Goal: Task Accomplishment & Management: Manage account settings

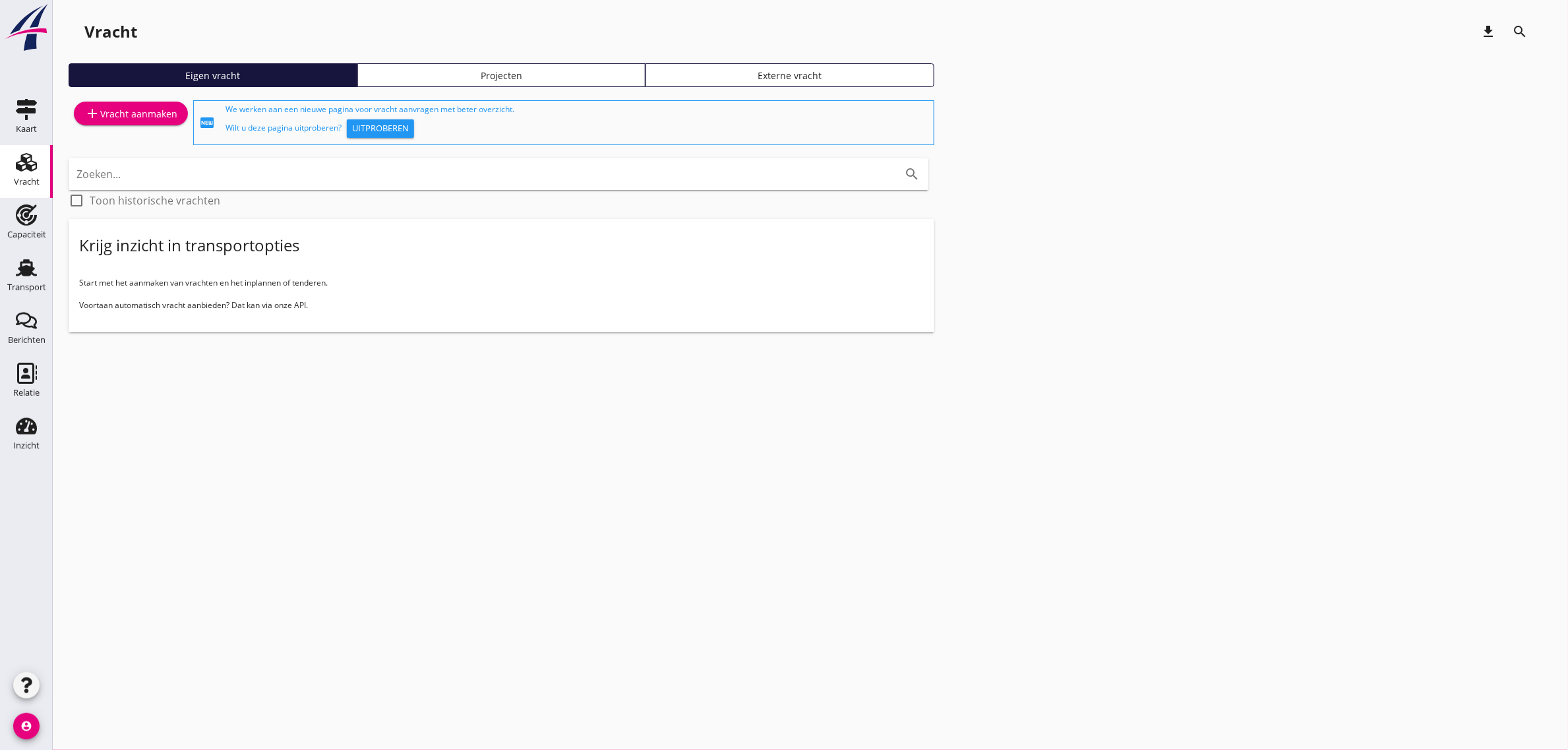
click at [371, 544] on div "cancel You are impersonating another user. Vracht download search Eigen vracht …" at bounding box center [811, 375] width 1516 height 750
click at [37, 281] on div "Transport" at bounding box center [26, 287] width 39 height 18
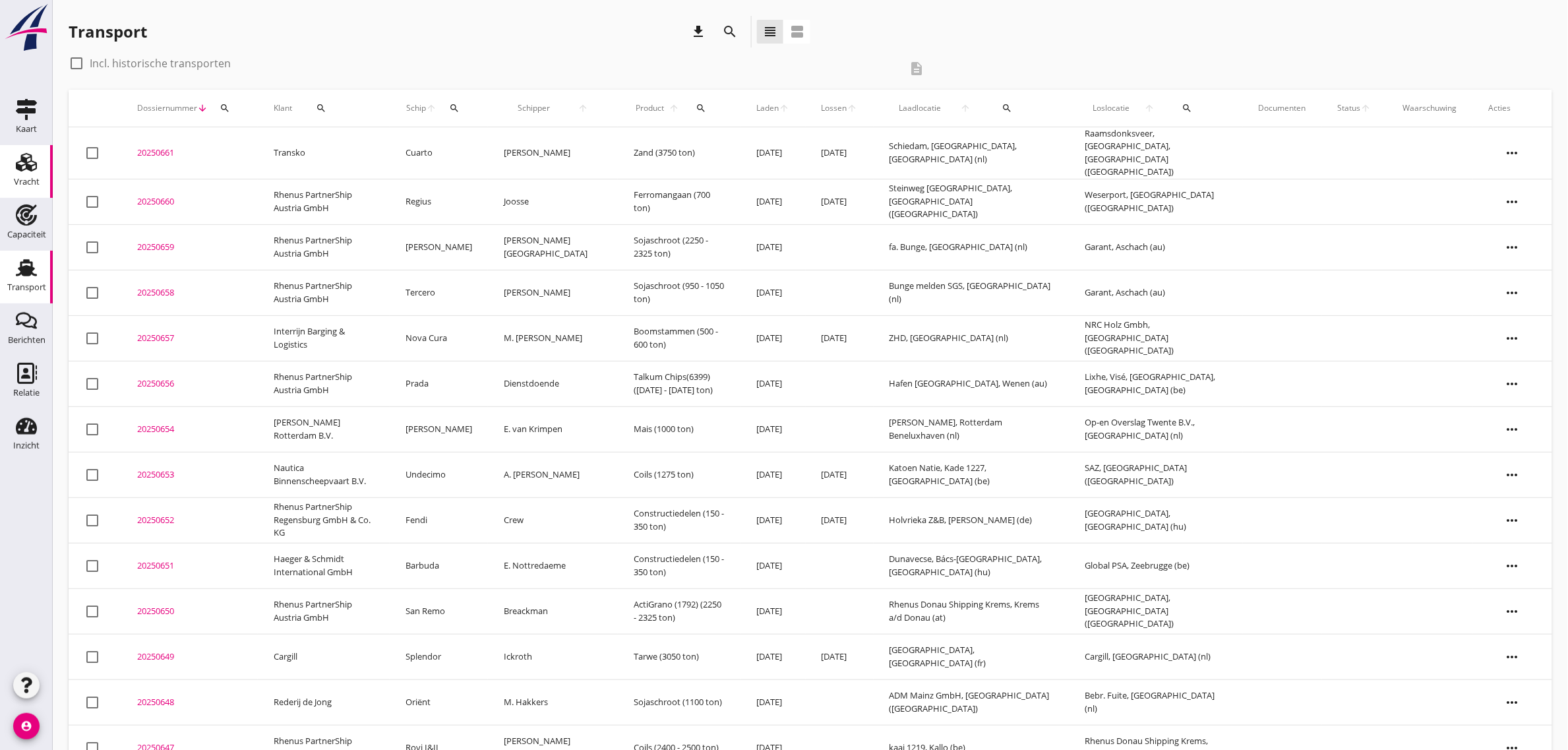
click at [25, 165] on use at bounding box center [26, 162] width 21 height 18
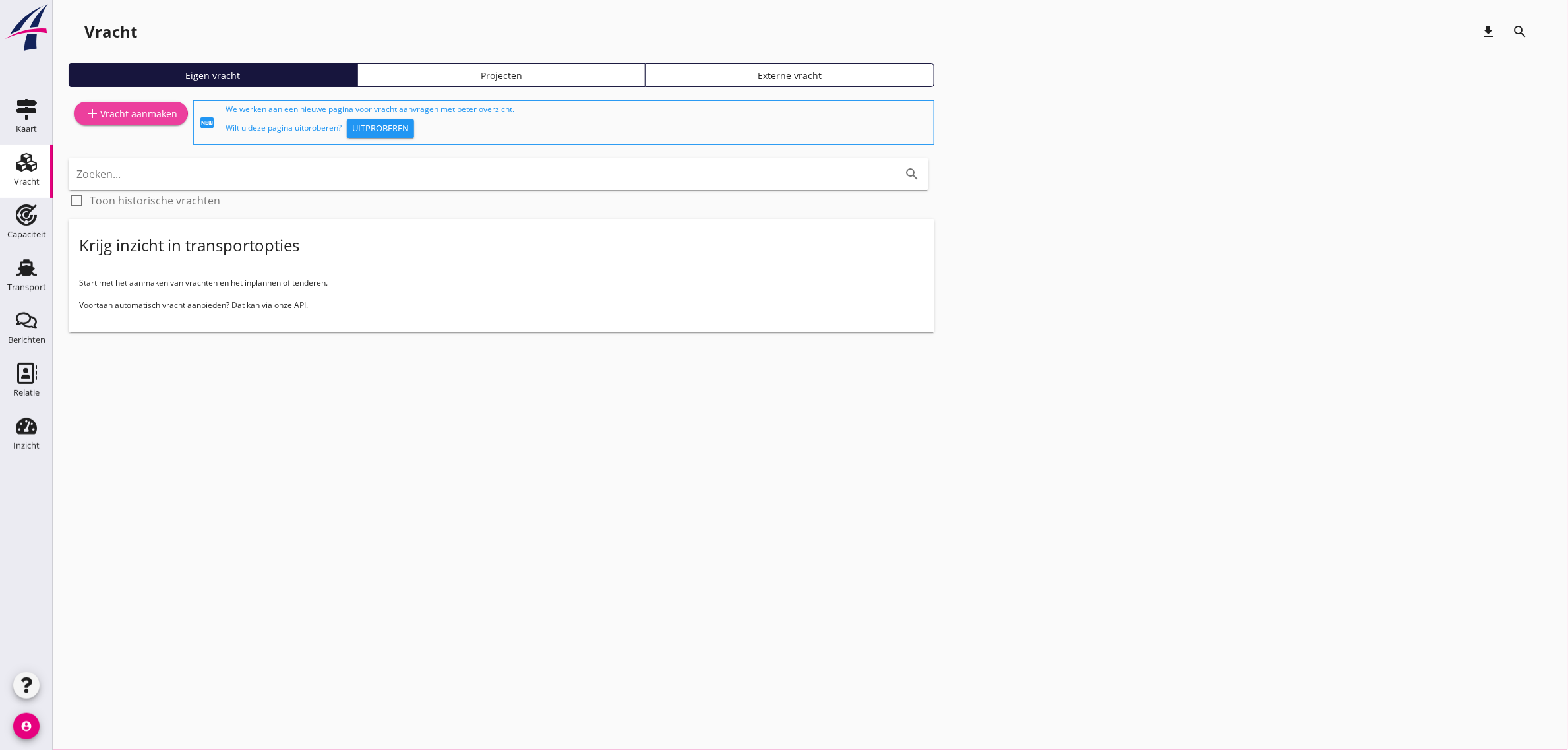
click at [137, 111] on div "add Vracht aanmaken" at bounding box center [131, 113] width 93 height 16
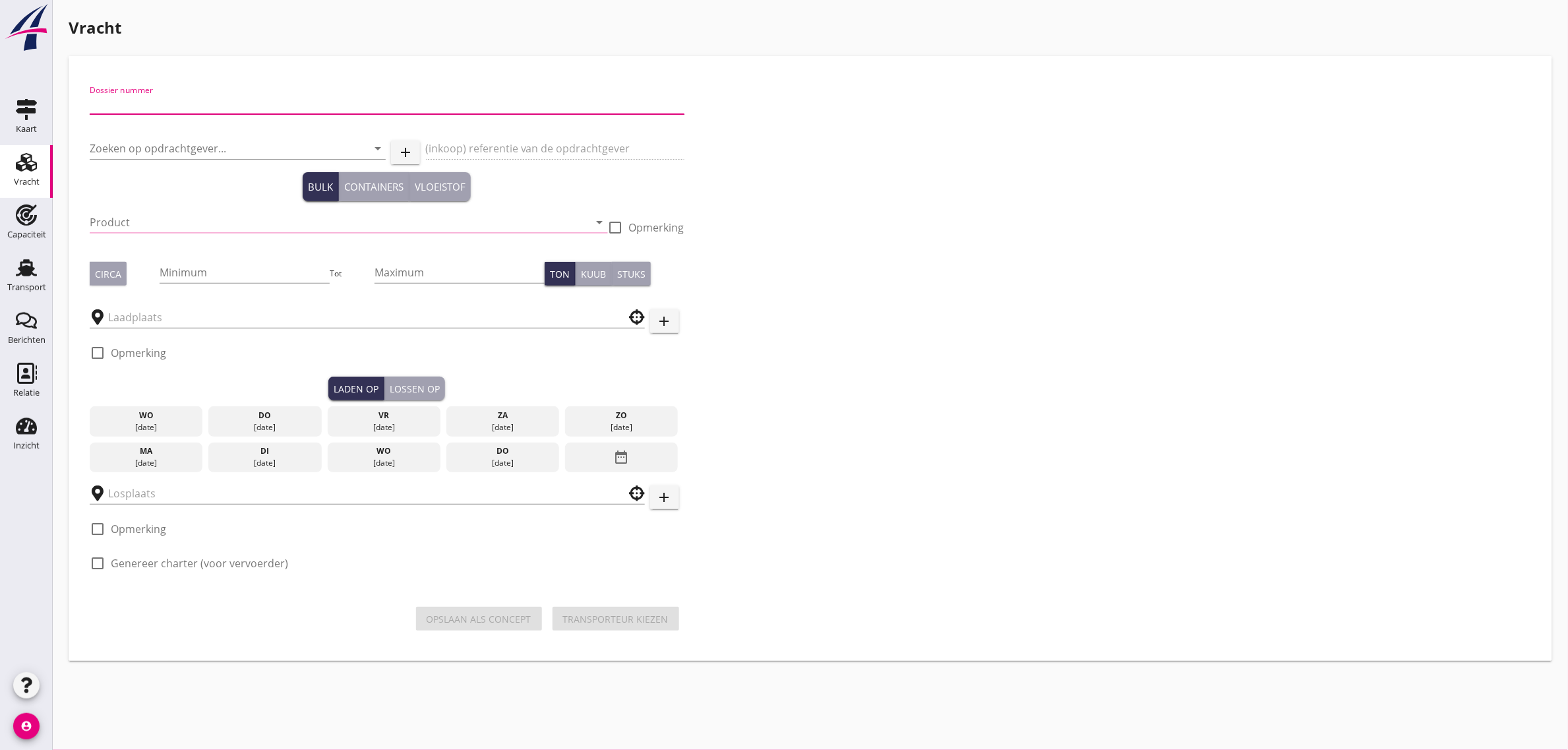
click at [165, 105] on input "Dossier nummer" at bounding box center [387, 104] width 594 height 21
type input "20250662"
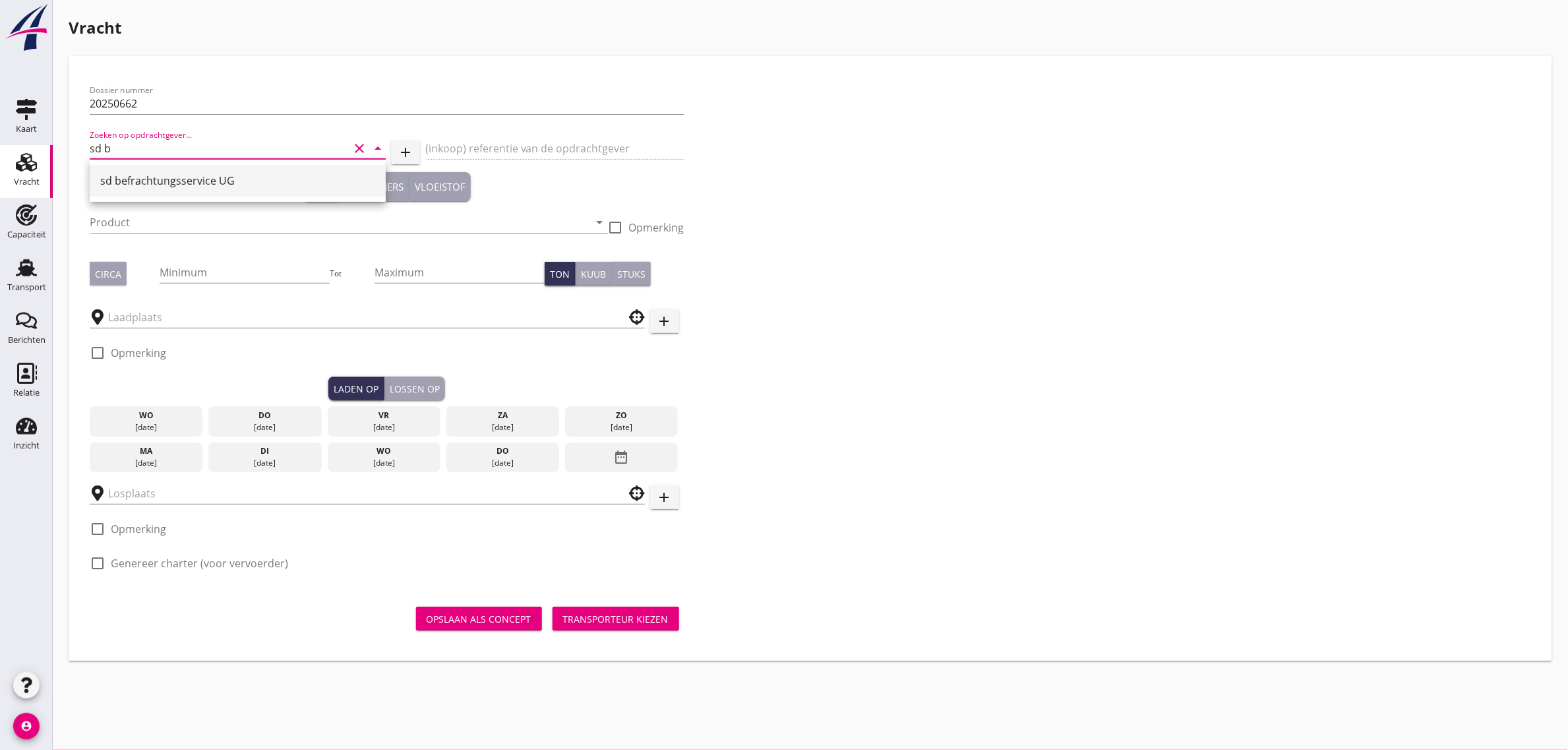
click at [155, 180] on div "sd befrachtungsservice UG" at bounding box center [237, 181] width 275 height 16
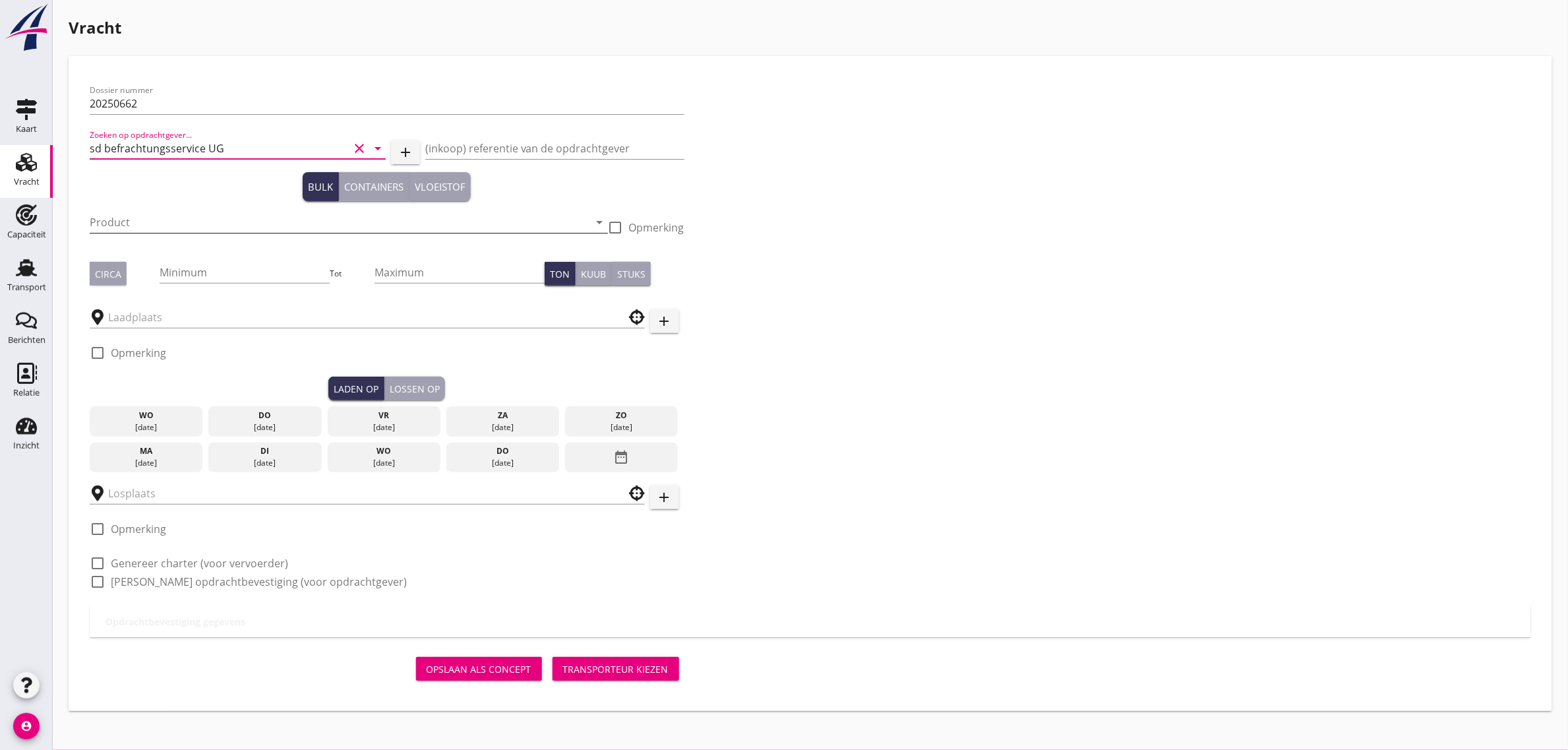
type input "sd befrachtungsservice UG"
click at [139, 215] on input "Product" at bounding box center [339, 222] width 499 height 21
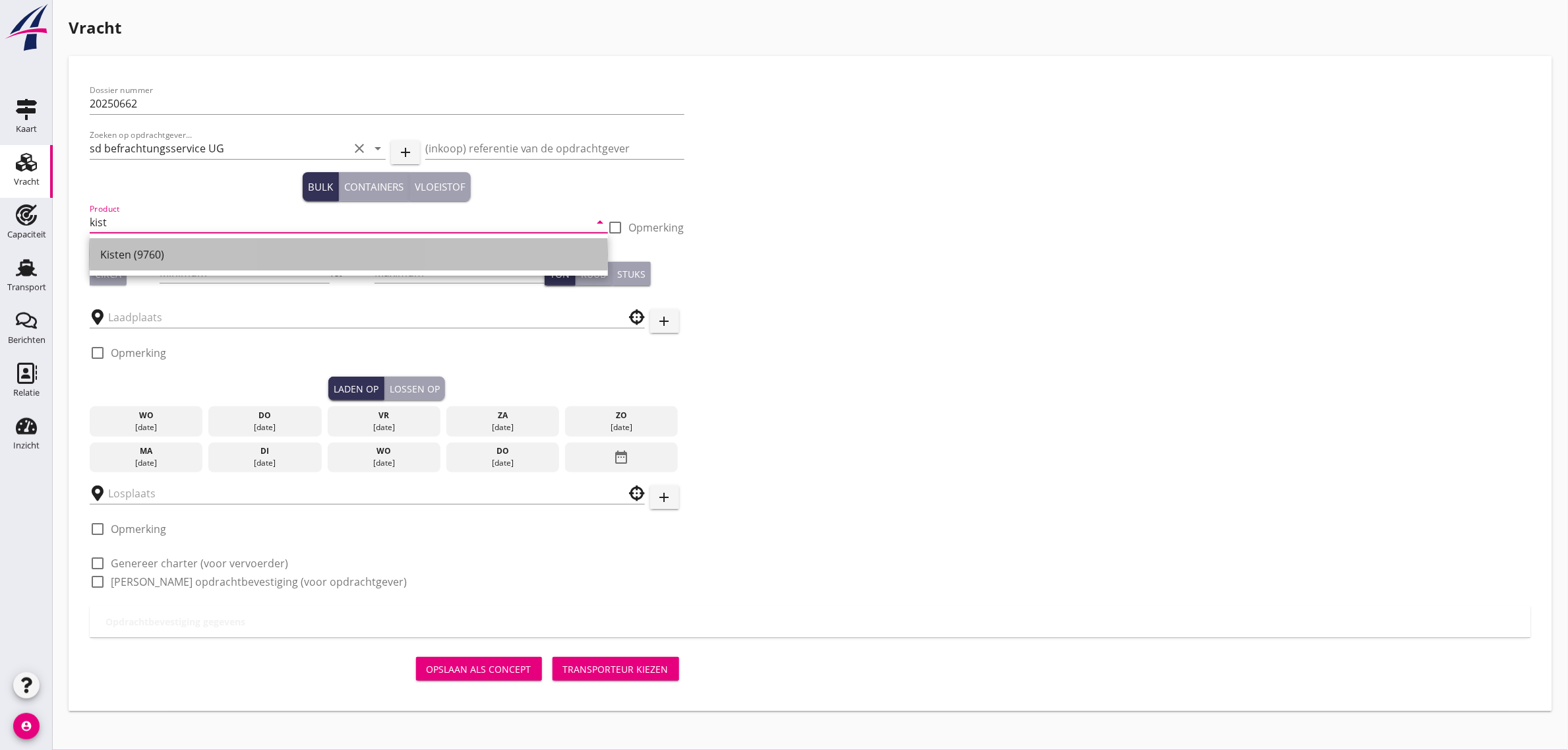
click at [112, 256] on div "Kisten (9760)" at bounding box center [349, 255] width 497 height 16
type input "Kisten (9760)"
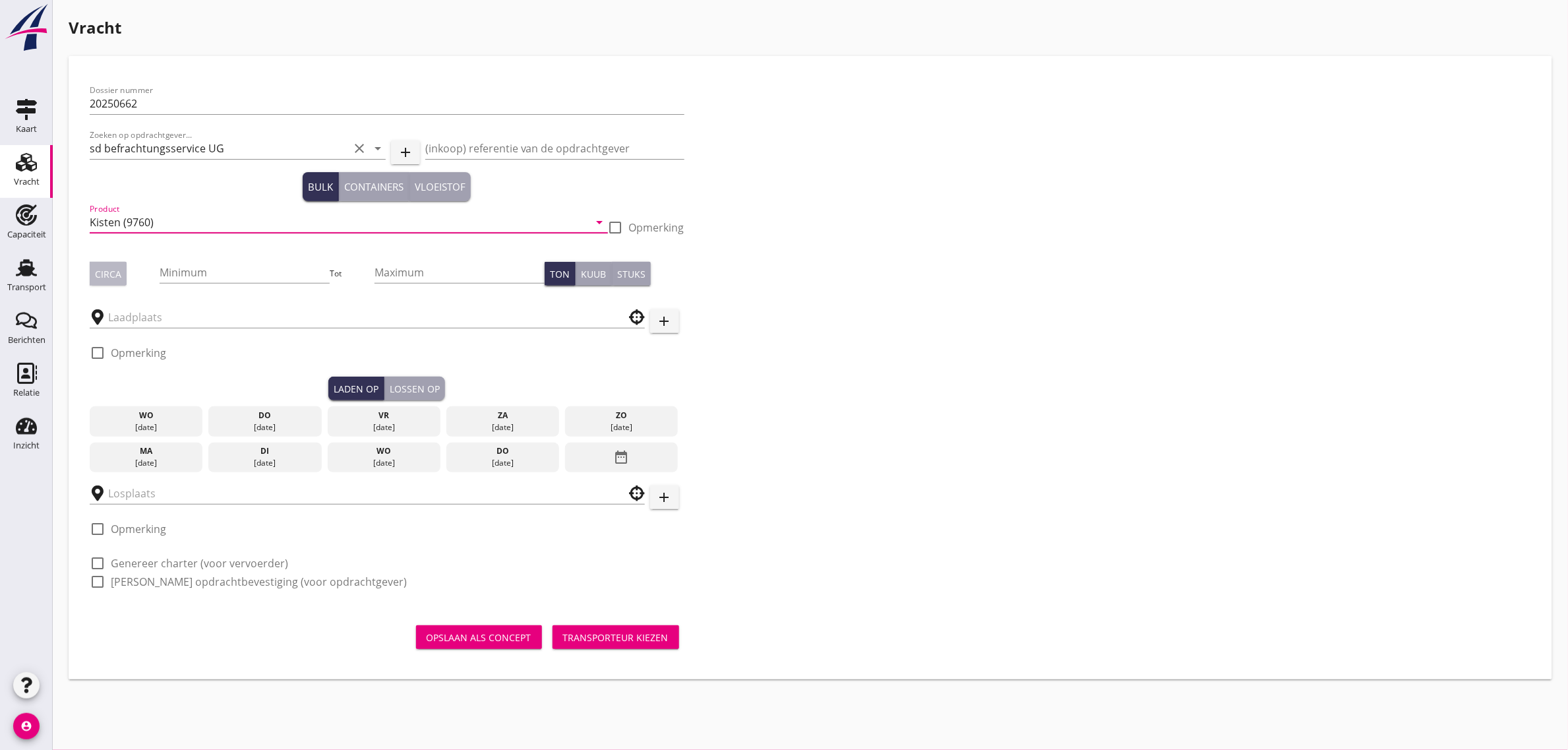
drag, startPoint x: 105, startPoint y: 274, endPoint x: 207, endPoint y: 267, distance: 102.2
click at [105, 275] on div "Circa" at bounding box center [108, 274] width 26 height 14
click at [207, 267] on input "Minimum" at bounding box center [244, 272] width 170 height 21
type input "45"
click at [207, 318] on input "text" at bounding box center [357, 317] width 499 height 21
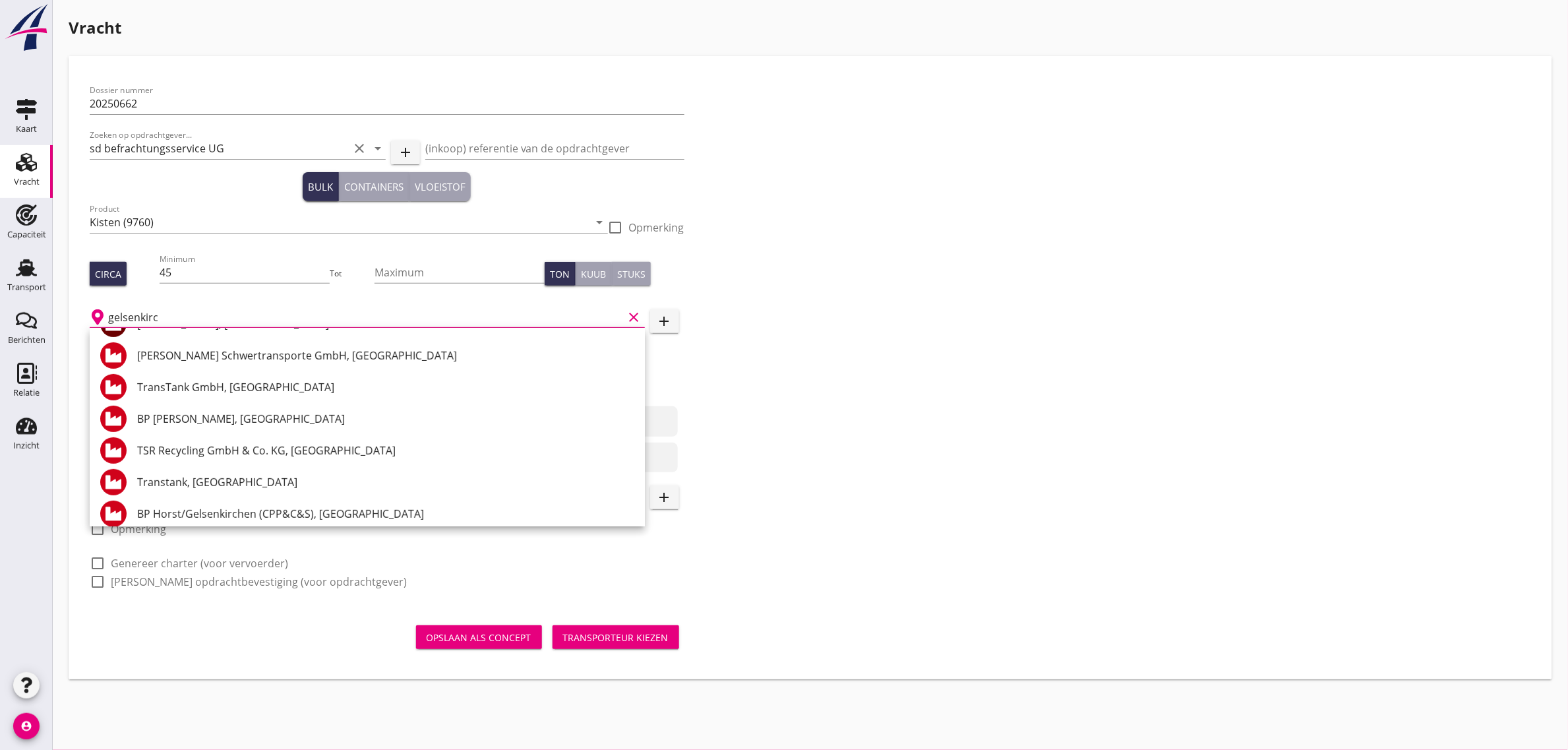
scroll to position [142, 0]
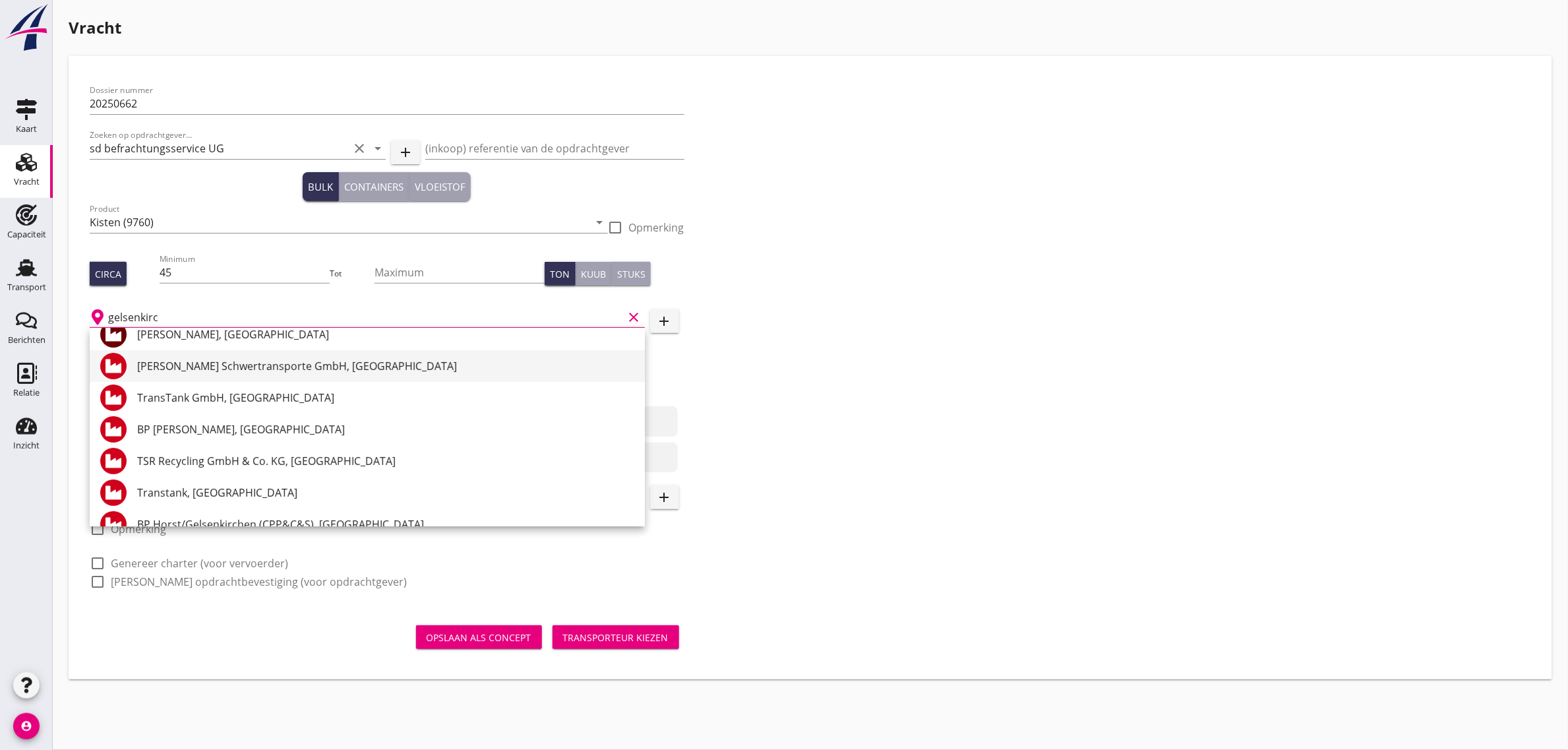
click at [235, 364] on div "[PERSON_NAME] Schwertransporte GmbH, [GEOGRAPHIC_DATA]" at bounding box center [385, 366] width 497 height 16
type input "[PERSON_NAME] Schwertransporte GmbH, [GEOGRAPHIC_DATA]"
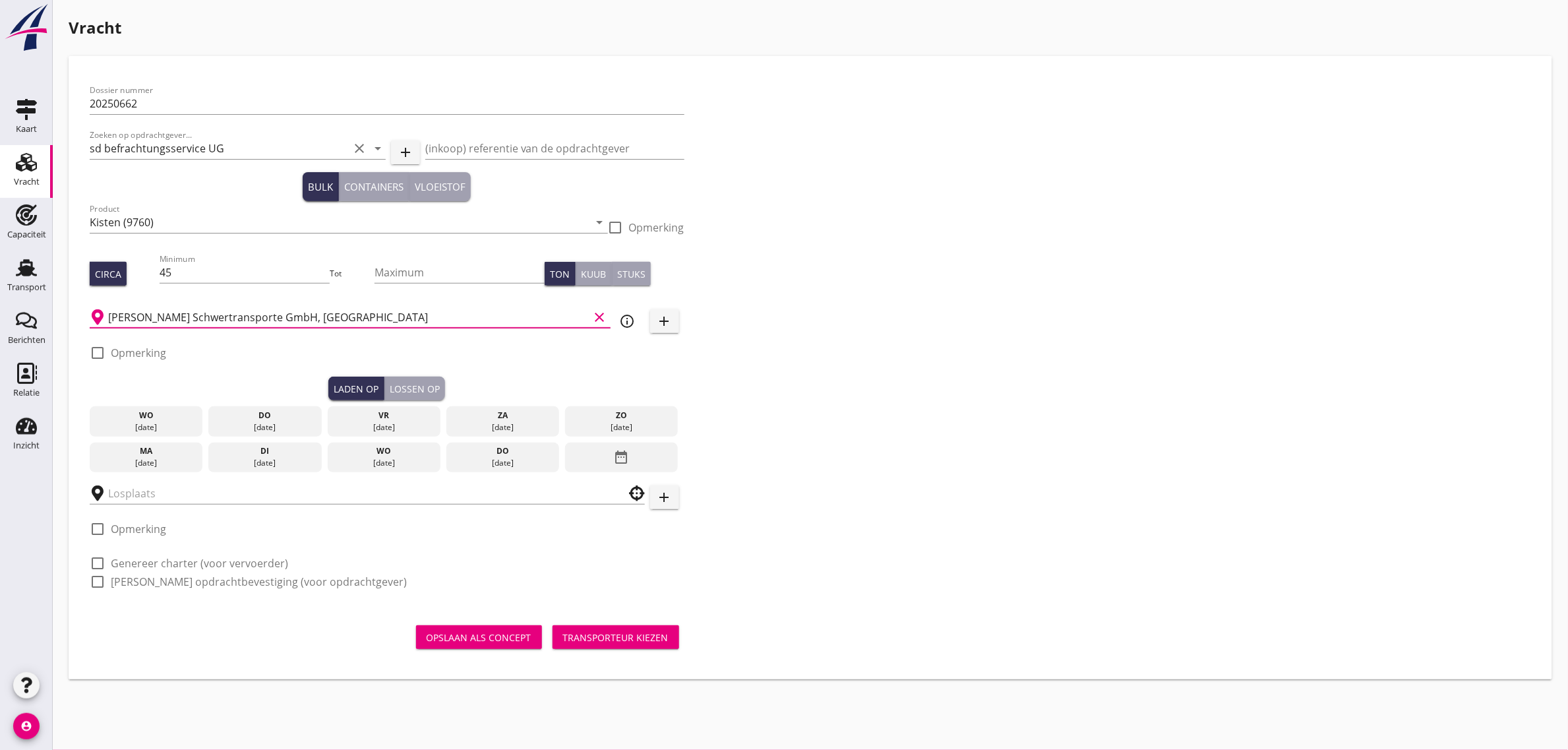
click at [140, 355] on label "Opmerking" at bounding box center [139, 352] width 56 height 13
checkbox input "true"
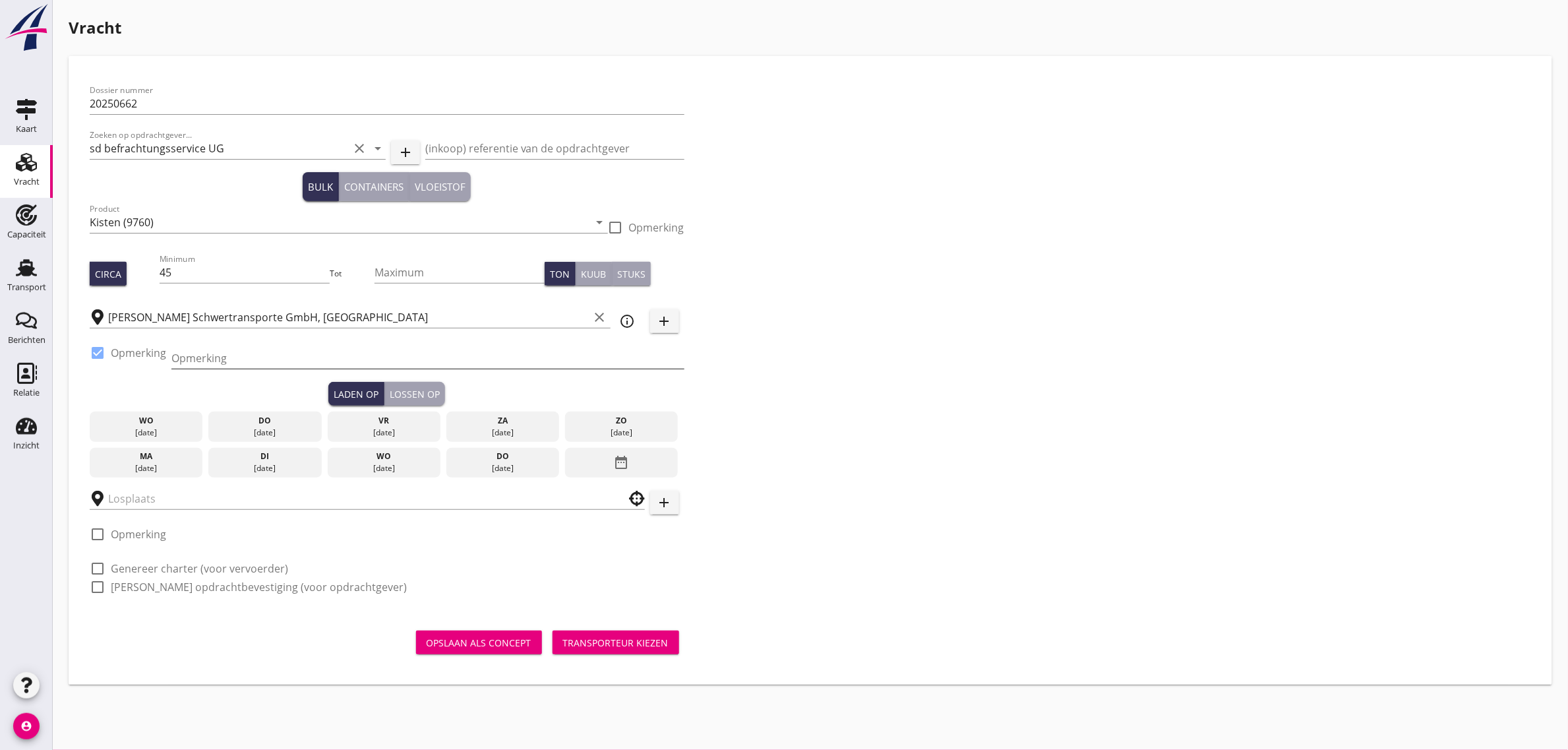
click at [224, 363] on input "Opmerking" at bounding box center [428, 358] width 513 height 21
type input "[PHONE_NUMBER]"
click at [931, 460] on div "Dossier nummer 20250662 Zoeken op opdrachtgever... sd befrachtungsservice UG cl…" at bounding box center [811, 344] width 1452 height 534
drag, startPoint x: 397, startPoint y: 424, endPoint x: 314, endPoint y: 447, distance: 86.1
click at [397, 424] on div "vr" at bounding box center [384, 421] width 107 height 12
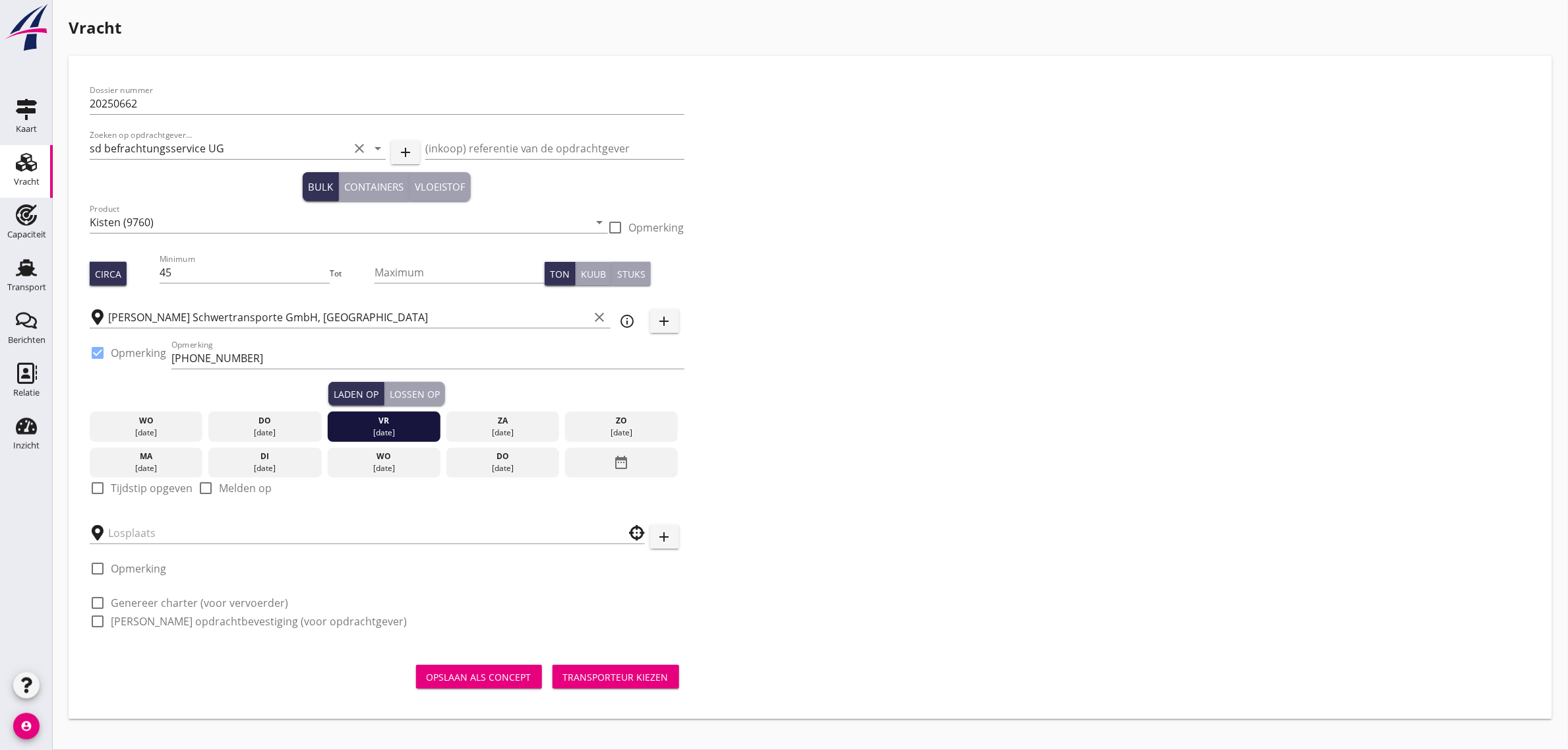
click at [132, 485] on label "Tijdstip opgeven" at bounding box center [152, 488] width 82 height 13
checkbox input "true"
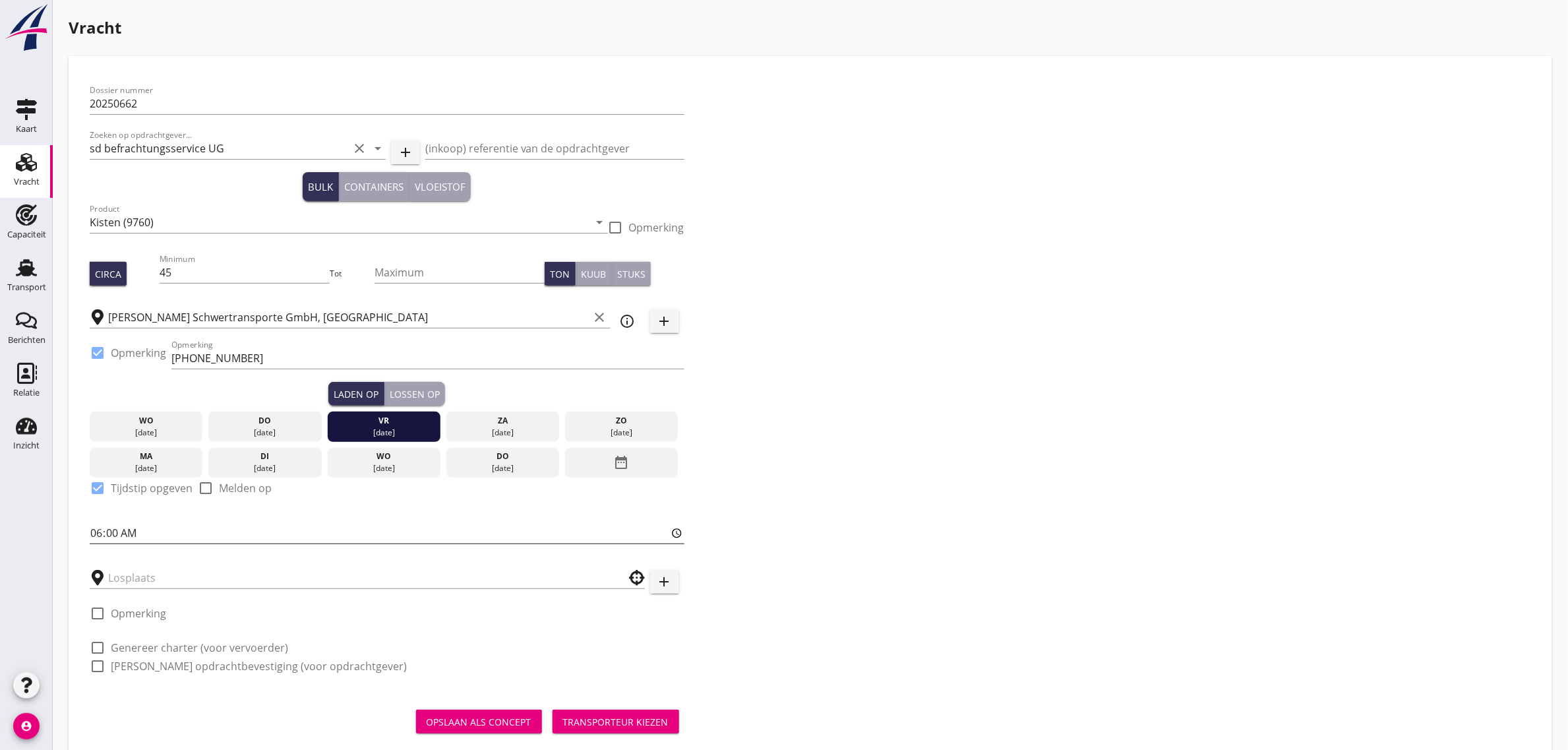
click at [97, 531] on input "06:00" at bounding box center [387, 533] width 594 height 21
type input "02:00"
type input "12:00"
click at [971, 398] on div "Dossier nummer 20250662 Zoeken op opdrachtgever... sd befrachtungsservice UG cl…" at bounding box center [811, 384] width 1452 height 613
click at [420, 389] on div "Lossen op" at bounding box center [414, 394] width 50 height 14
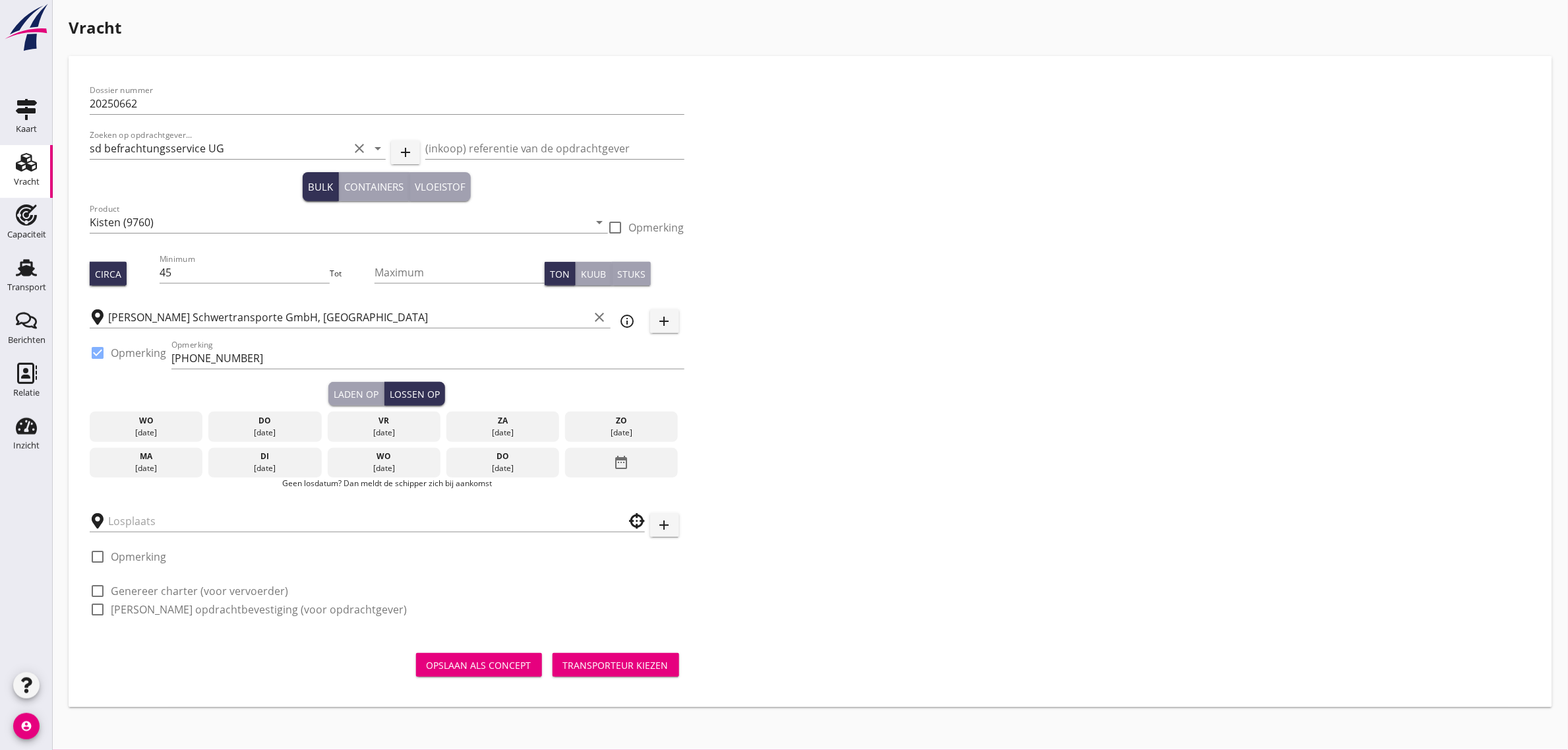
click at [390, 462] on div "[DATE]" at bounding box center [384, 468] width 107 height 12
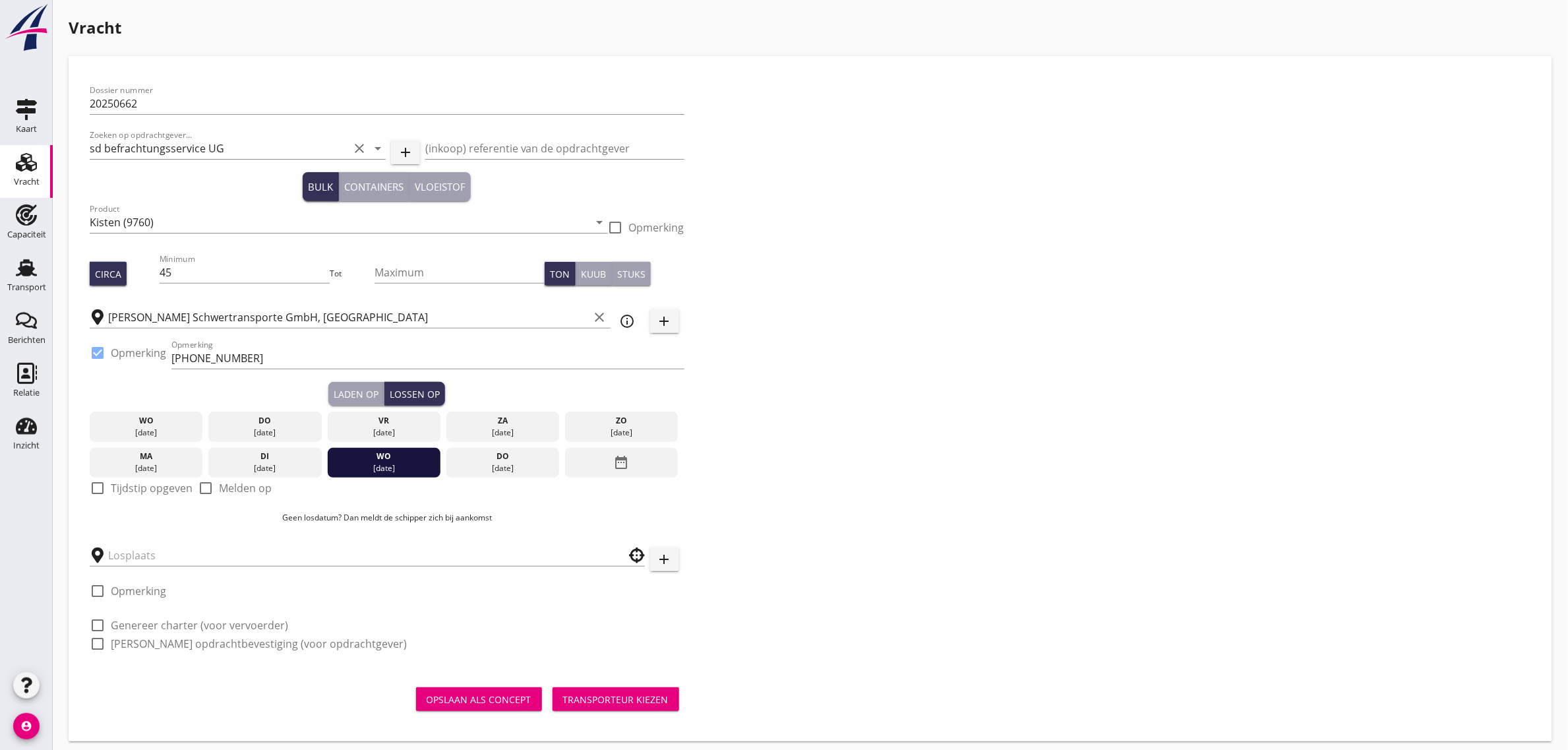
click at [176, 484] on label "Tijdstip opgeven" at bounding box center [152, 488] width 82 height 13
checkbox input "true"
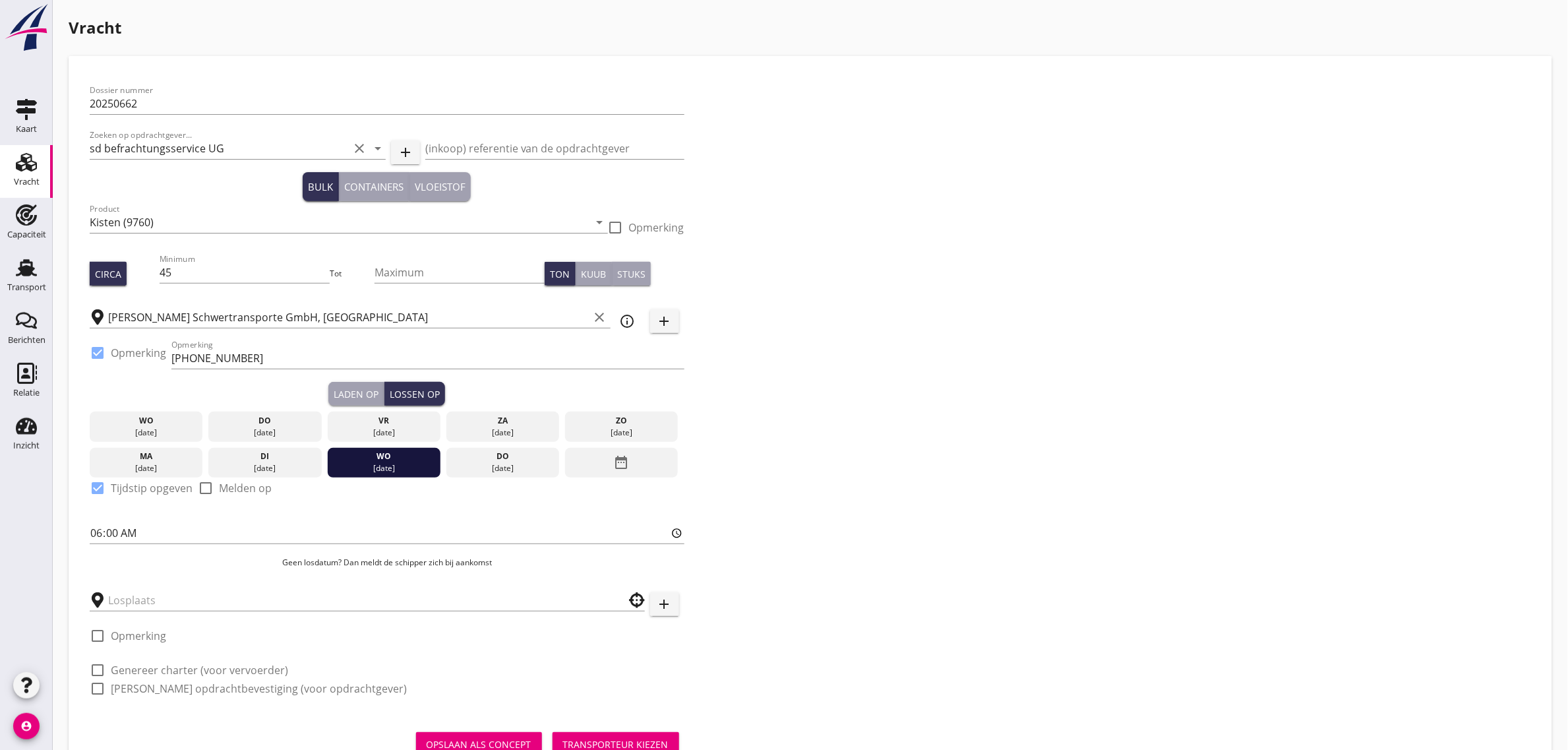
click at [116, 622] on div "check_box_outline_blank Opmerking" at bounding box center [128, 639] width 77 height 39
click at [119, 597] on input "text" at bounding box center [357, 600] width 499 height 21
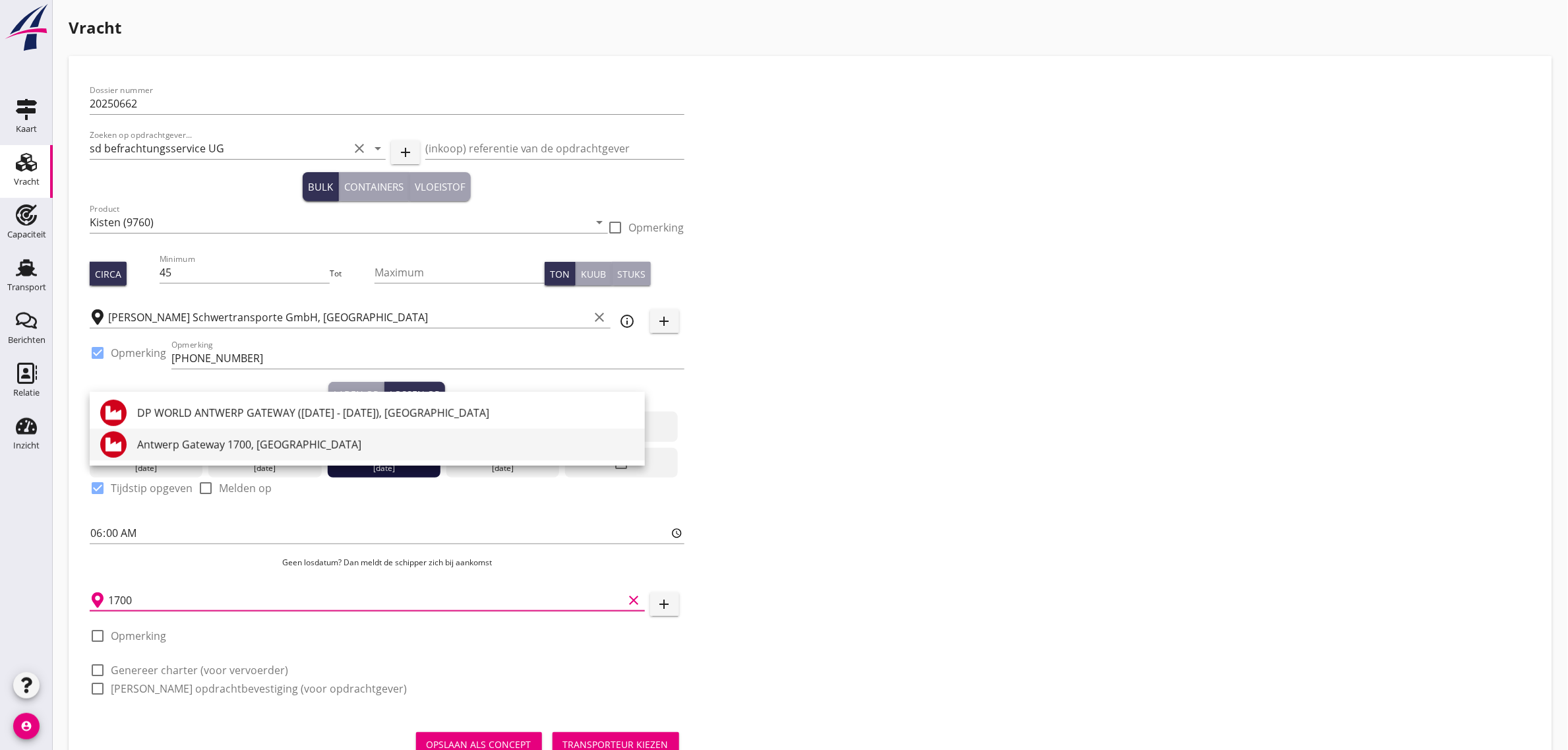
click at [162, 442] on div "Antwerp Gateway 1700, [GEOGRAPHIC_DATA]" at bounding box center [385, 445] width 497 height 16
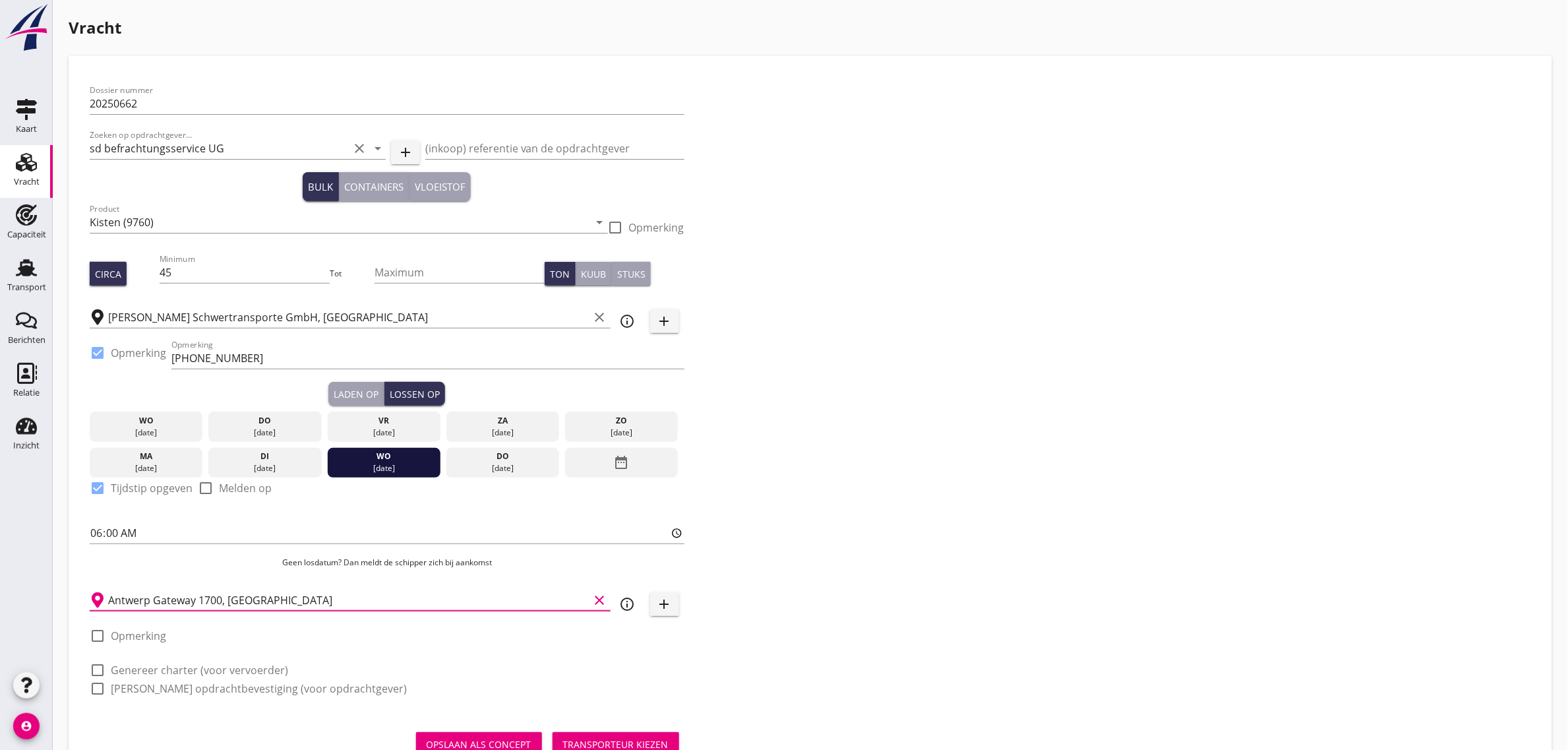
type input "Antwerp Gateway 1700, [GEOGRAPHIC_DATA]"
click at [148, 641] on label "Opmerking" at bounding box center [139, 636] width 56 height 13
checkbox input "true"
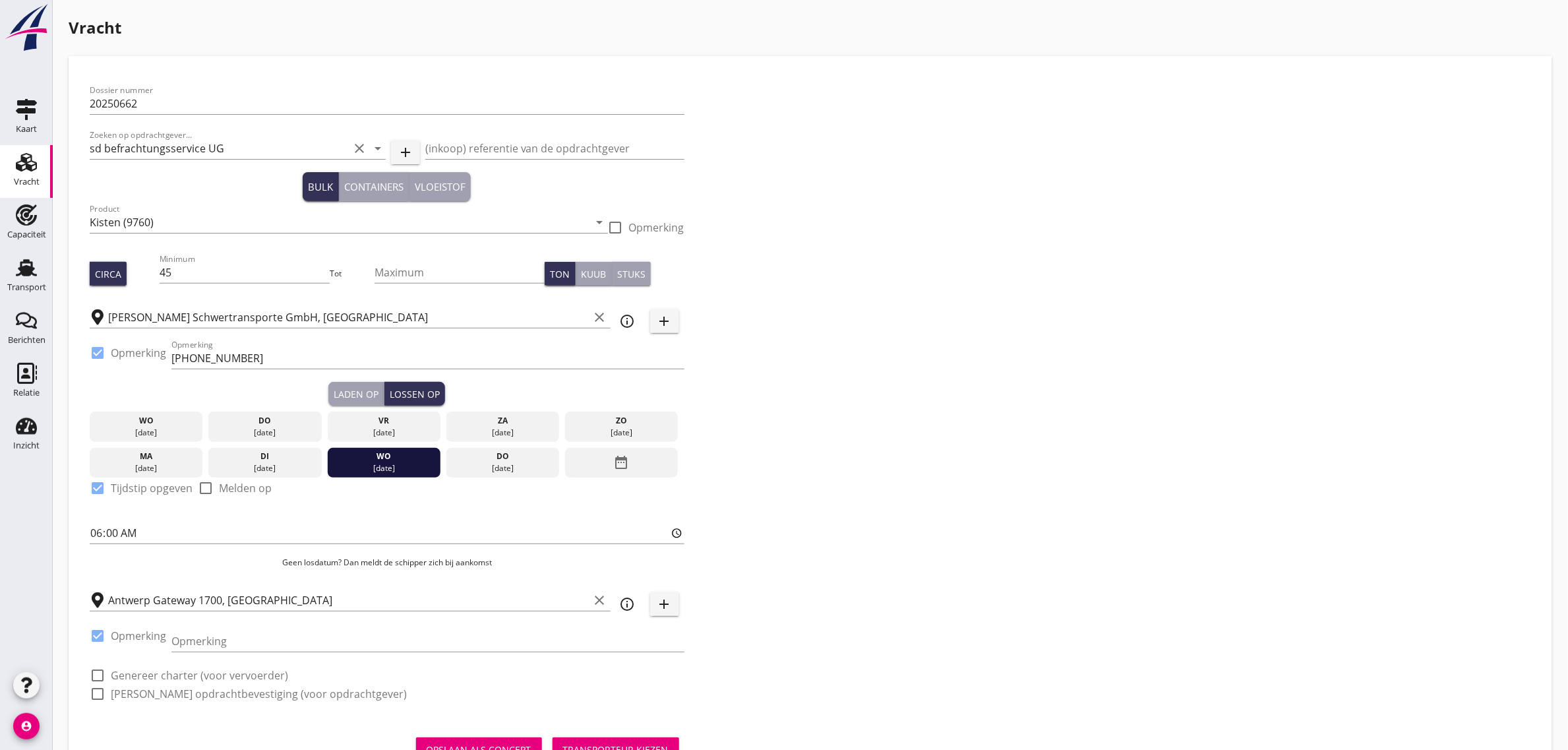
click at [310, 653] on div "Opmerking" at bounding box center [428, 647] width 513 height 34
click at [307, 644] on input "Opmerking" at bounding box center [428, 641] width 513 height 21
type input "[PHONE_NUMBER]"
click at [1011, 513] on div "Dossier nummer 20250662 Zoeken op opdrachtgever... sd befrachtungsservice UG cl…" at bounding box center [811, 398] width 1452 height 641
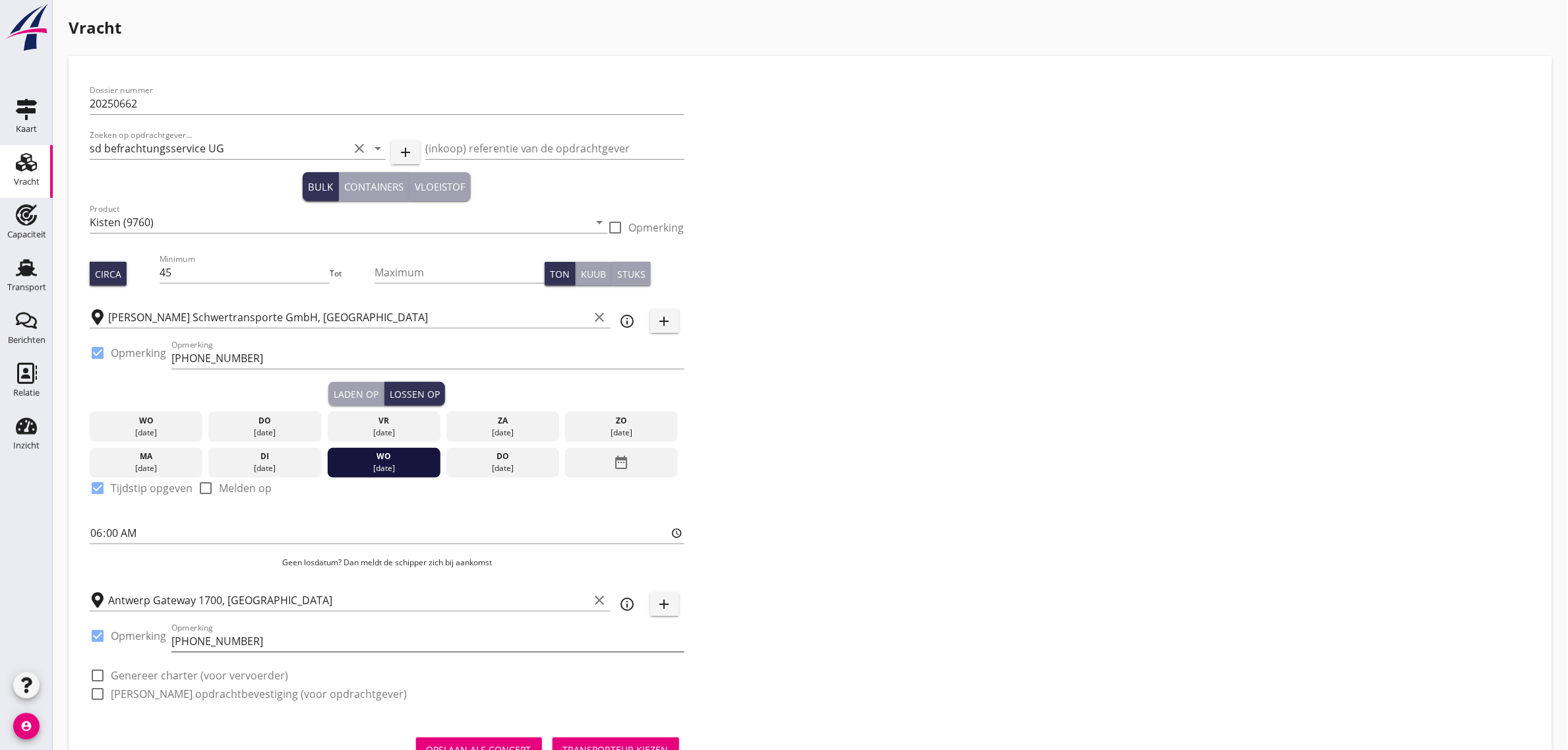
scroll to position [1, 0]
click at [169, 671] on label "Genereer charter (voor vervoerder)" at bounding box center [200, 675] width 178 height 13
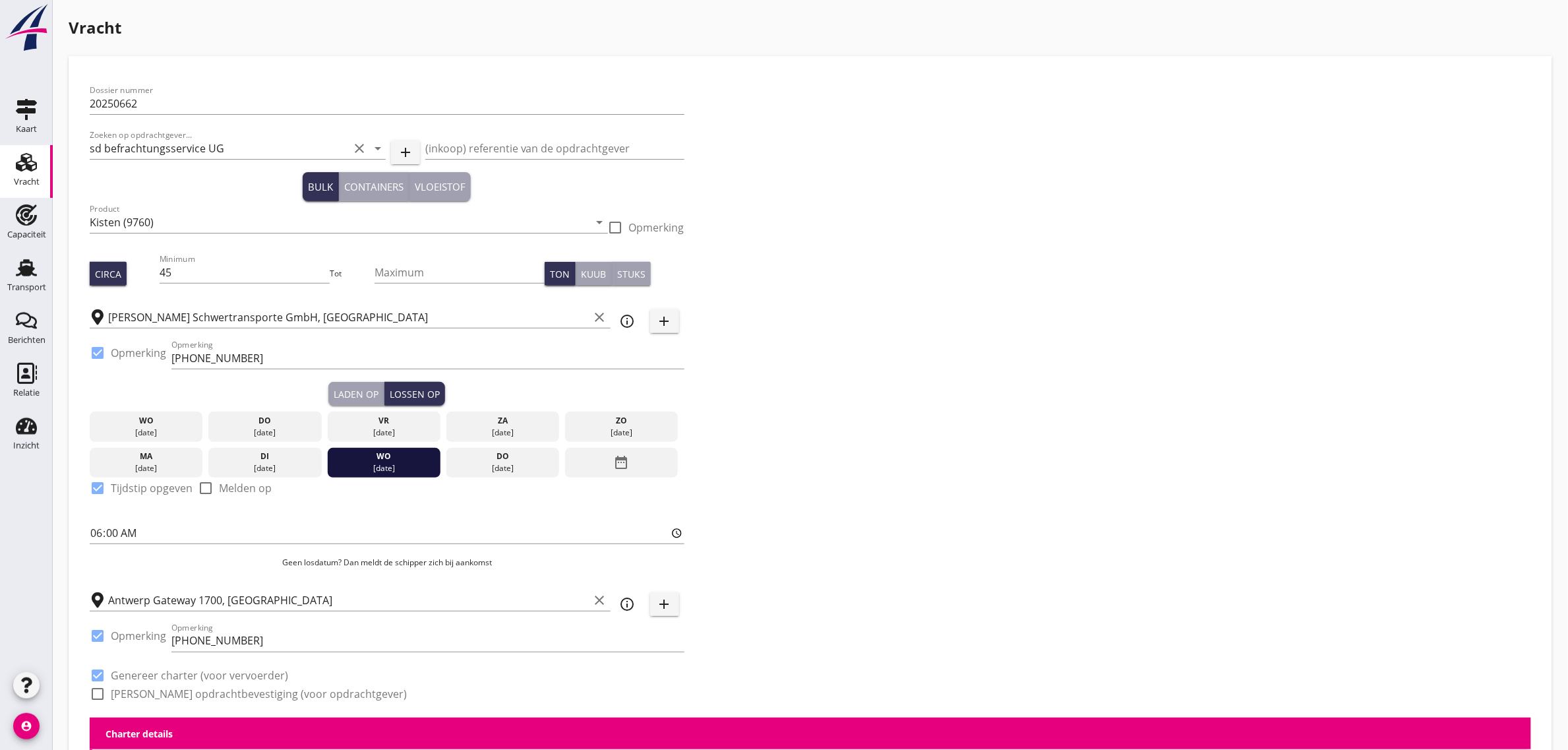
checkbox input "true"
click at [165, 693] on label "[PERSON_NAME] opdrachtbevestiging (voor opdrachtgever)" at bounding box center [259, 693] width 296 height 13
checkbox input "true"
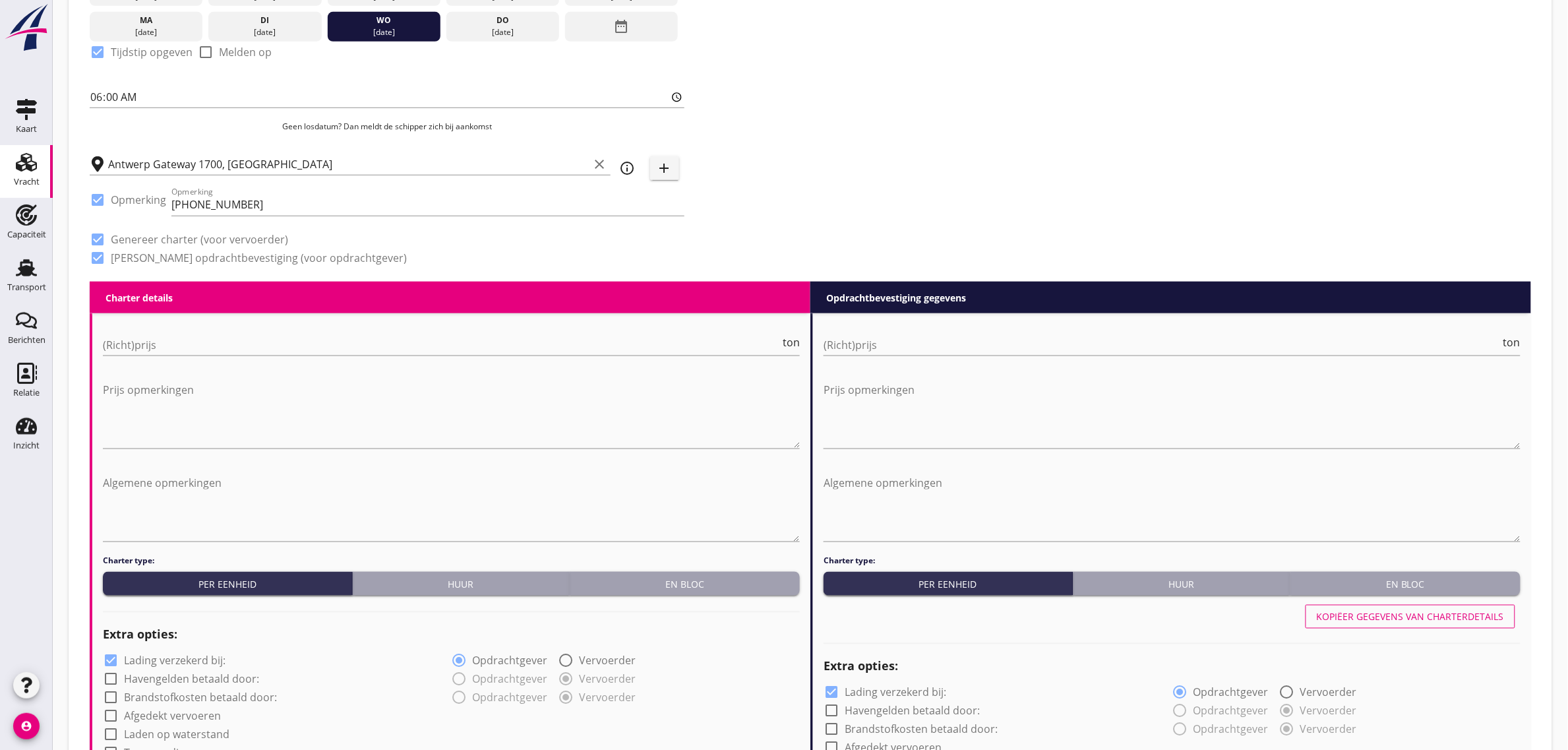
scroll to position [494, 0]
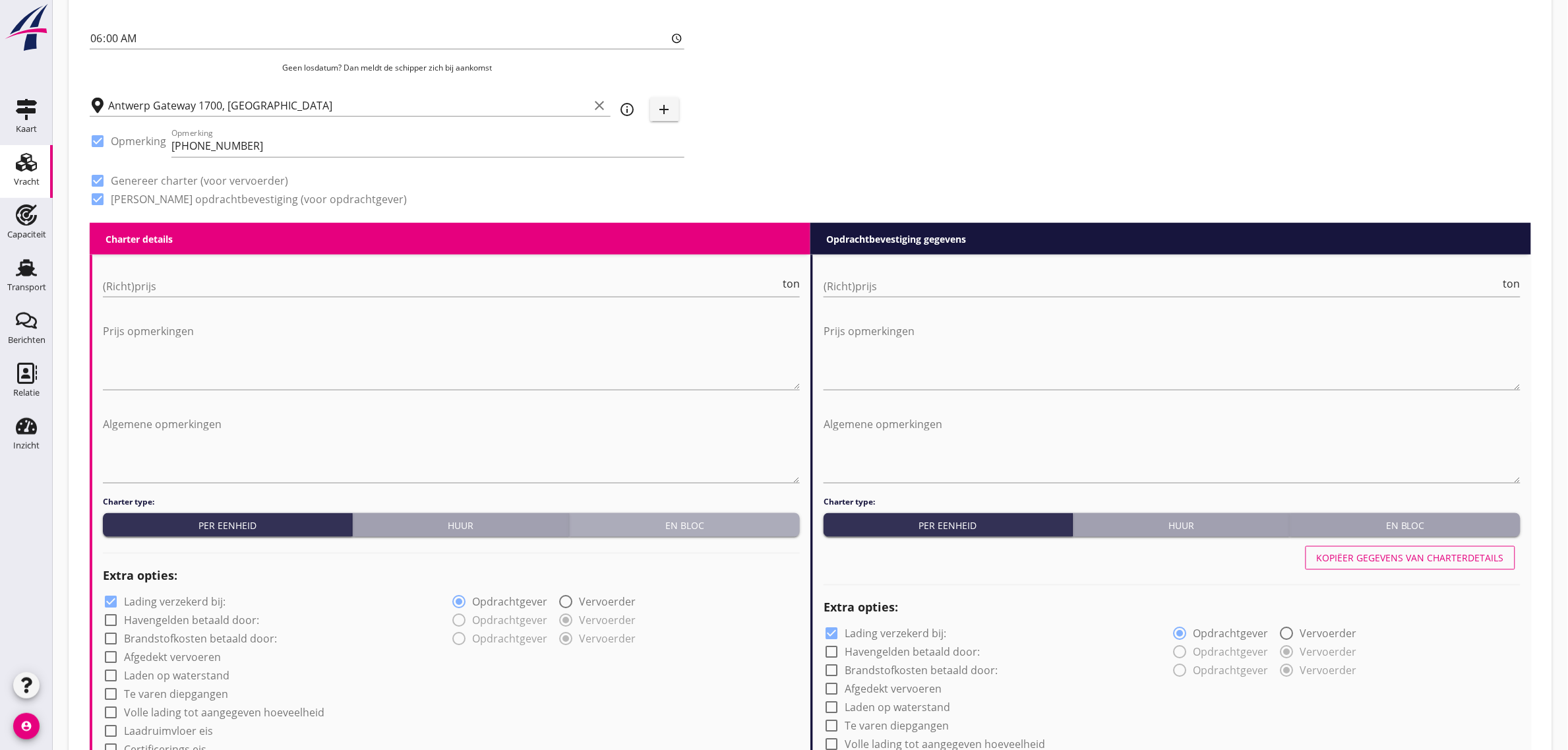
click at [656, 522] on div "En bloc" at bounding box center [685, 526] width 220 height 14
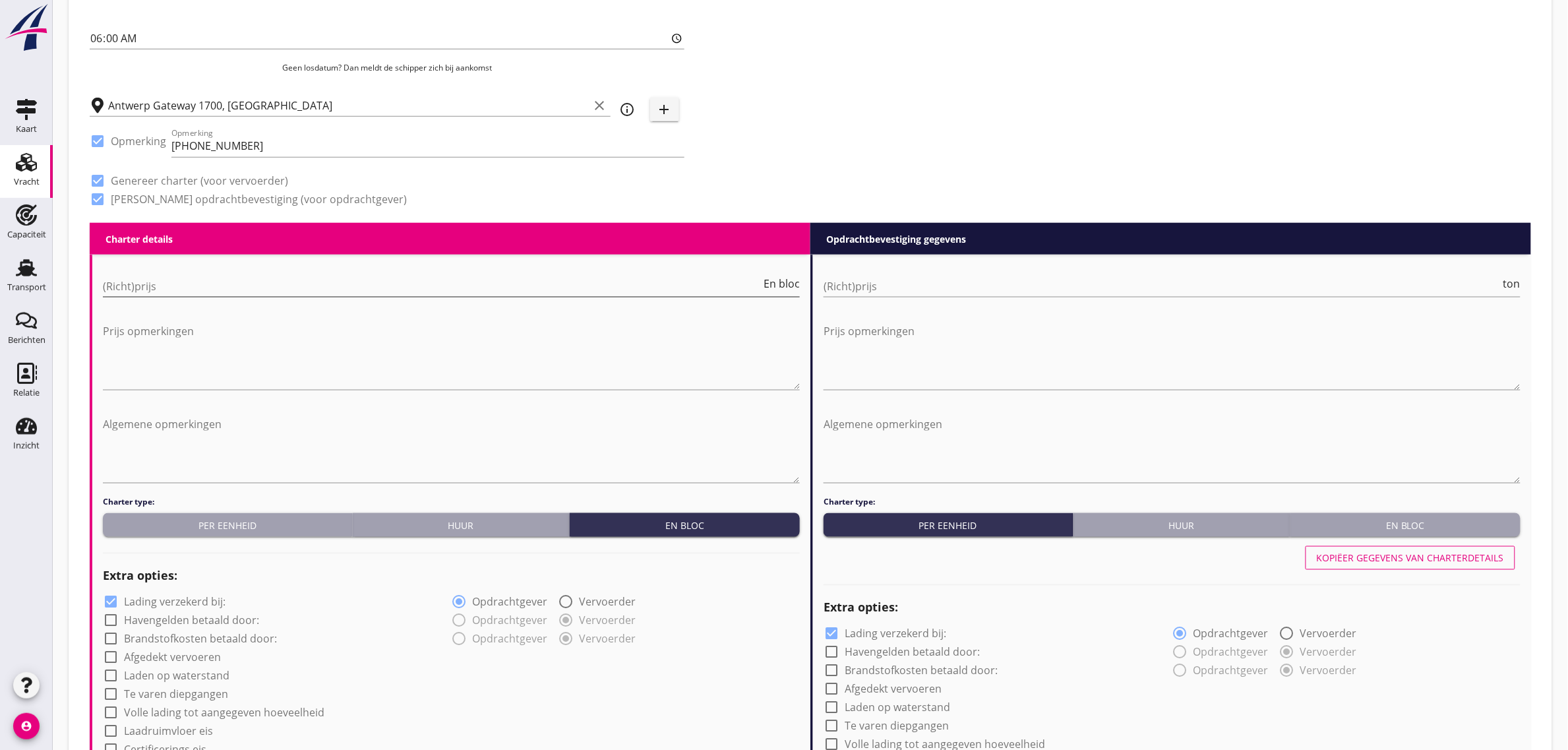
click at [156, 289] on input "(Richt)prijs" at bounding box center [431, 286] width 658 height 21
type input "9500"
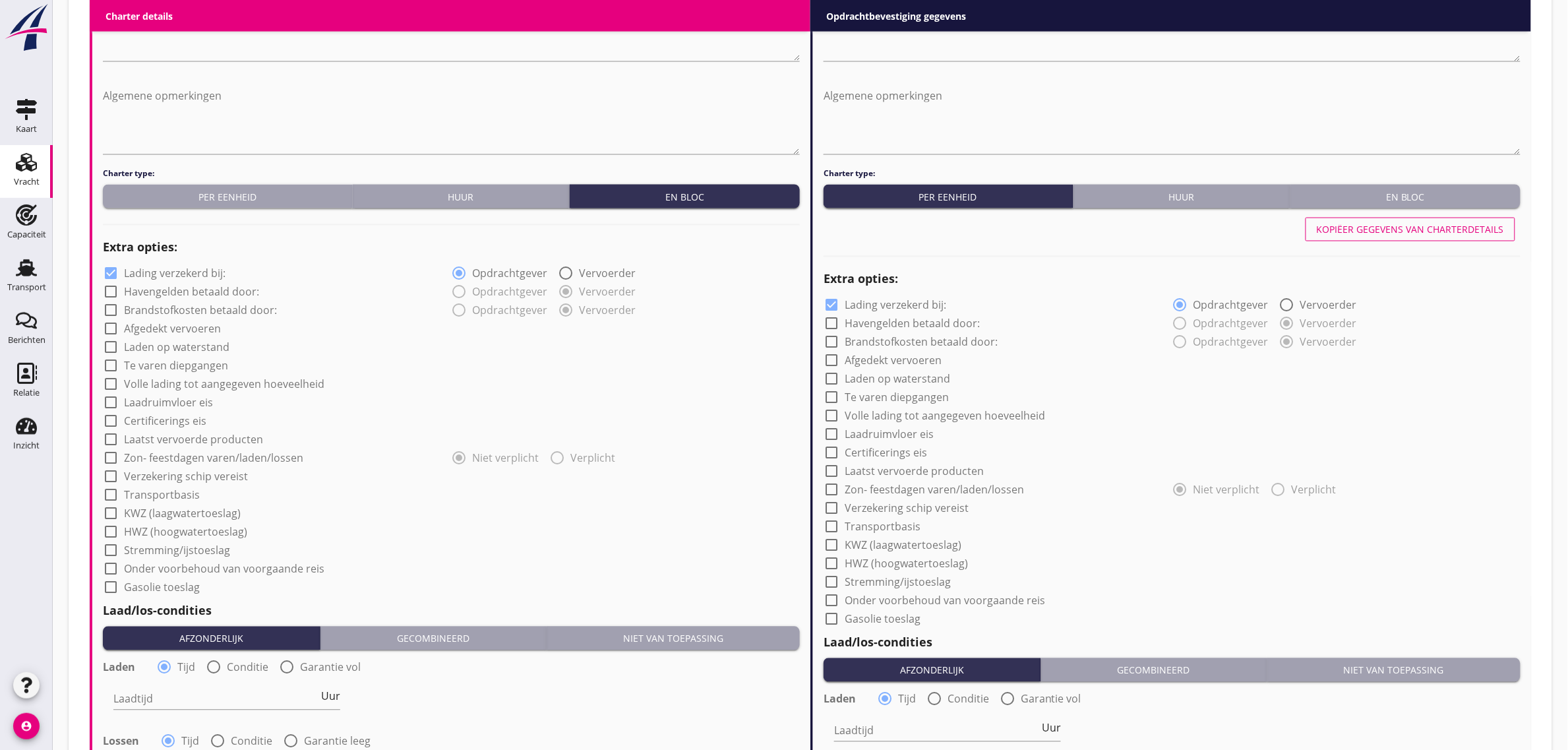
scroll to position [825, 0]
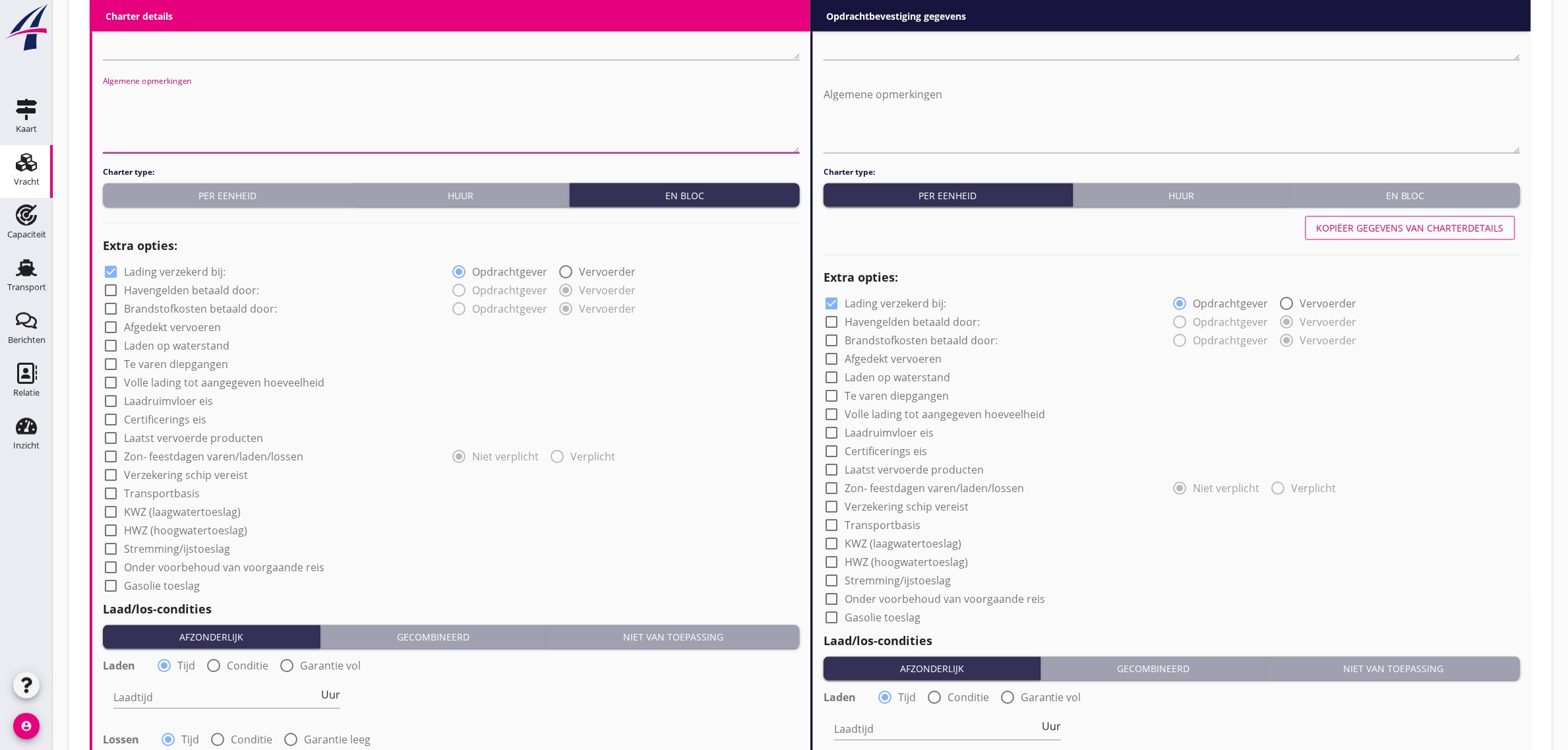
click at [222, 104] on textarea "Algemene opmerkingen" at bounding box center [451, 118] width 697 height 69
type textarea "1 Kist: 7.77 x 7.77 x 1.00m"
click at [712, 274] on div "radio_button_checked Opdrachtgever radio_button_unchecked Vervoerder" at bounding box center [626, 270] width 349 height 18
click at [176, 404] on label "Laadruimvloer eis" at bounding box center [168, 401] width 89 height 13
checkbox input "true"
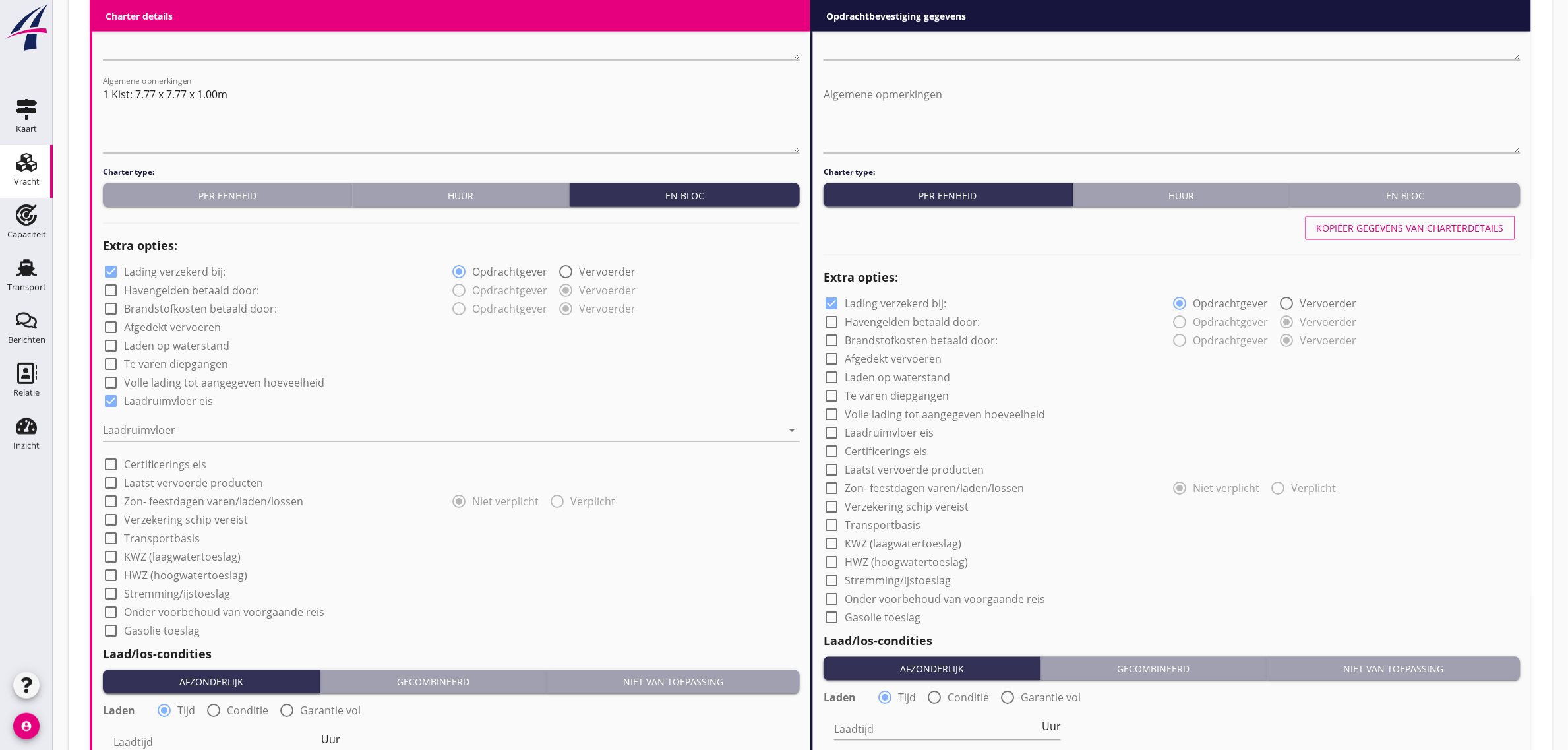
click at [144, 442] on div "Laadruimvloer arrow_drop_down" at bounding box center [451, 437] width 697 height 34
click at [130, 431] on div at bounding box center [442, 431] width 679 height 21
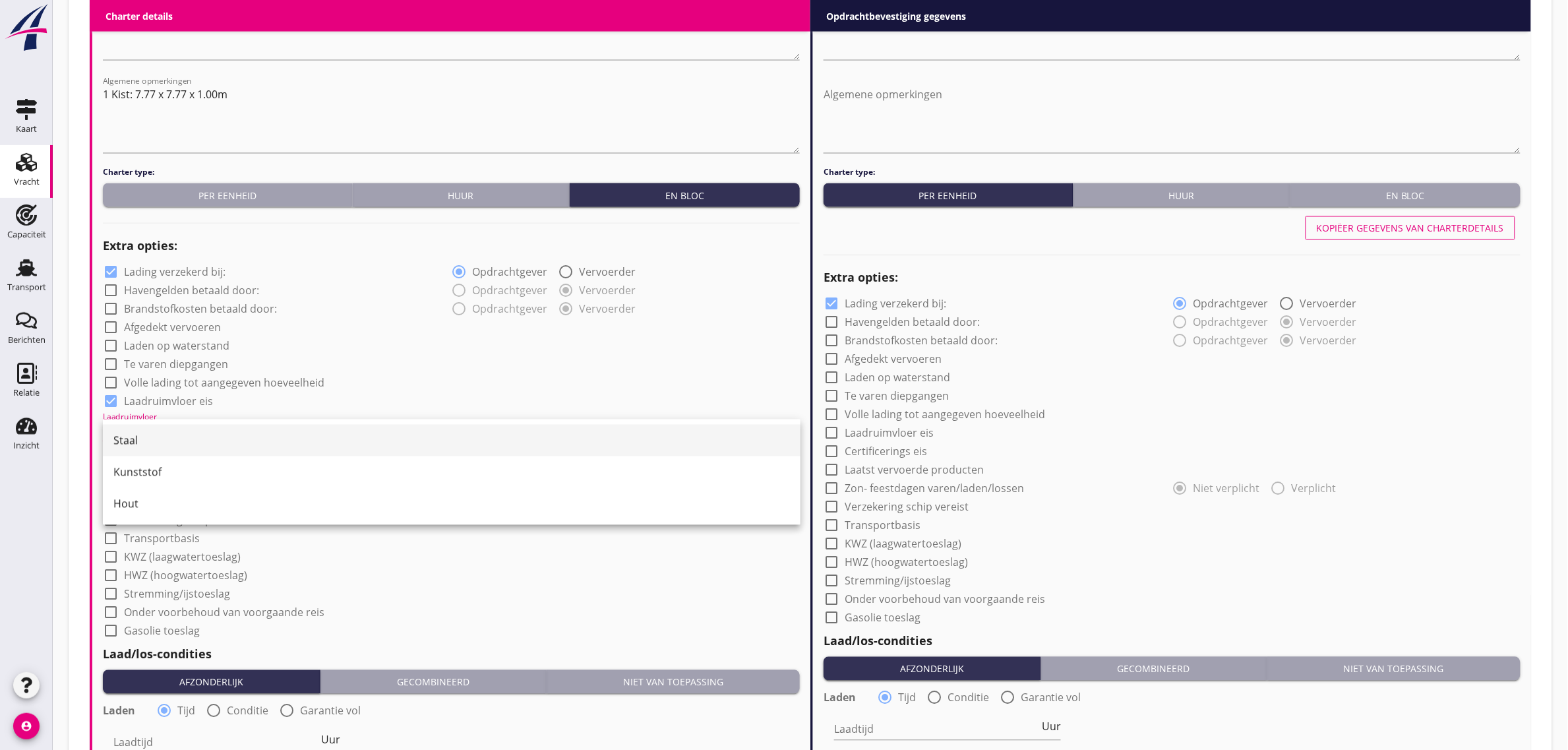
click at [127, 443] on div "Staal" at bounding box center [451, 440] width 676 height 16
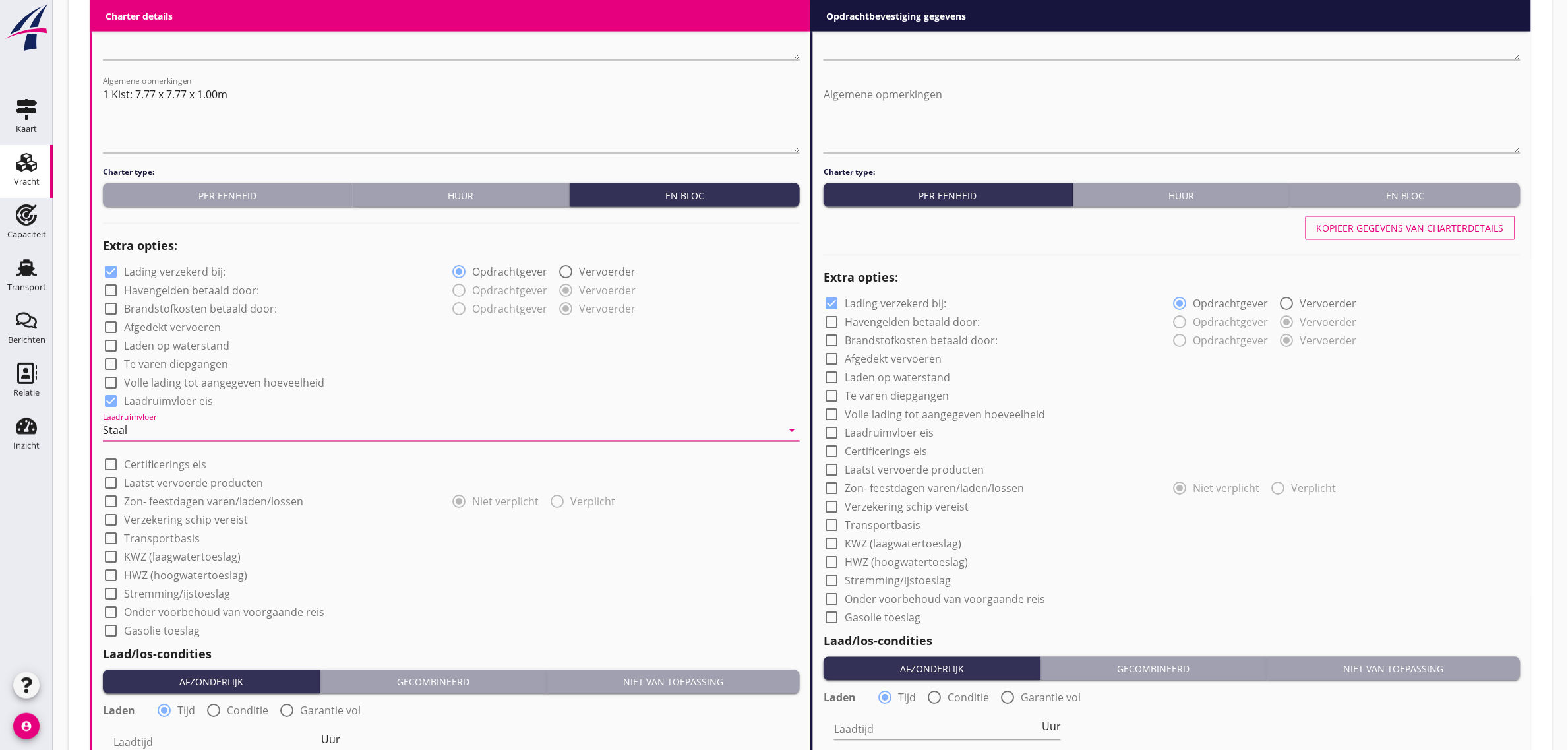
click at [457, 367] on div "check_box_outline_blank Te varen diepgangen" at bounding box center [451, 363] width 697 height 18
click at [160, 535] on label "Transportbasis" at bounding box center [161, 539] width 76 height 13
checkbox input "true"
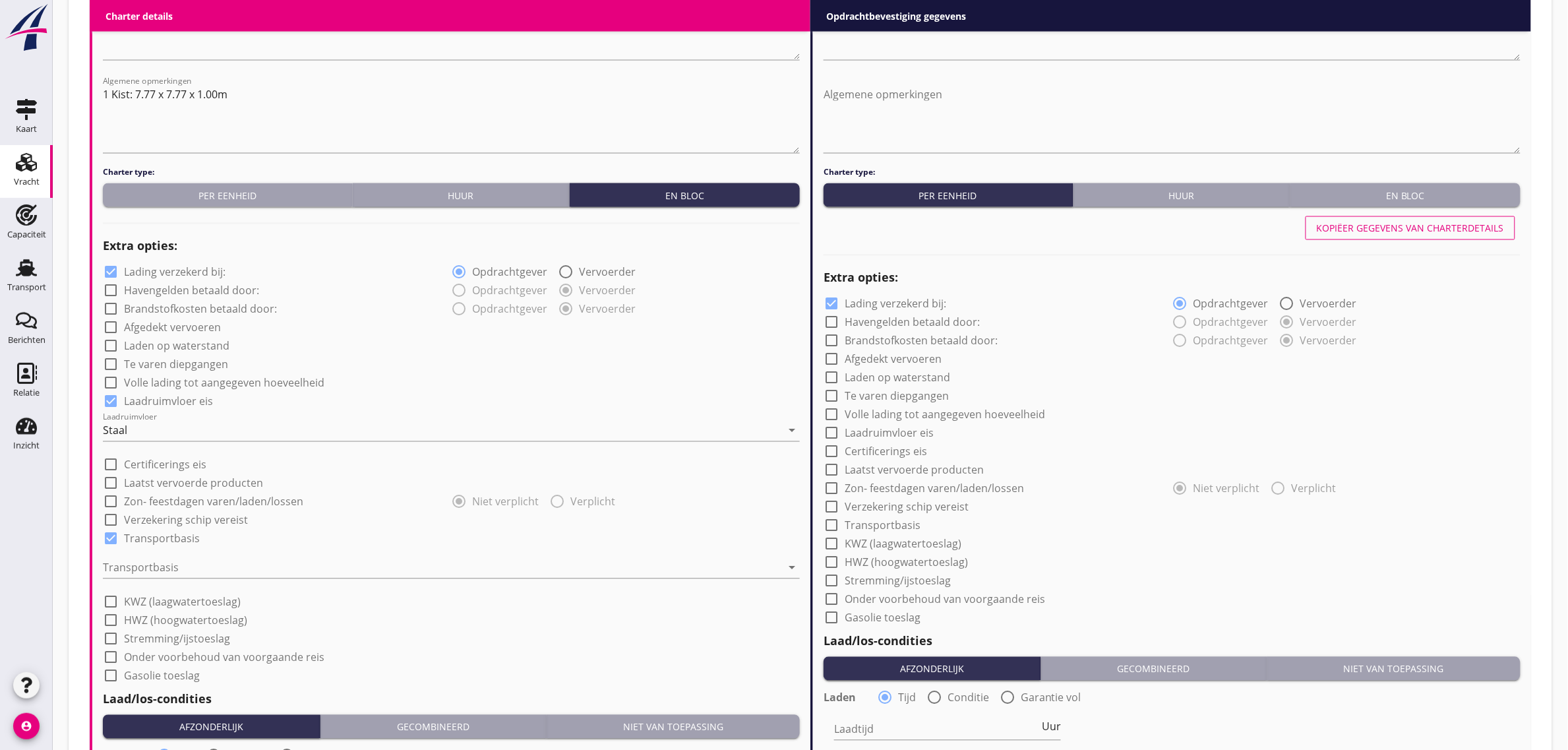
click at [164, 555] on div "Transportbasis arrow_drop_down" at bounding box center [451, 570] width 697 height 42
click at [165, 565] on div at bounding box center [442, 568] width 679 height 21
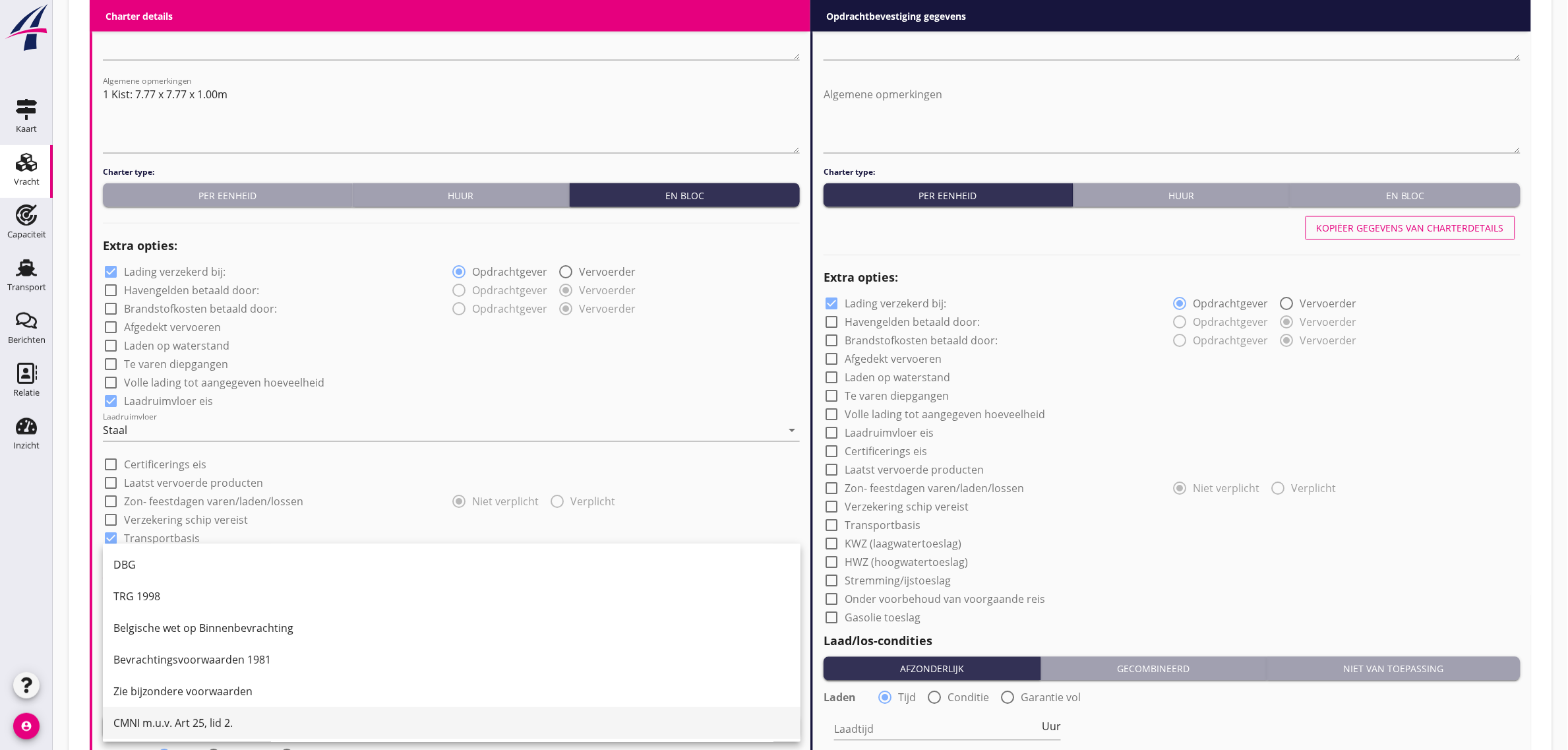
scroll to position [34, 0]
click at [183, 725] on div "CMNI m.u.v. Art 25, lid 2." at bounding box center [451, 721] width 676 height 16
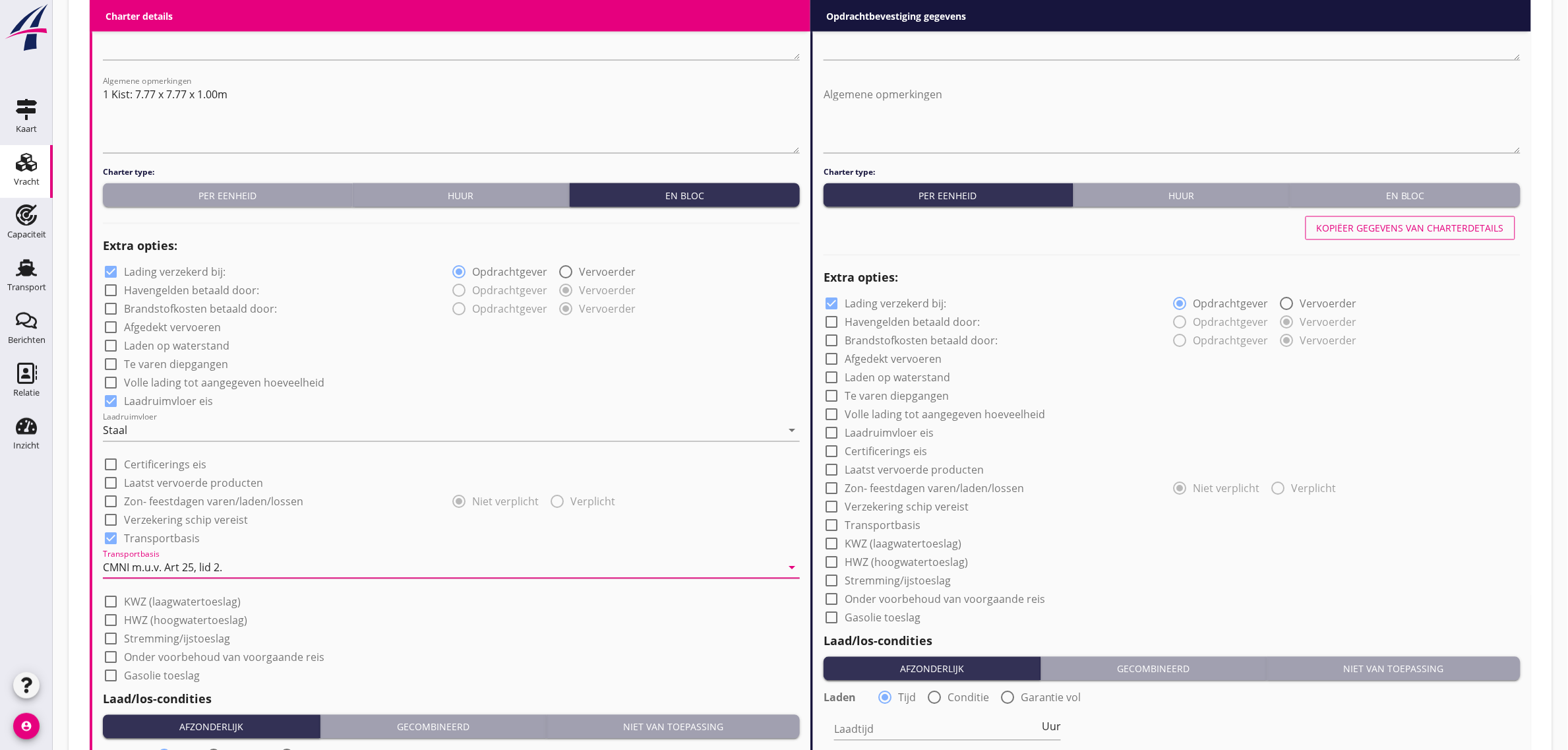
click at [594, 399] on div "check_box Laadruimvloer eis" at bounding box center [451, 400] width 697 height 18
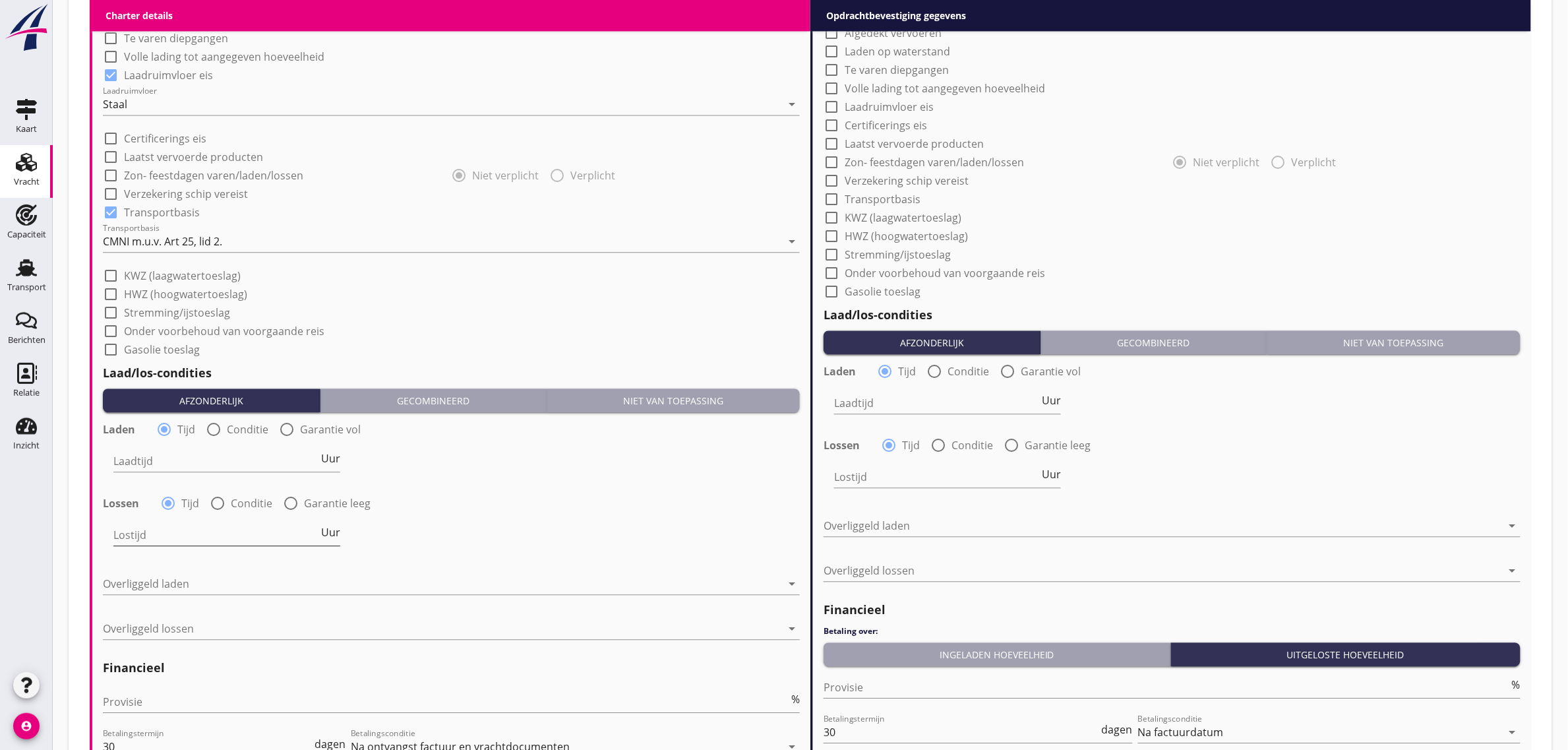
scroll to position [1155, 0]
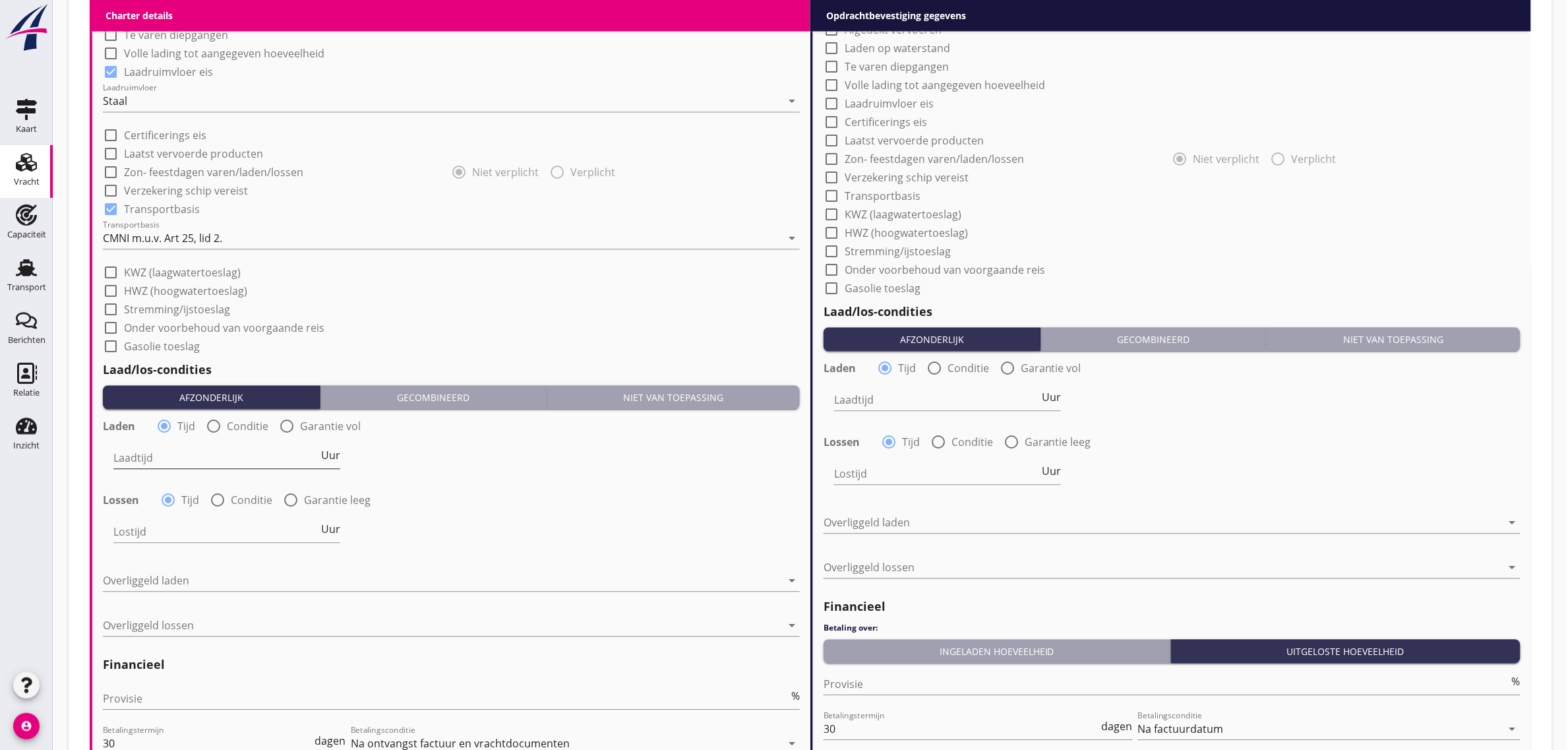
click at [199, 462] on input "Laadtijd" at bounding box center [215, 458] width 205 height 21
type input "24"
click at [608, 508] on div "Lossen radio_button_checked Tijd radio_button_unchecked Conditie radio_button_u…" at bounding box center [451, 499] width 700 height 21
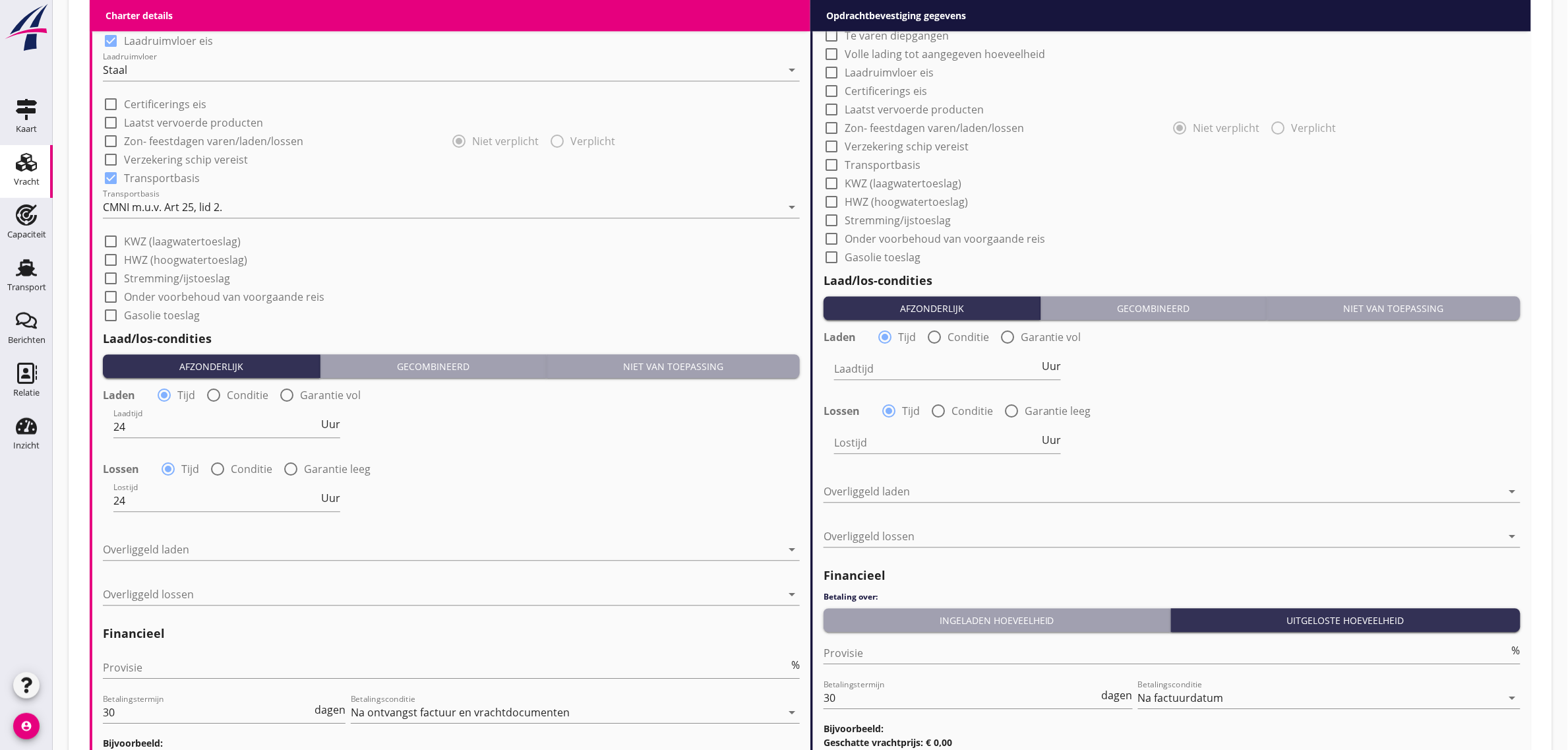
scroll to position [1319, 0]
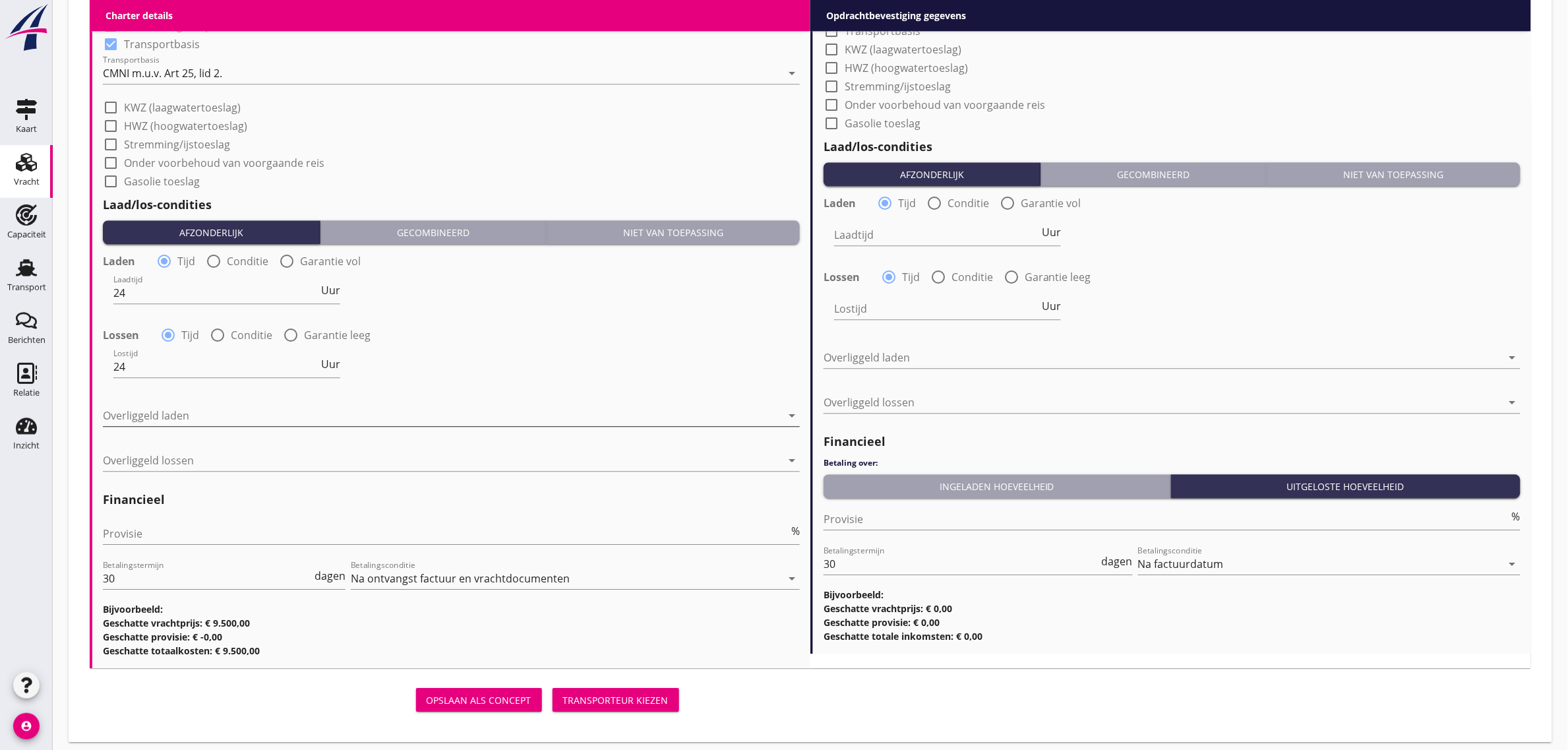
click at [191, 406] on div at bounding box center [442, 416] width 679 height 21
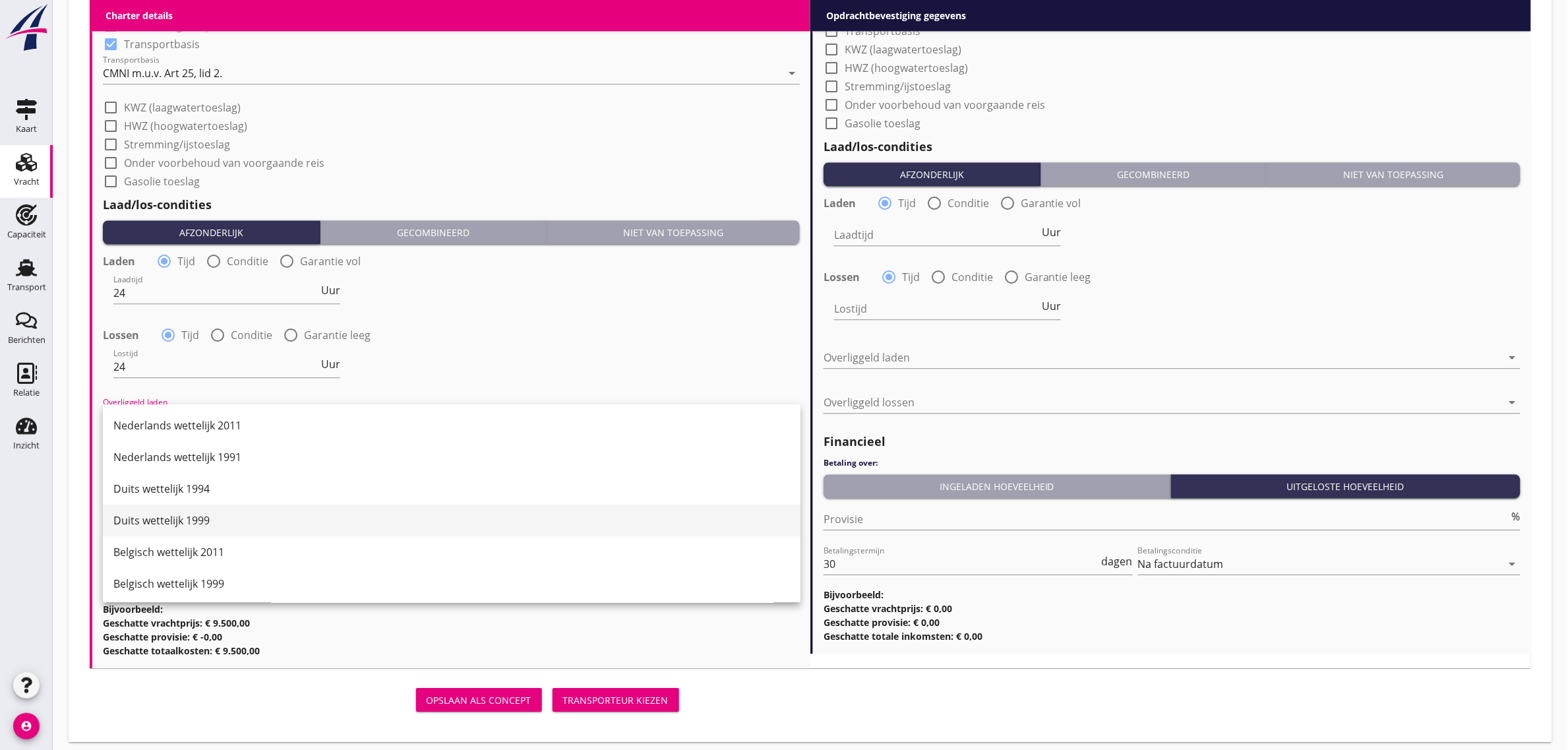
click at [209, 519] on div "Duits wettelijk 1999" at bounding box center [451, 521] width 676 height 16
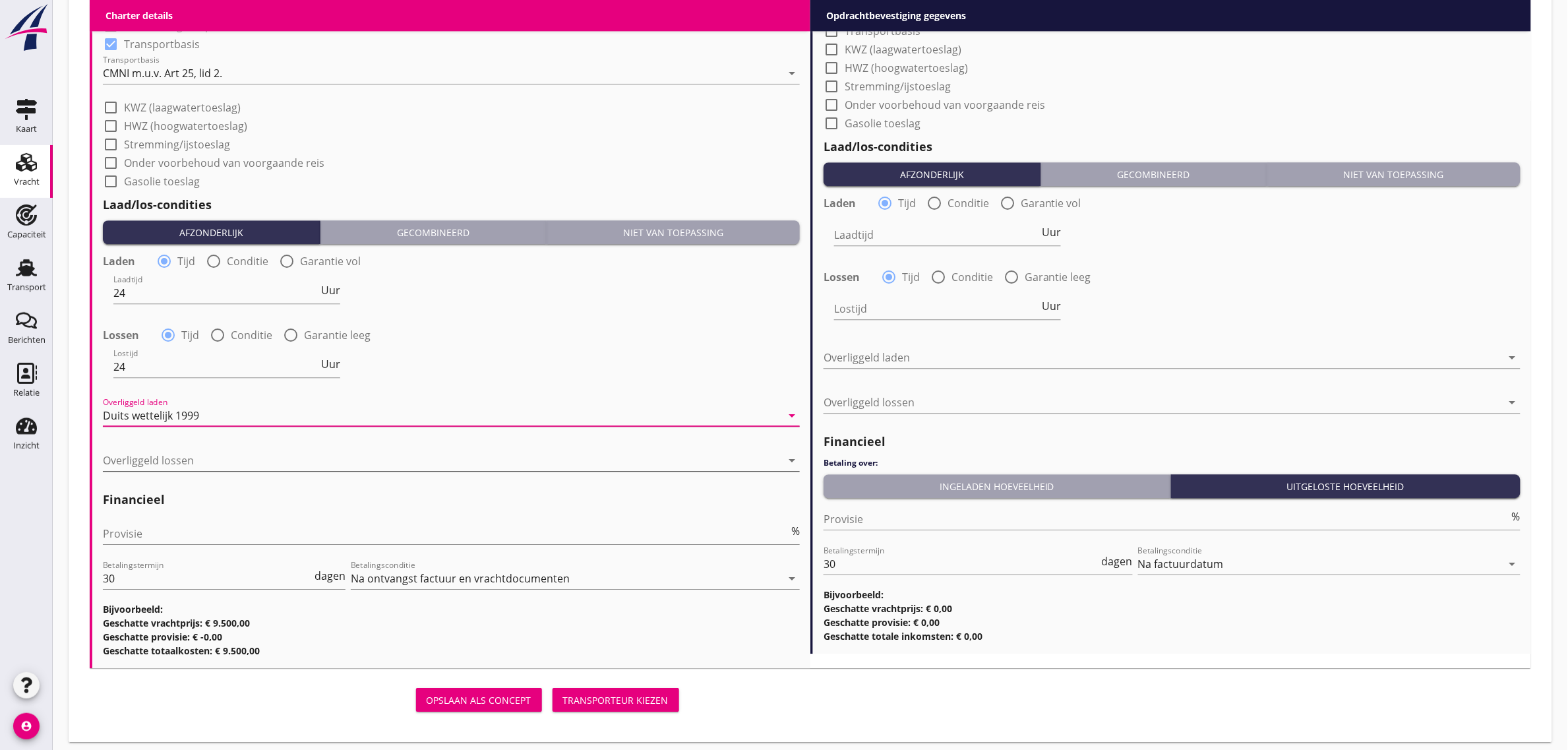
click at [196, 460] on div at bounding box center [442, 460] width 679 height 21
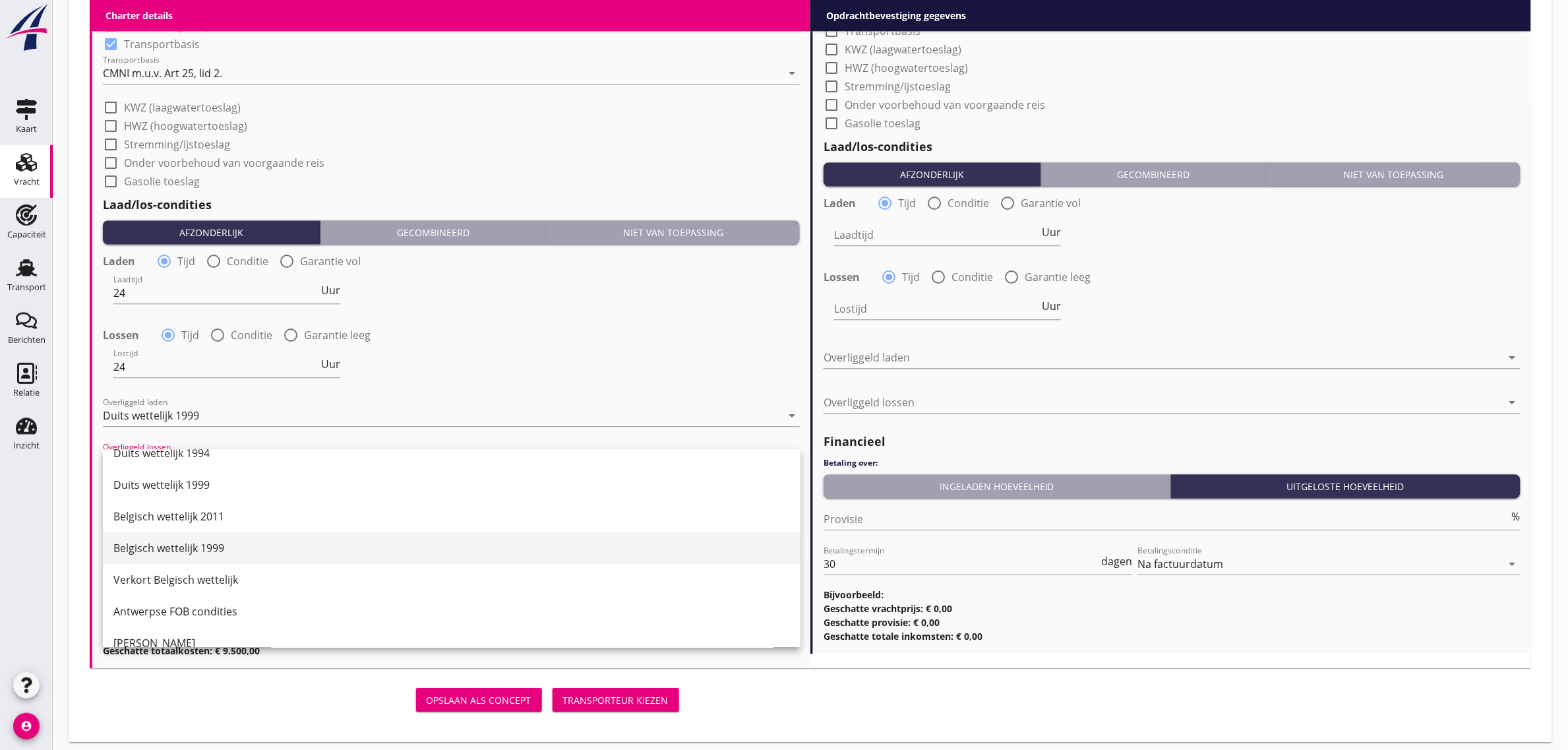
scroll to position [83, 0]
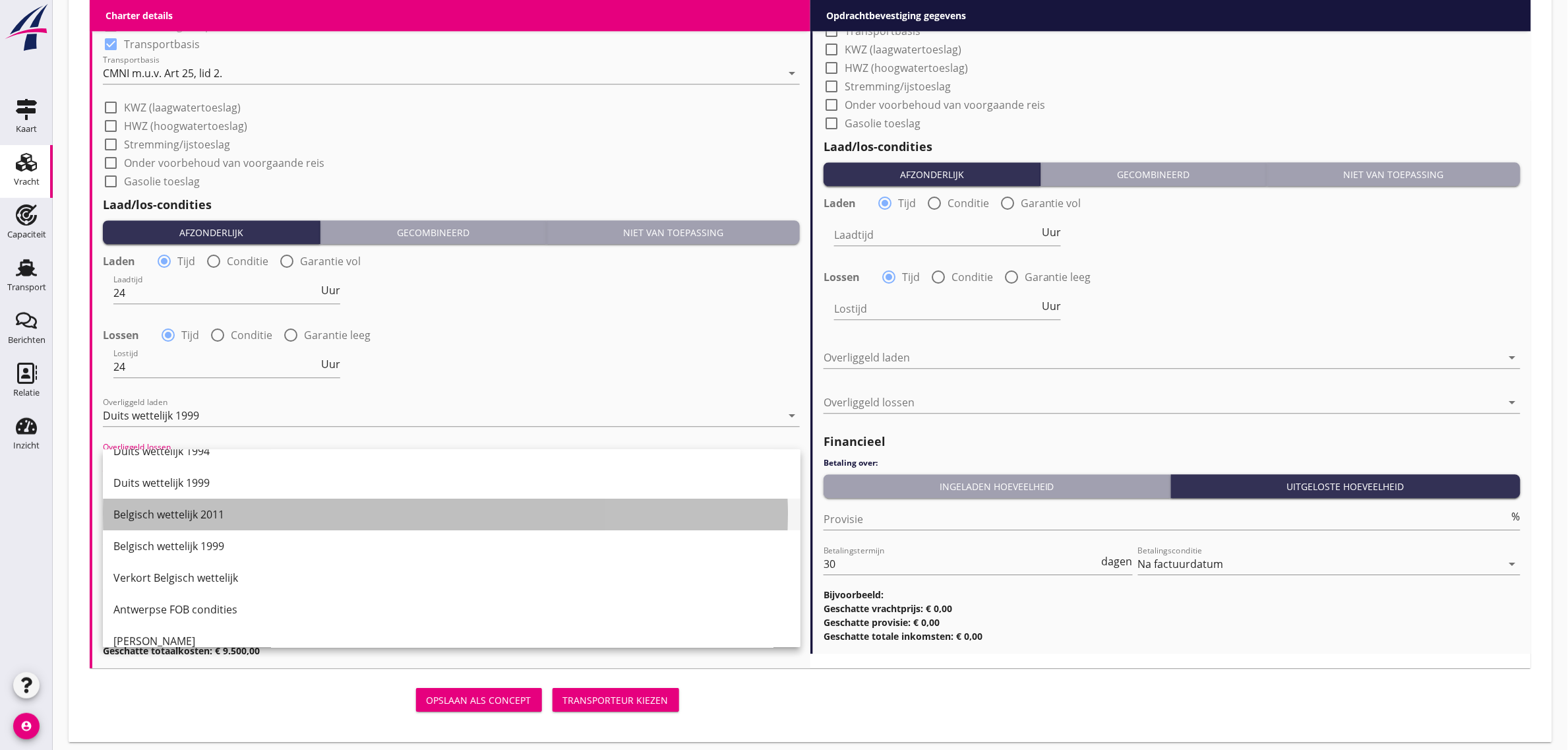
click at [216, 518] on div "Belgisch wettelijk 2011" at bounding box center [451, 515] width 676 height 16
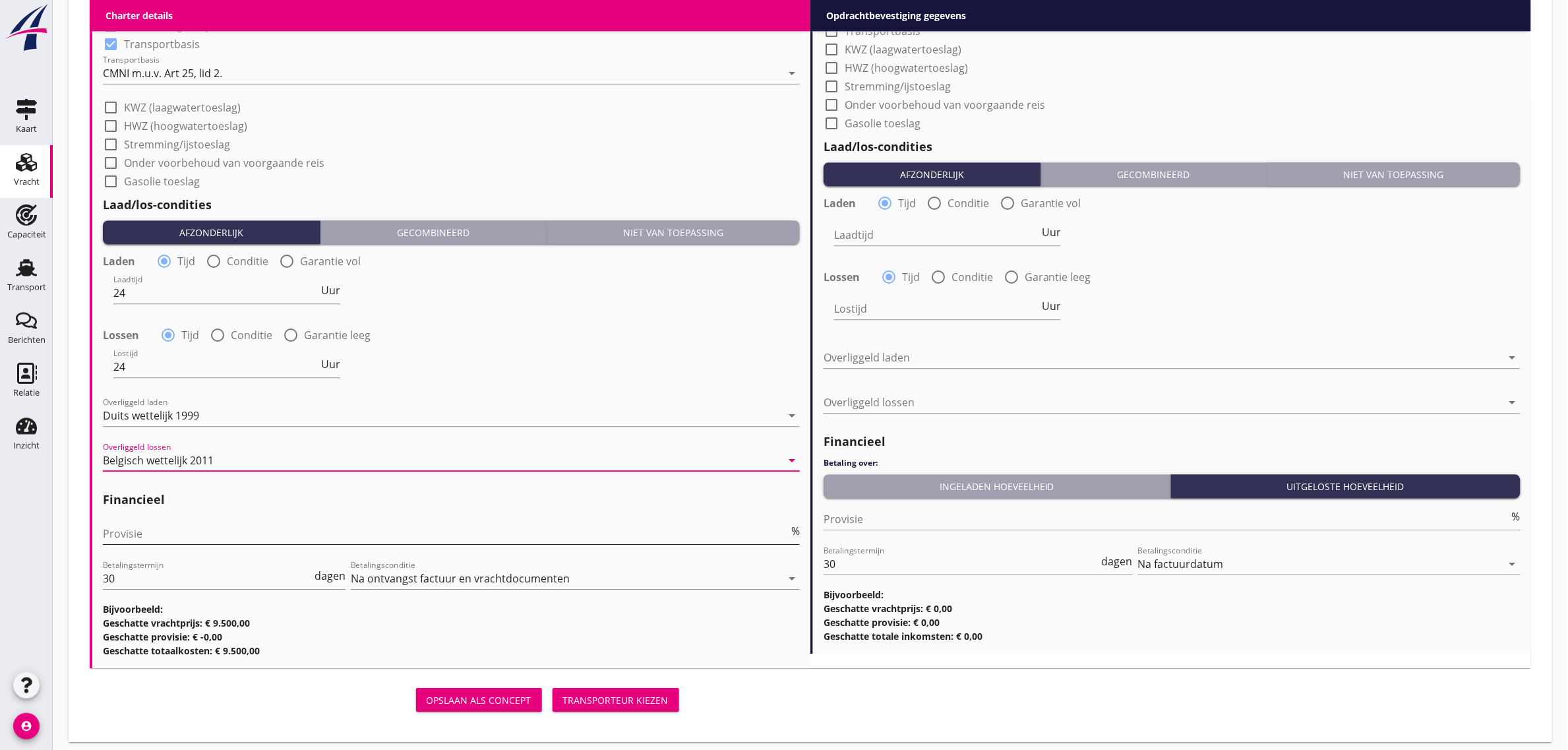
click at [177, 533] on input "Provisie" at bounding box center [445, 534] width 686 height 21
type input "5"
click at [567, 302] on div "Laadtijd 24 Uur" at bounding box center [451, 294] width 700 height 47
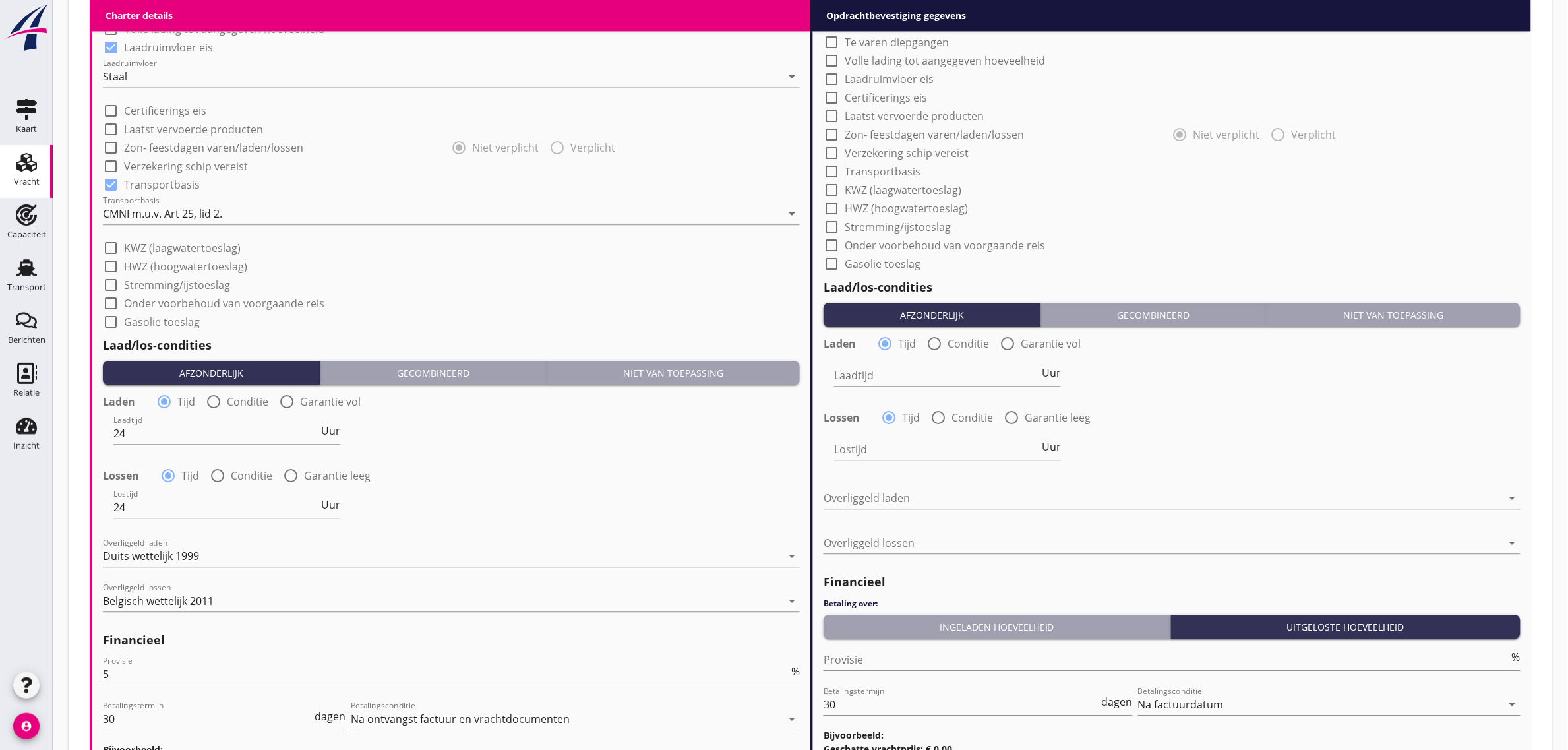
scroll to position [742, 0]
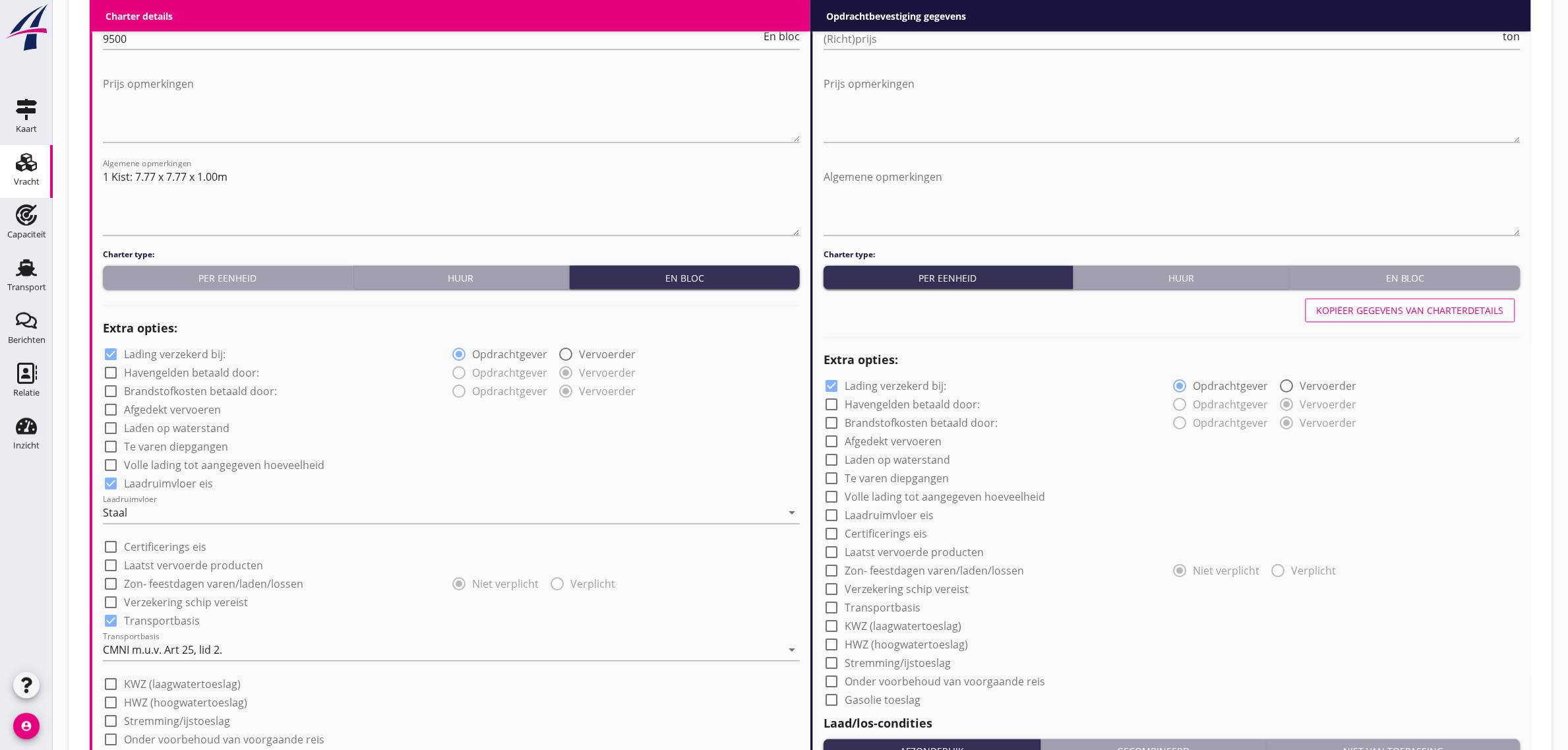
click at [1424, 324] on div "Kopiëer gegevens van charterdetails" at bounding box center [1172, 310] width 697 height 31
click at [1413, 299] on button "Kopiëer gegevens van charterdetails" at bounding box center [1410, 310] width 210 height 24
checkbox input "true"
type input "24"
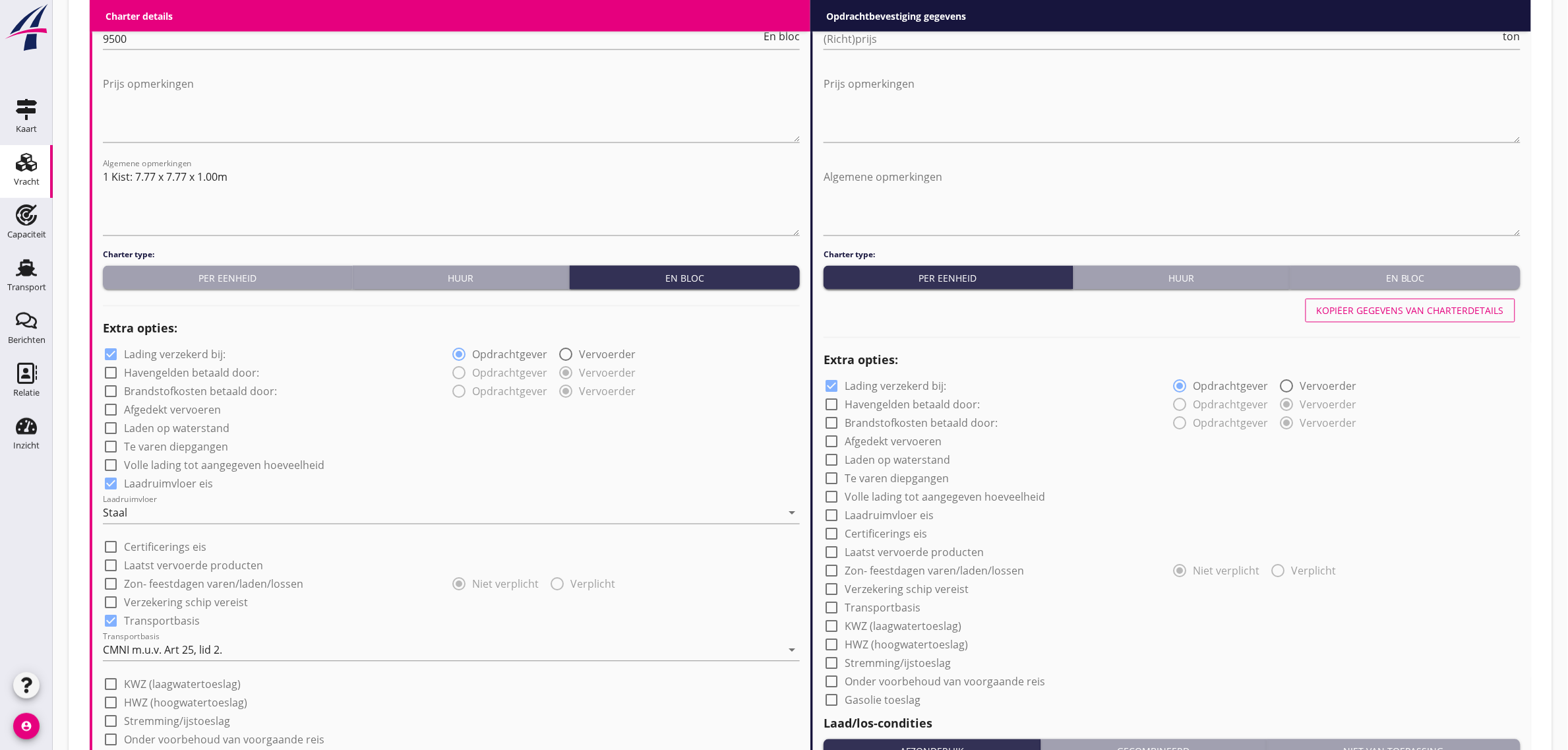
type input "24"
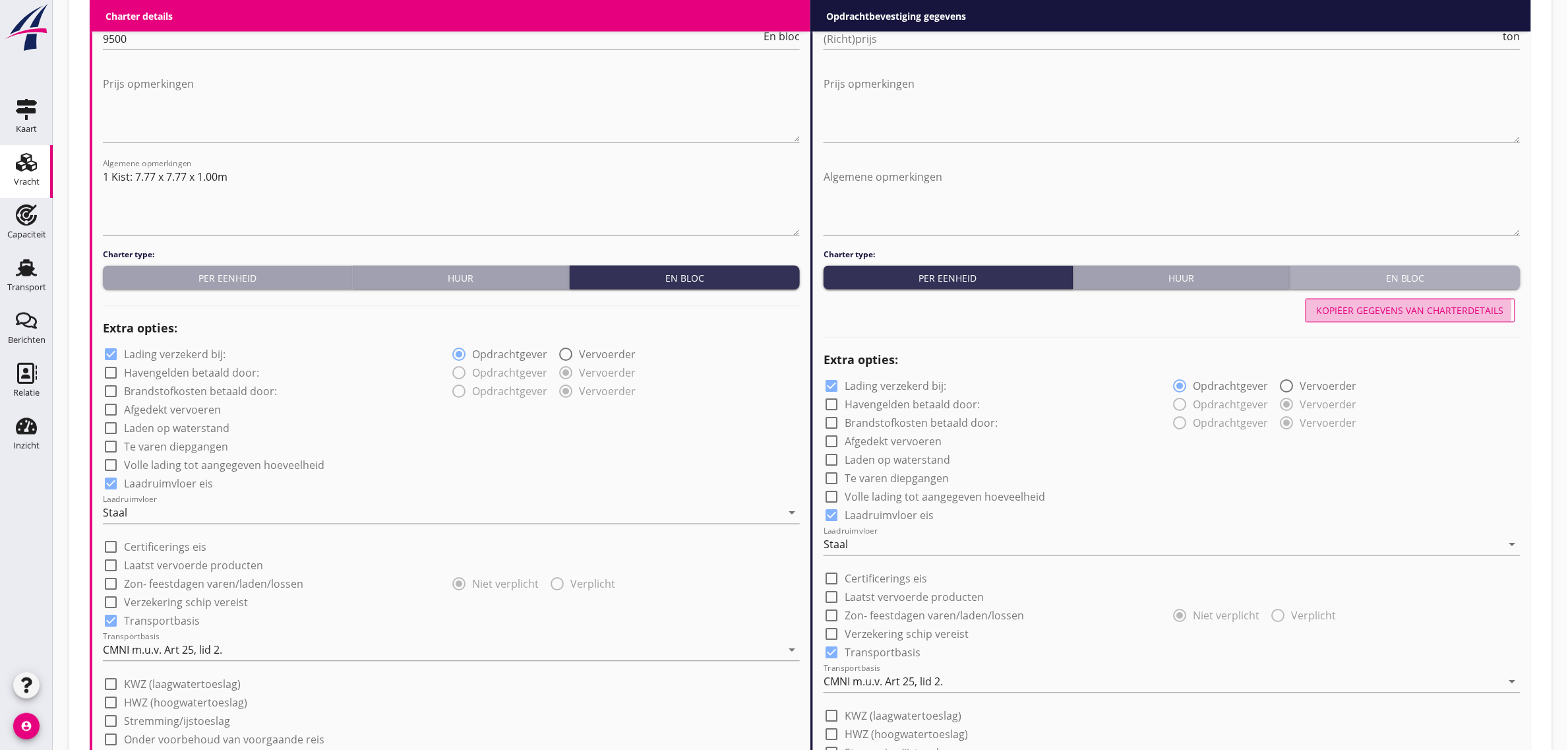
click at [1406, 278] on div "En bloc" at bounding box center [1406, 278] width 220 height 14
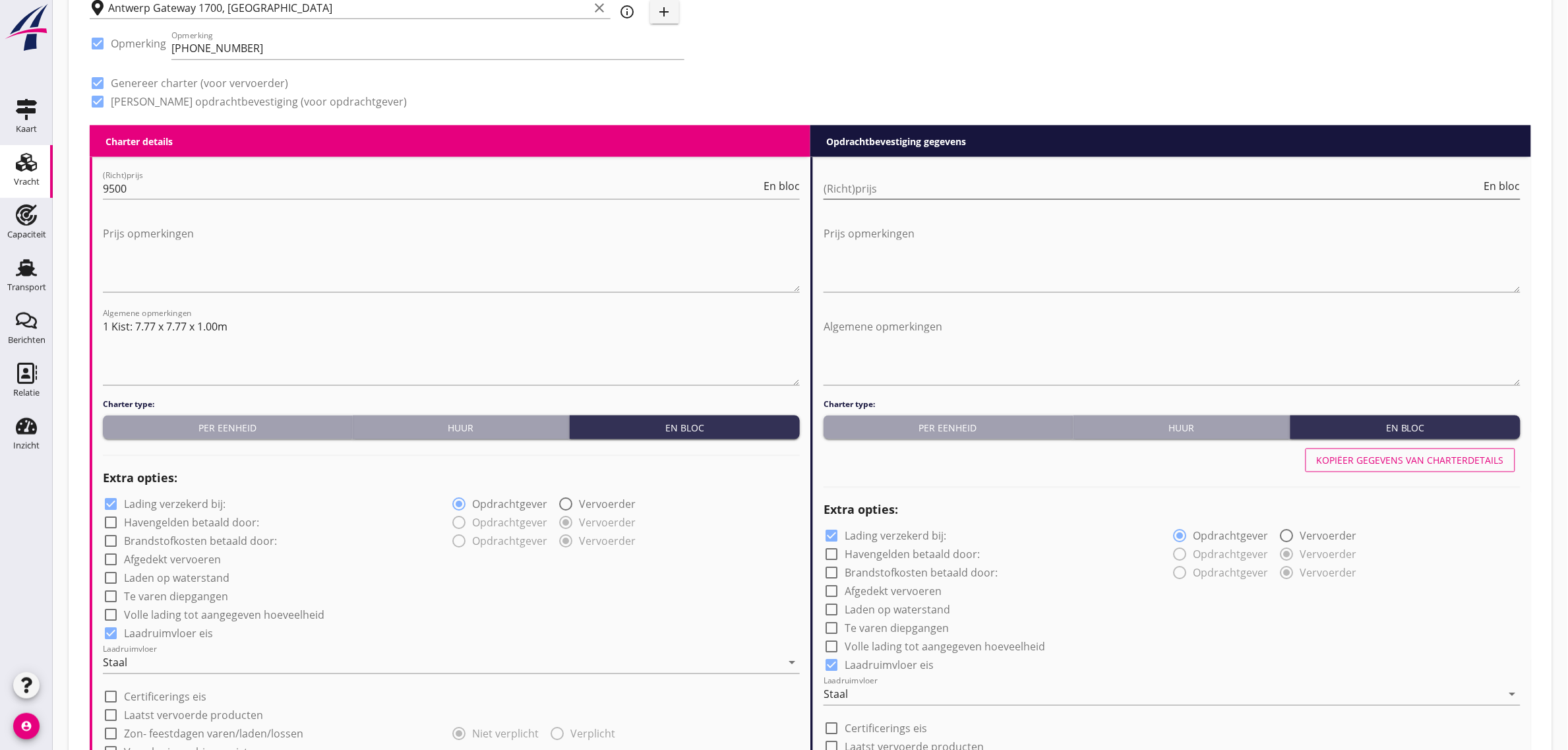
scroll to position [577, 0]
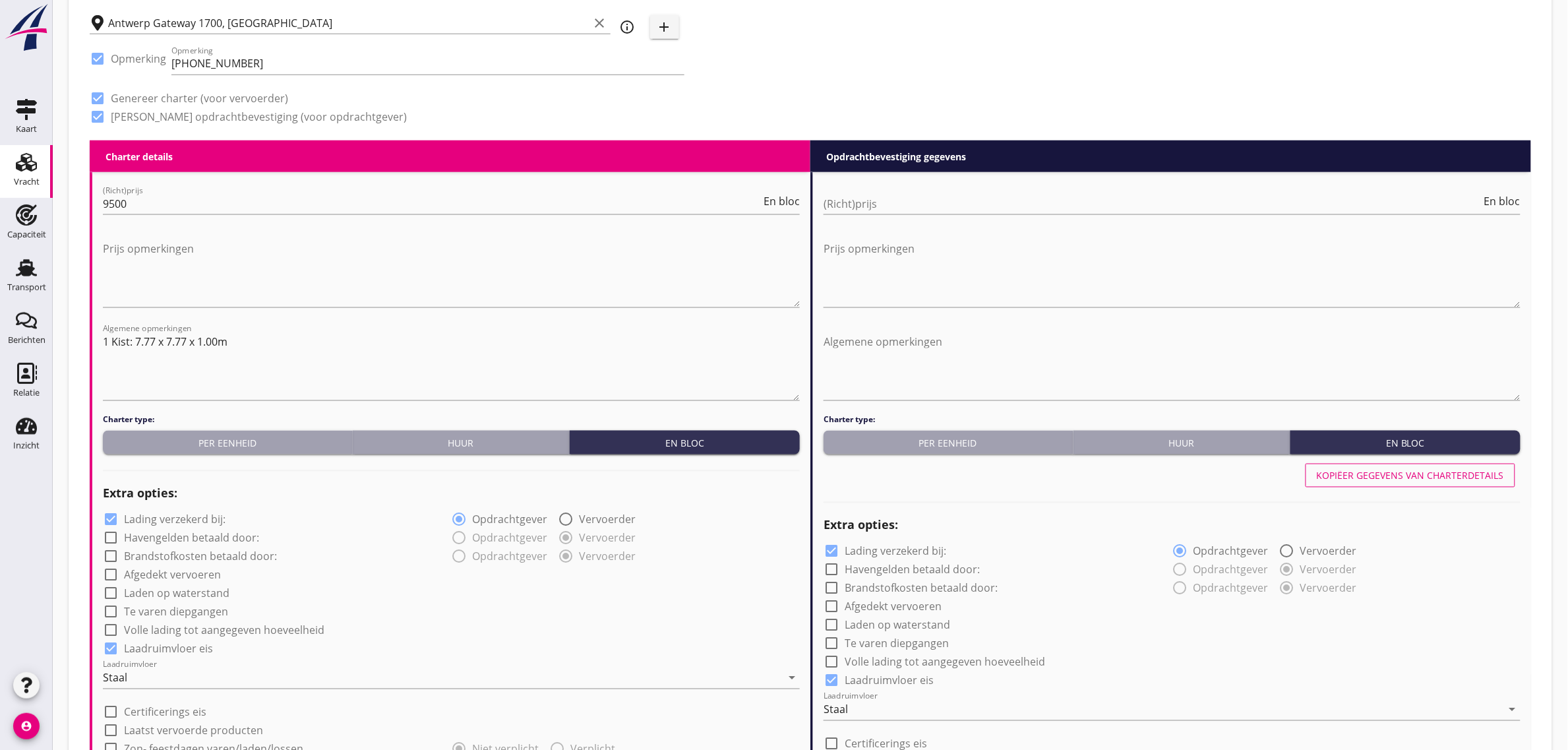
click at [892, 222] on div at bounding box center [1172, 223] width 697 height 8
click at [874, 203] on input "(Richt)prijs" at bounding box center [1152, 204] width 658 height 21
type input "9500"
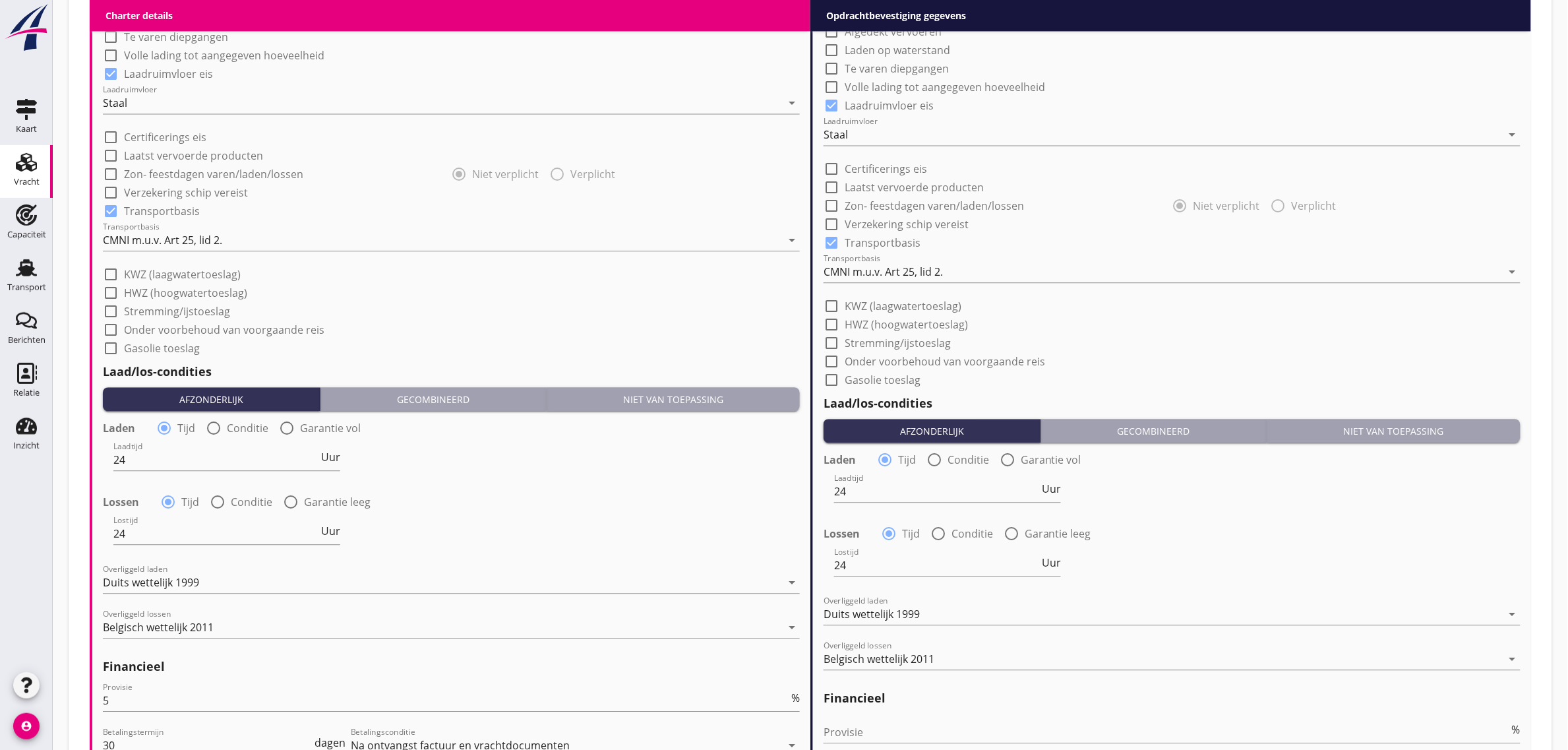
scroll to position [1358, 0]
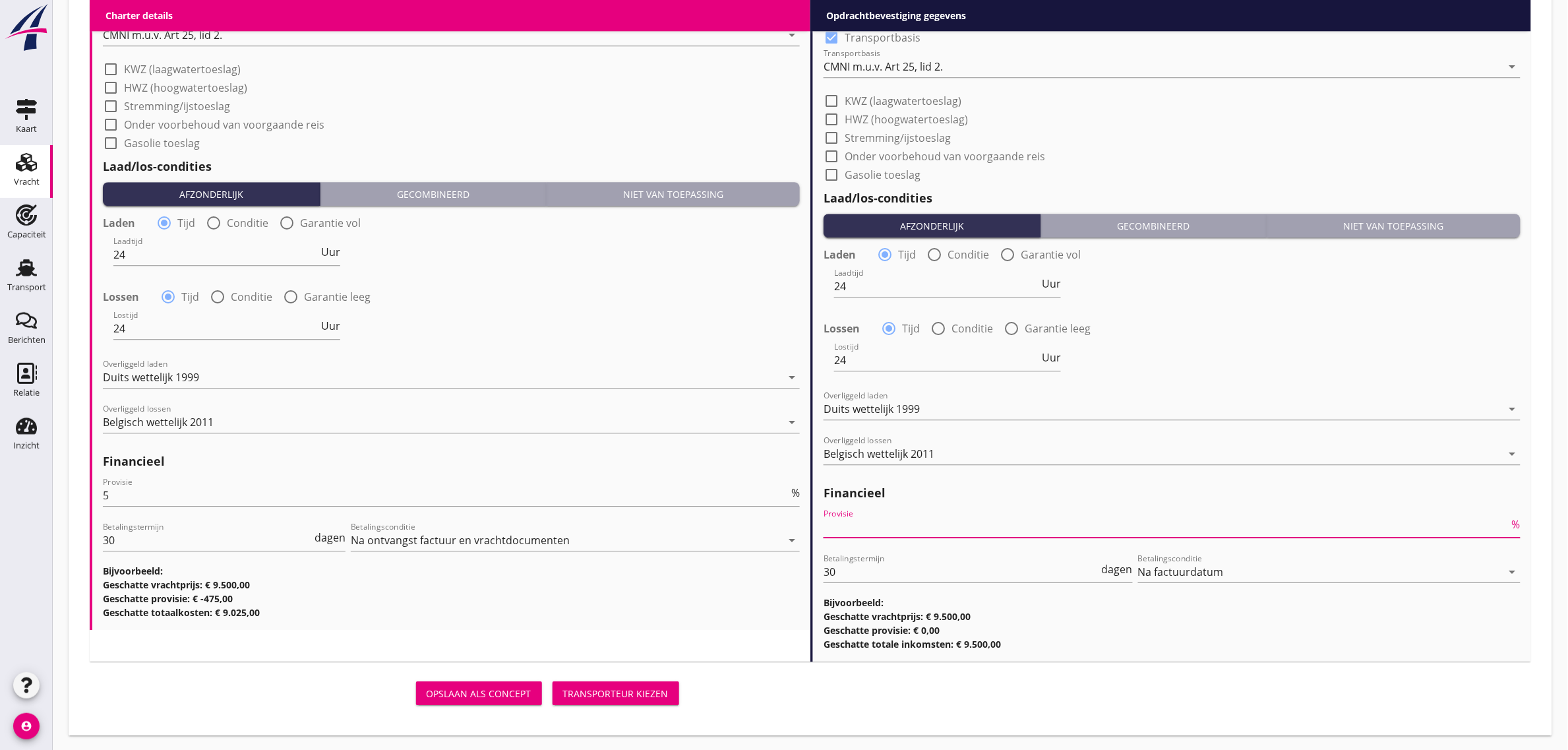
click at [834, 520] on input "Provisie" at bounding box center [1166, 527] width 686 height 21
type input "0"
click at [706, 614] on h3 "Geschatte totaalkosten: € 9.025,00" at bounding box center [451, 613] width 697 height 14
click at [638, 678] on div "Opslaan als concept Transporteur kiezen" at bounding box center [387, 693] width 594 height 31
click at [633, 688] on div "Transporteur kiezen" at bounding box center [615, 694] width 105 height 14
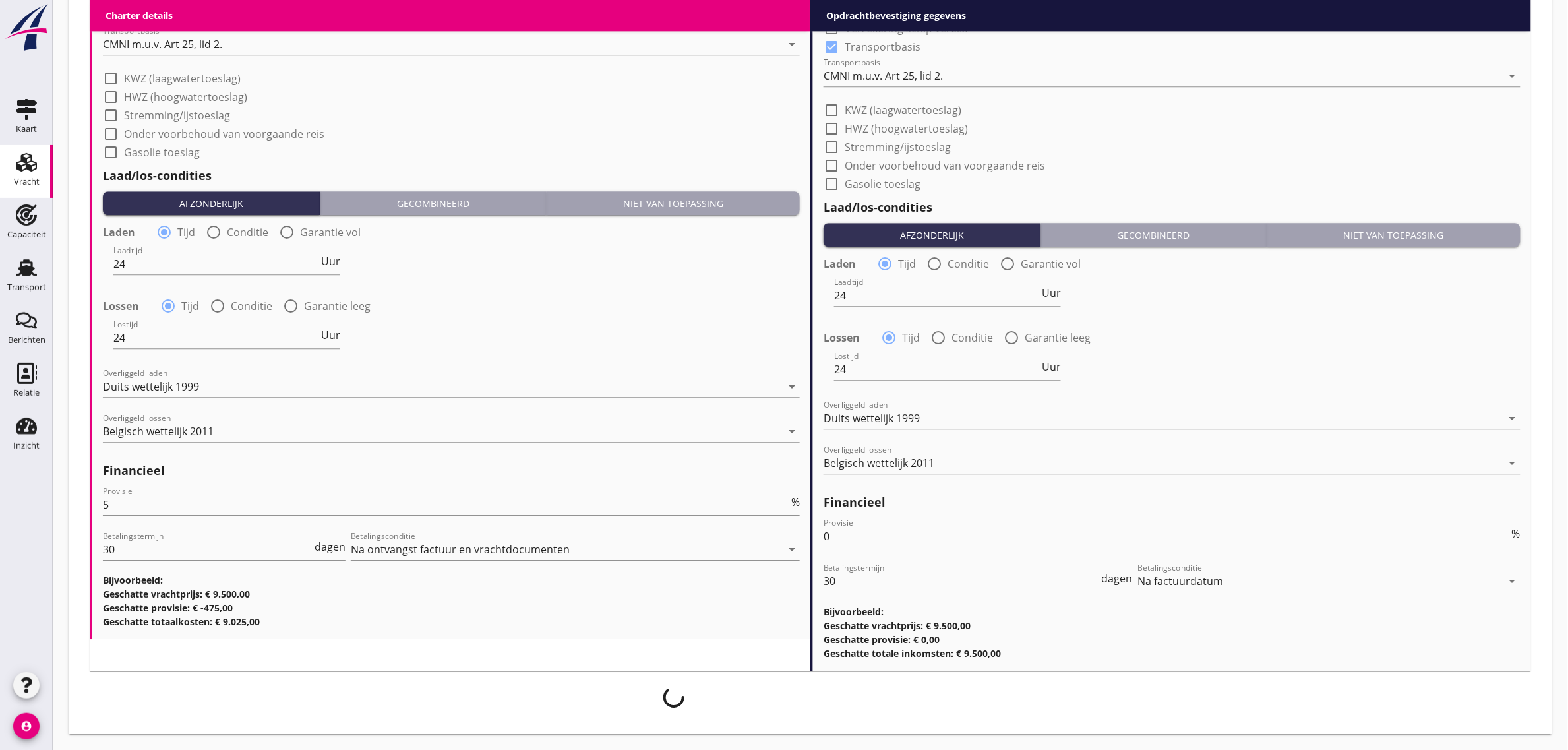
scroll to position [1347, 0]
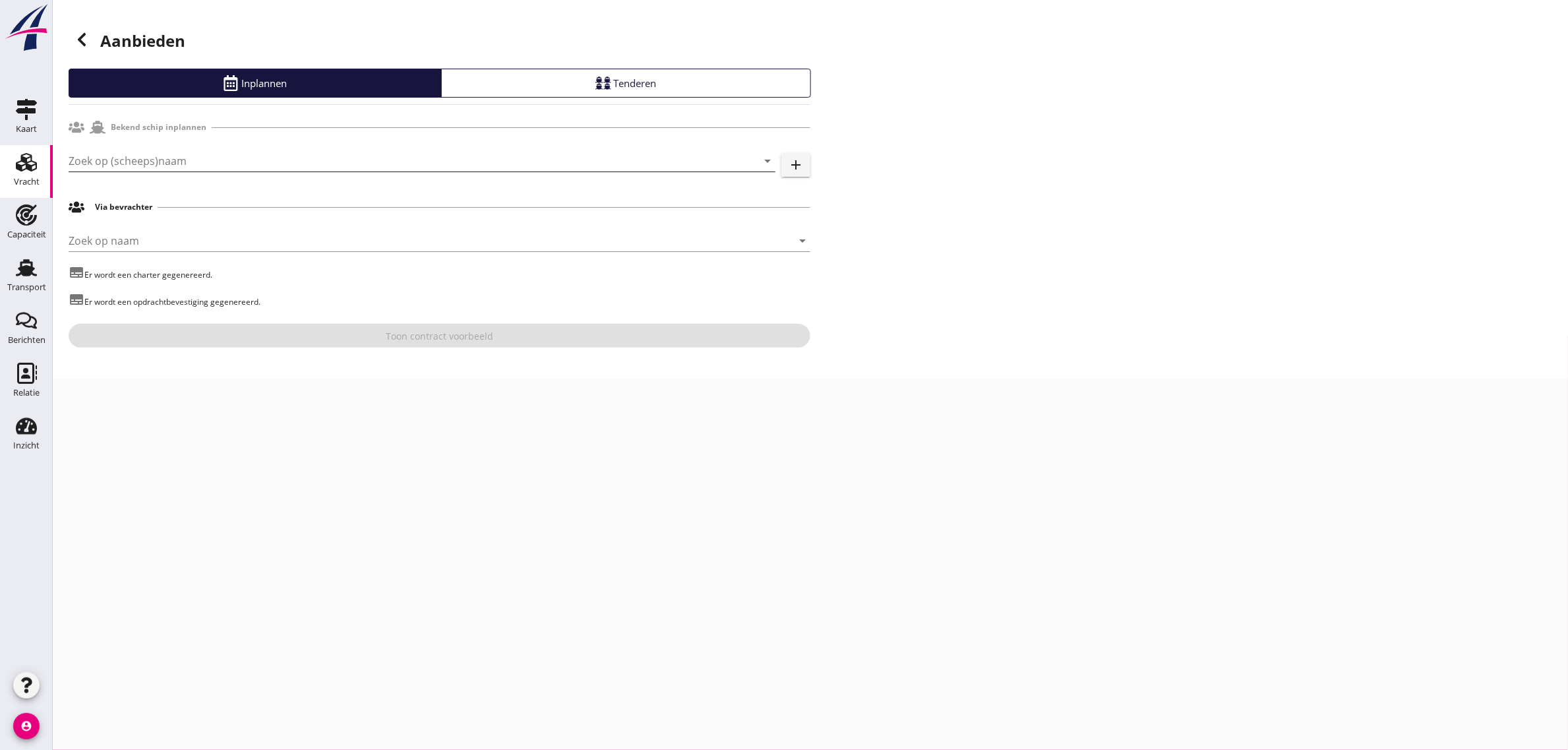
click at [98, 149] on div "Zoek op (scheeps)naam arrow_drop_down add" at bounding box center [439, 163] width 742 height 42
click at [99, 152] on input "Zoek op (scheeps)naam" at bounding box center [404, 160] width 670 height 21
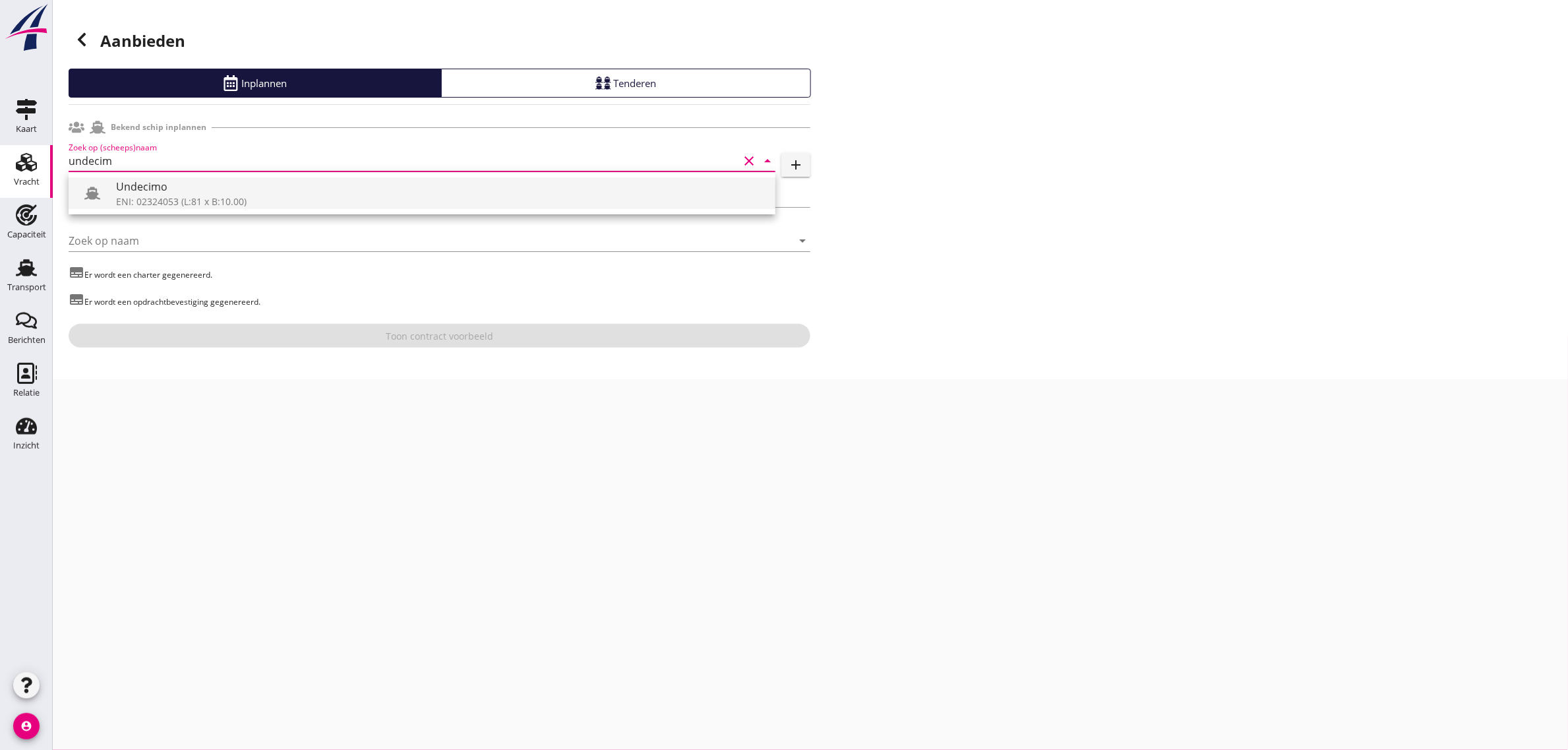
click at [129, 191] on div "Undecimo" at bounding box center [440, 187] width 648 height 16
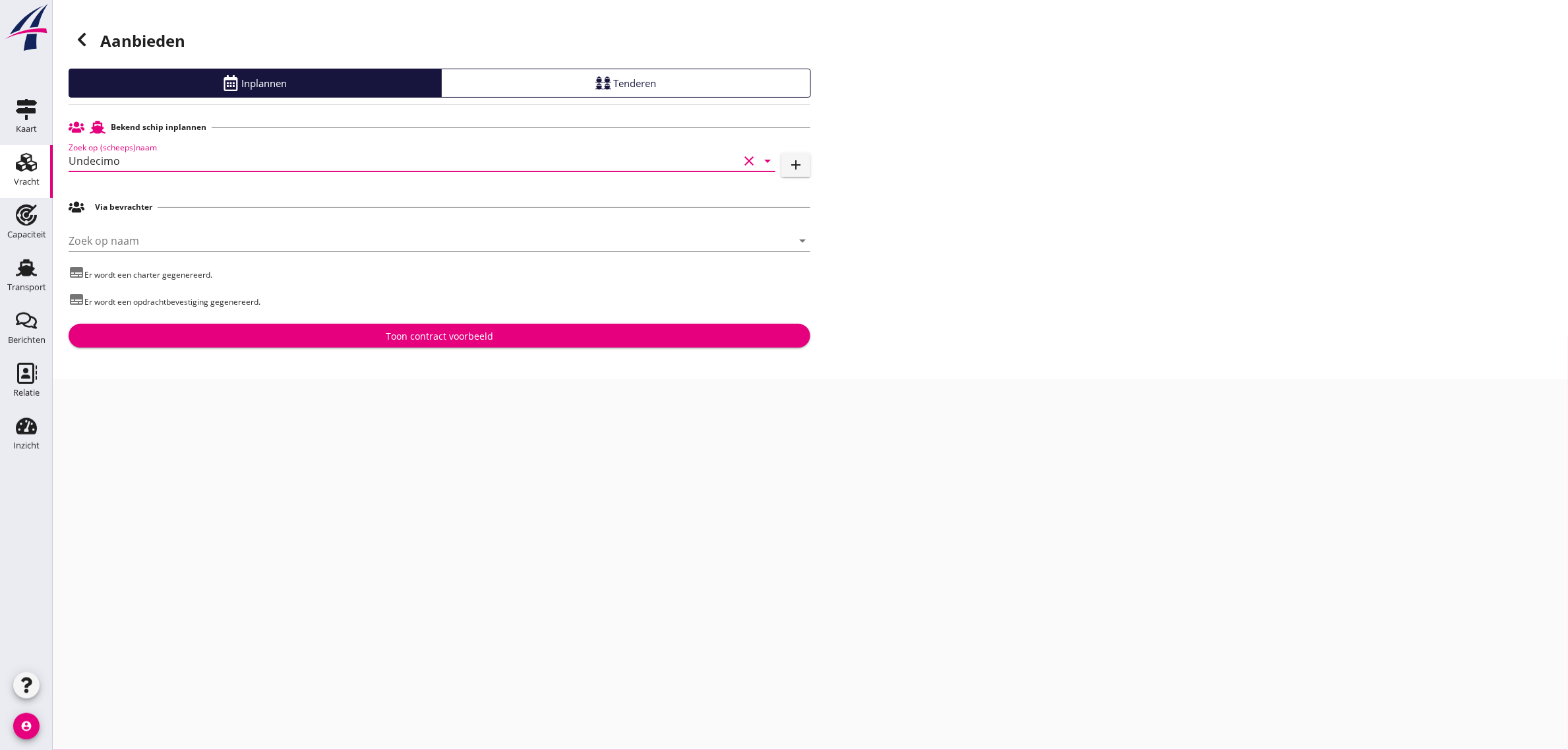
type input "Undecimo"
click at [357, 338] on div "Toon contract voorbeeld" at bounding box center [439, 337] width 721 height 14
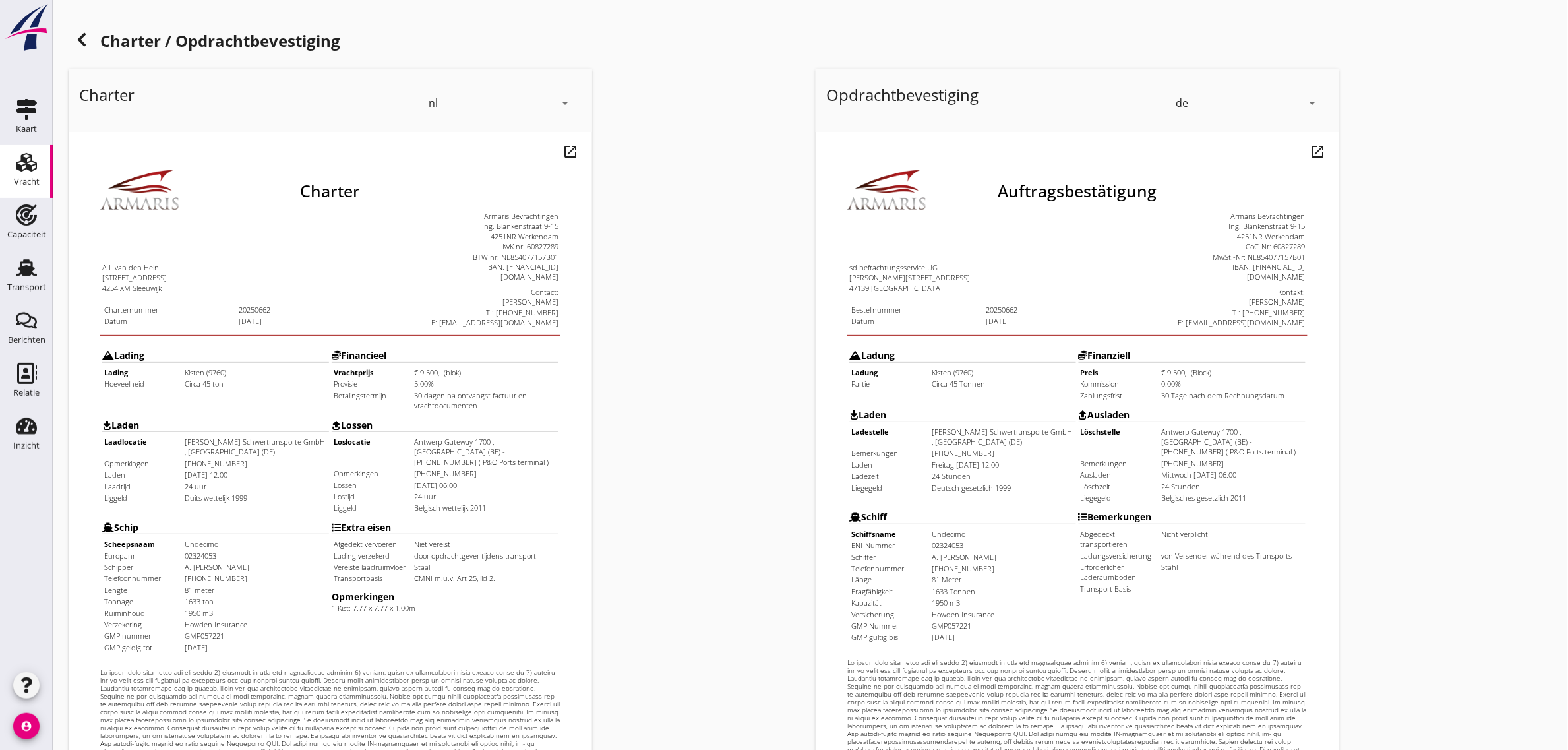
drag, startPoint x: 1198, startPoint y: 104, endPoint x: 1209, endPoint y: 106, distance: 11.2
click at [1201, 104] on div "de" at bounding box center [1239, 103] width 126 height 21
click at [1289, 101] on div "nl" at bounding box center [1249, 100] width 139 height 16
drag, startPoint x: 154, startPoint y: 424, endPoint x: 235, endPoint y: 413, distance: 81.7
click at [235, 413] on tbody "Laadlocatie [PERSON_NAME] Schwertransporte GmbH , [GEOGRAPHIC_DATA] (DE) Opmerk…" at bounding box center [188, 436] width 224 height 66
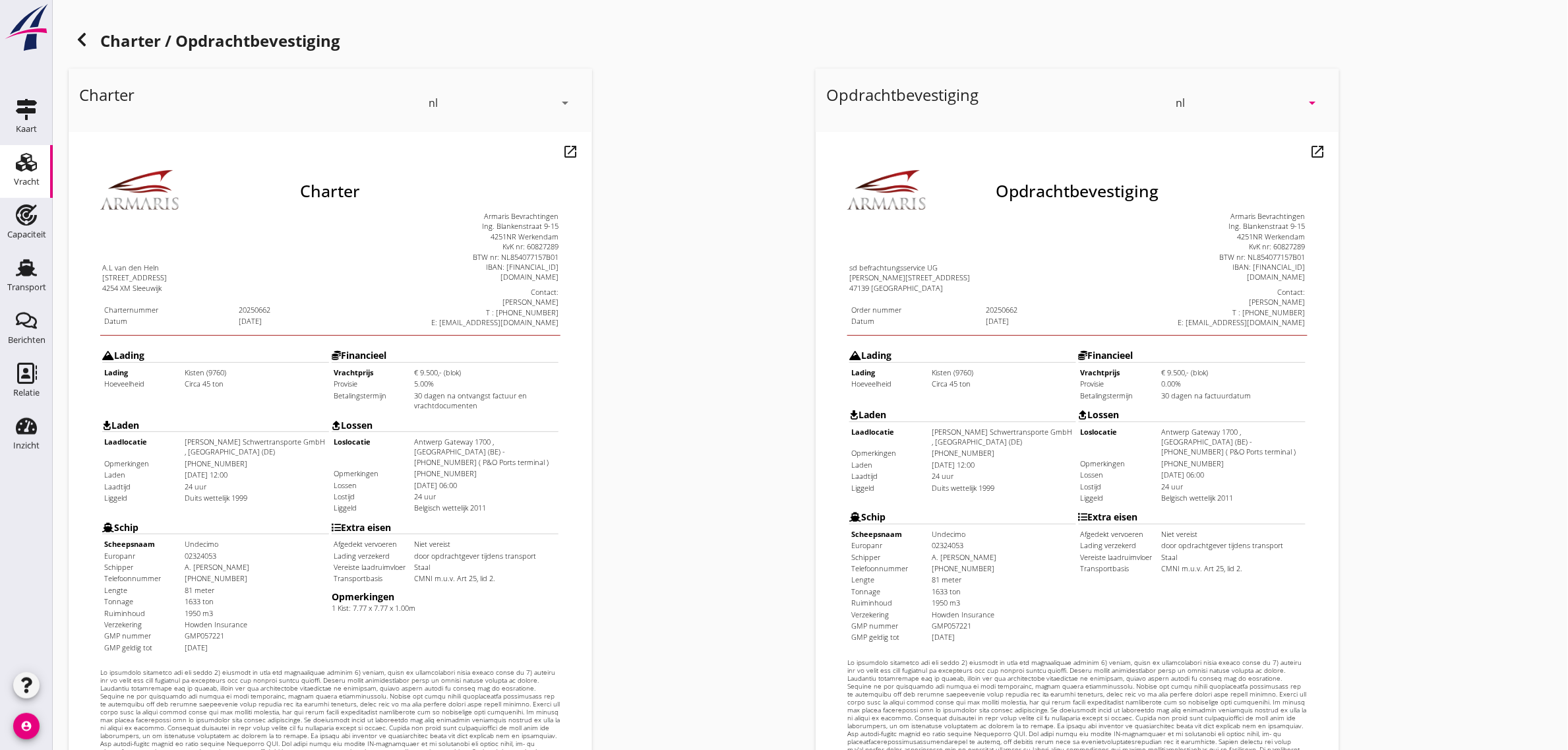
click at [235, 416] on td "[PERSON_NAME] Schwertransporte GmbH , [GEOGRAPHIC_DATA] (DE)" at bounding box center [228, 412] width 144 height 20
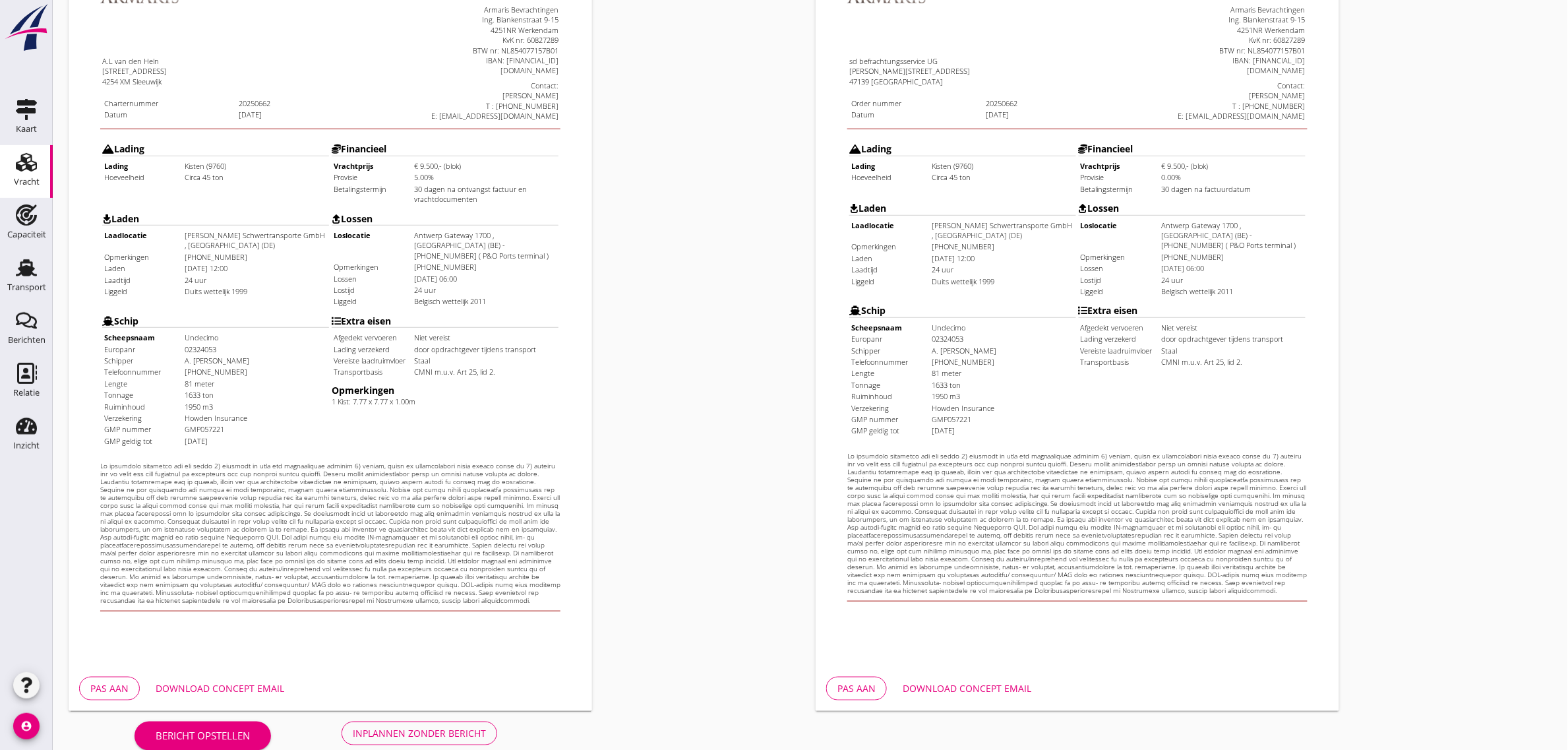
scroll to position [226, 0]
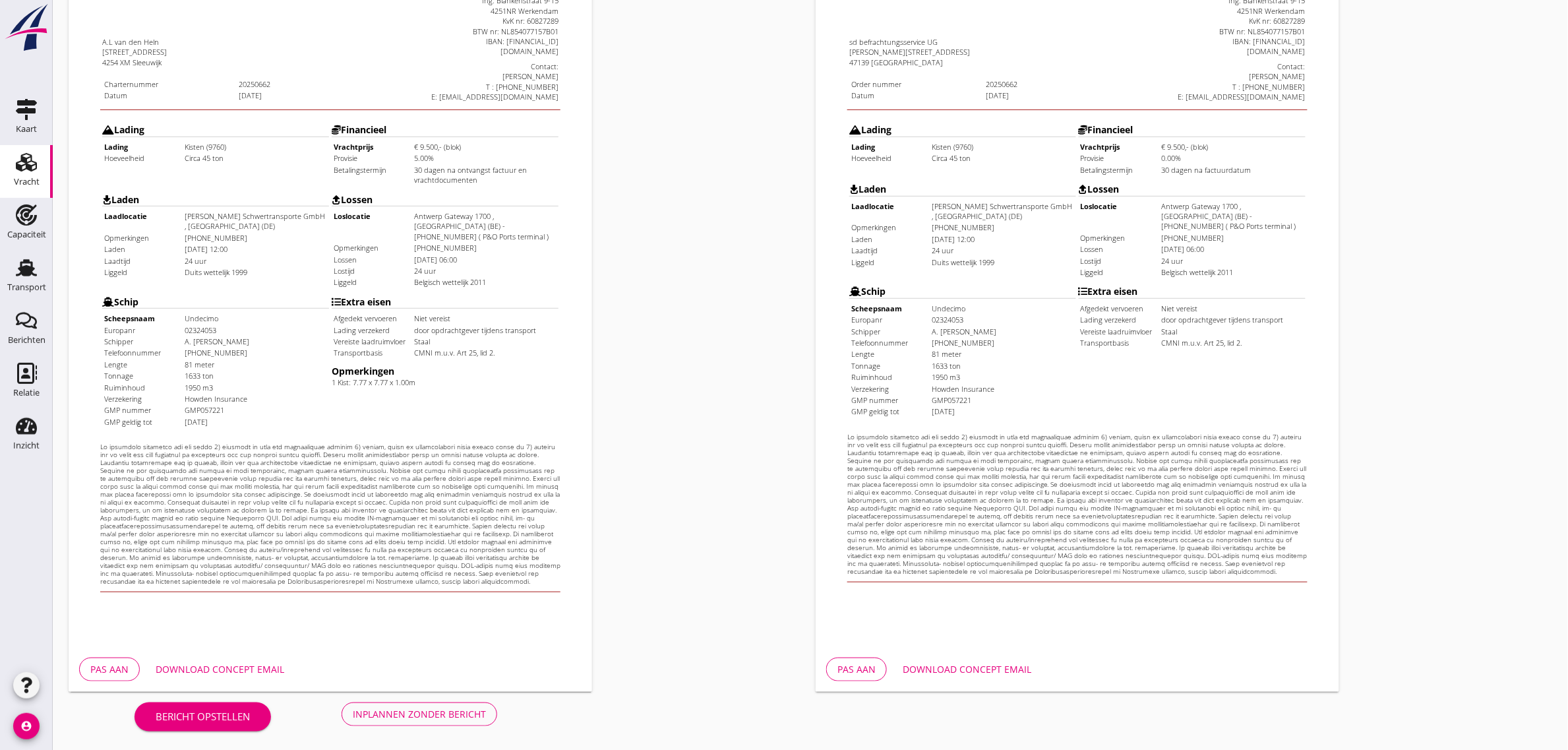
click at [384, 711] on div "Inplannen zonder bericht" at bounding box center [419, 714] width 133 height 14
click at [443, 719] on div "Bericht opstellen Inplannen zonder bericht" at bounding box center [316, 714] width 494 height 44
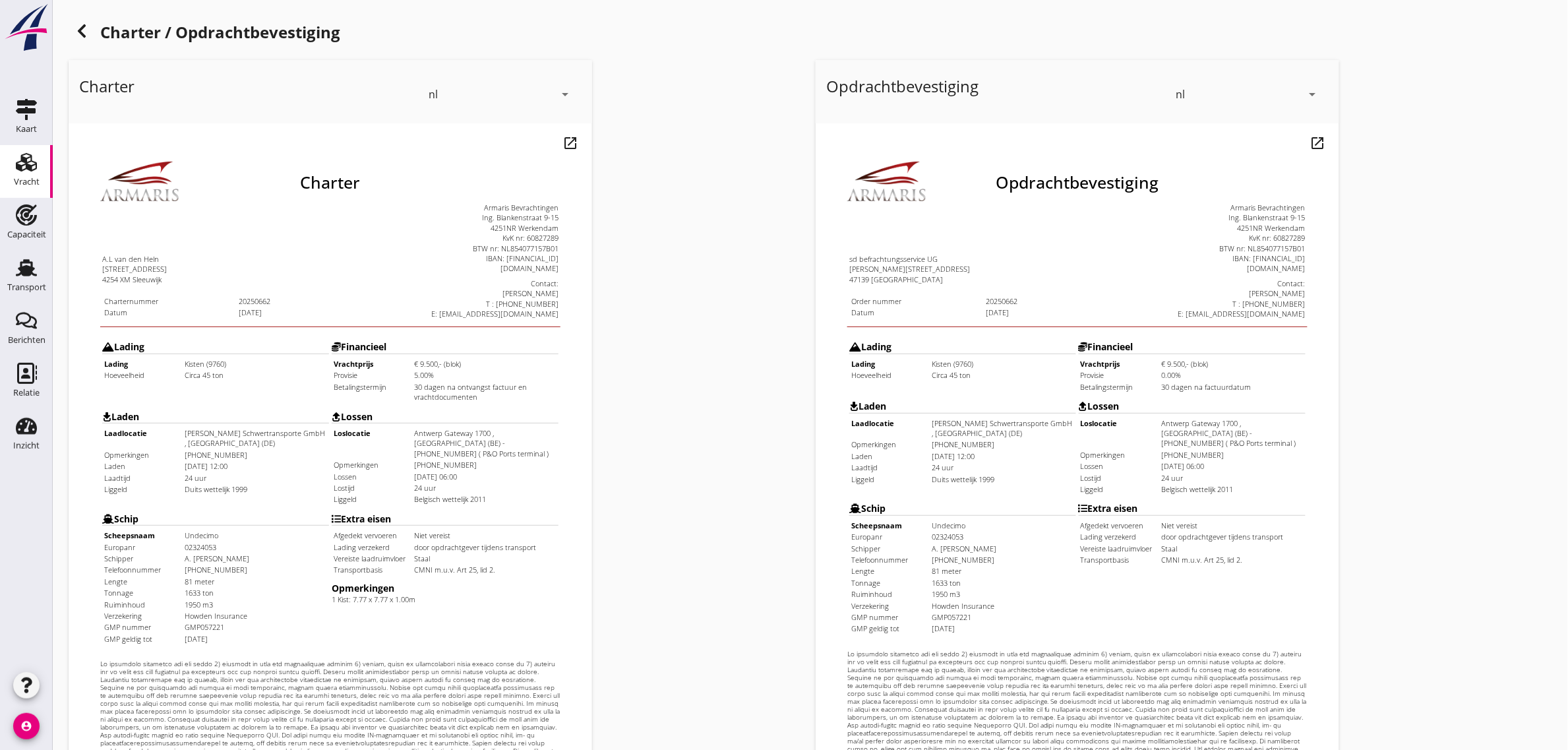
scroll to position [0, 0]
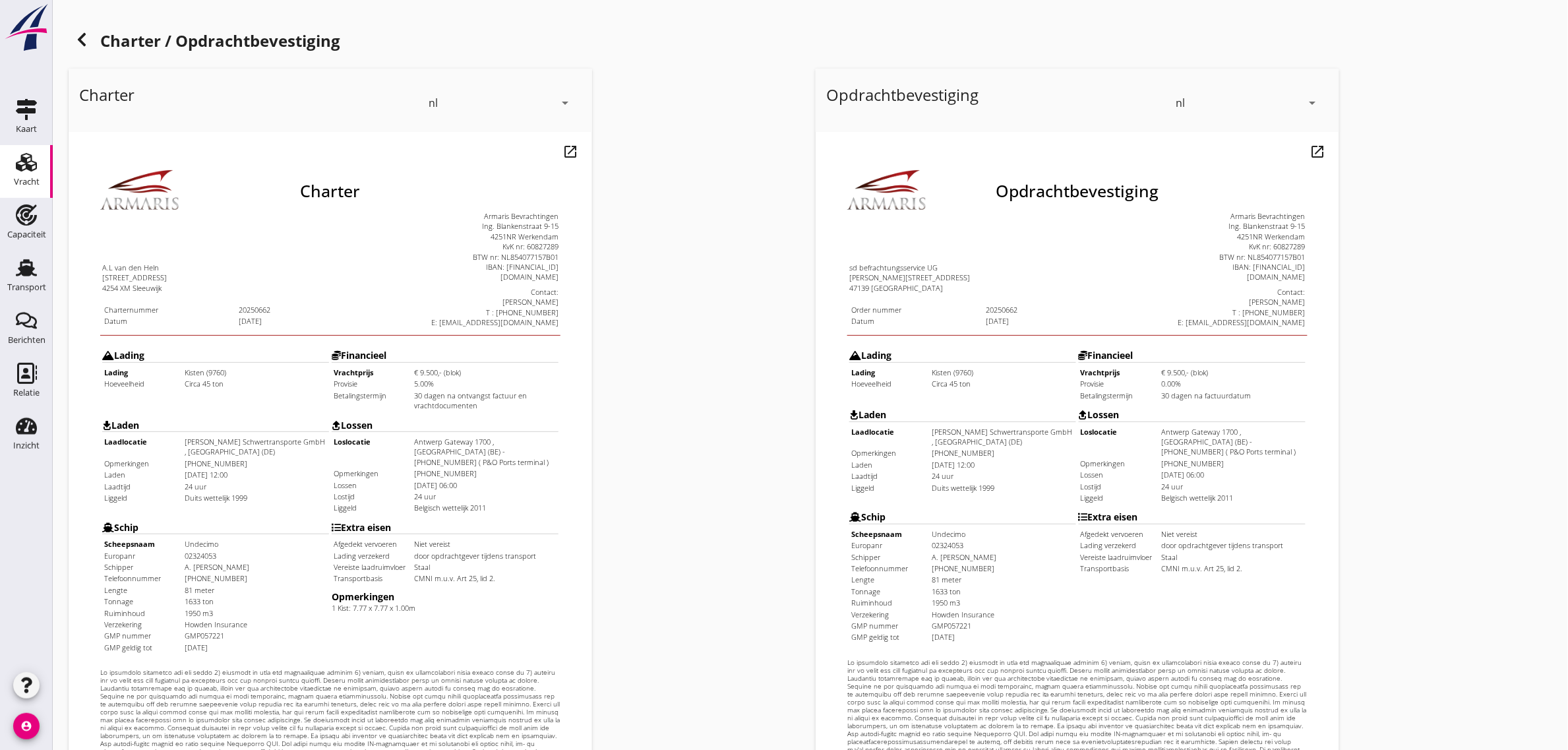
click at [78, 33] on icon at bounding box center [82, 39] width 16 height 16
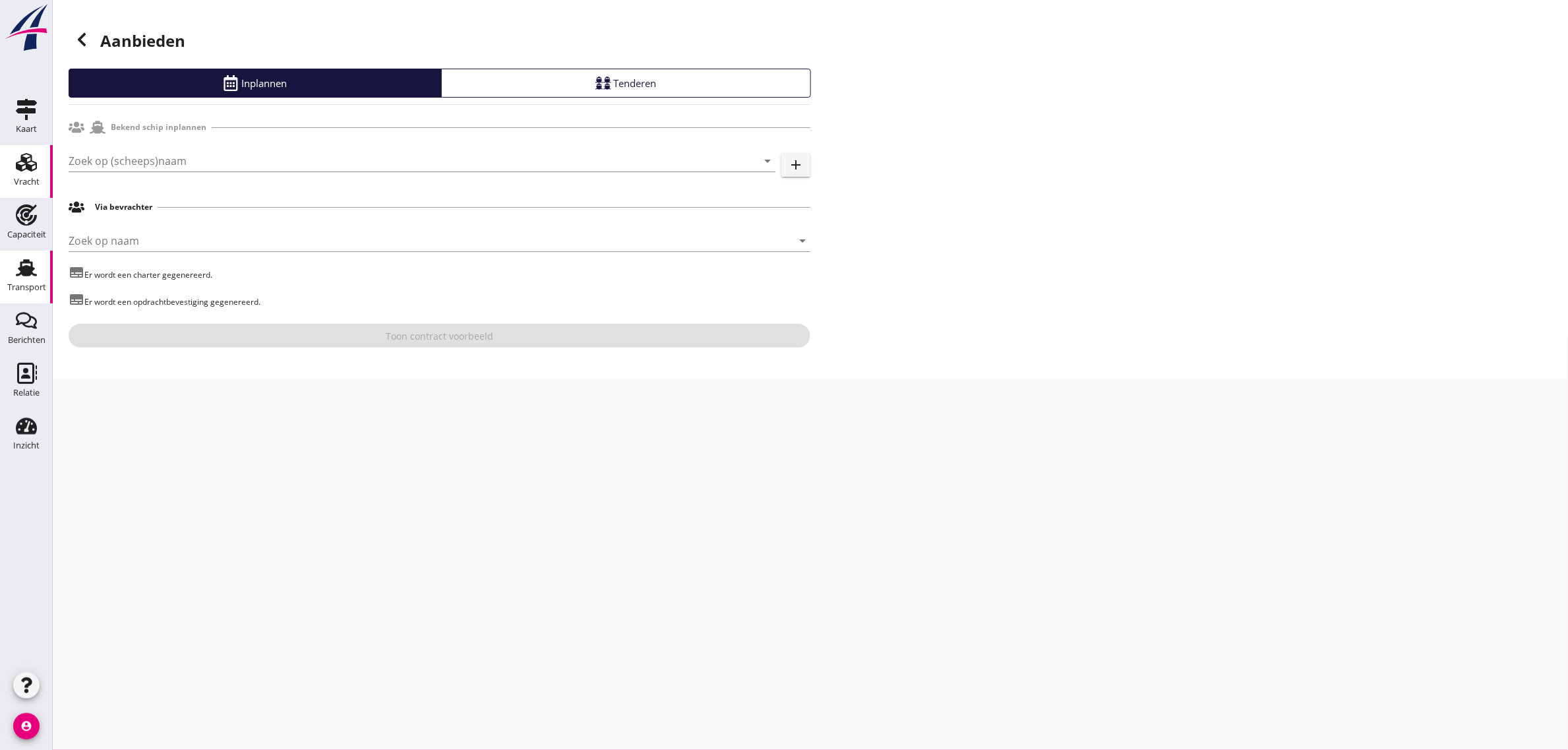
click at [20, 264] on icon "Transport" at bounding box center [26, 268] width 21 height 21
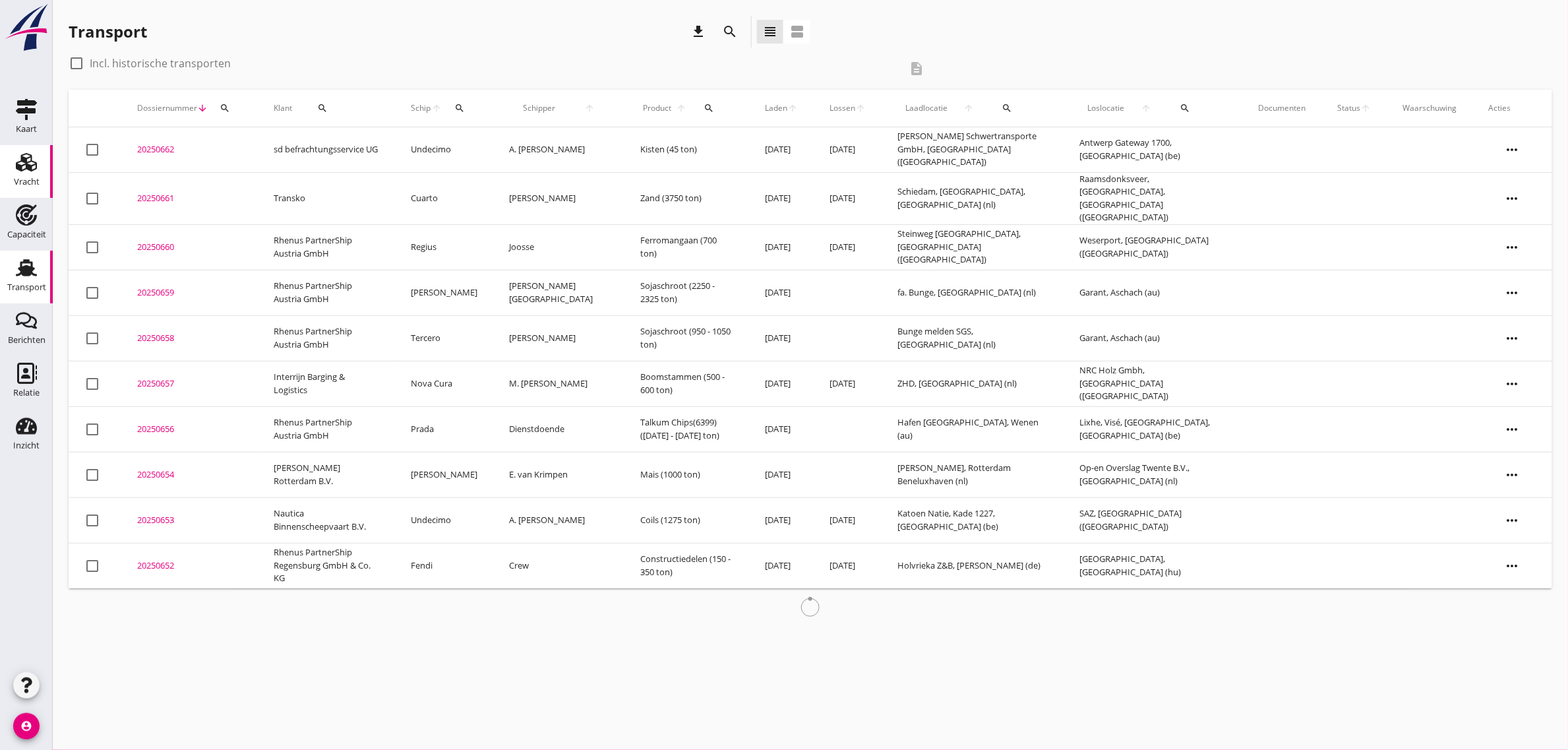
click at [20, 169] on use at bounding box center [26, 162] width 21 height 18
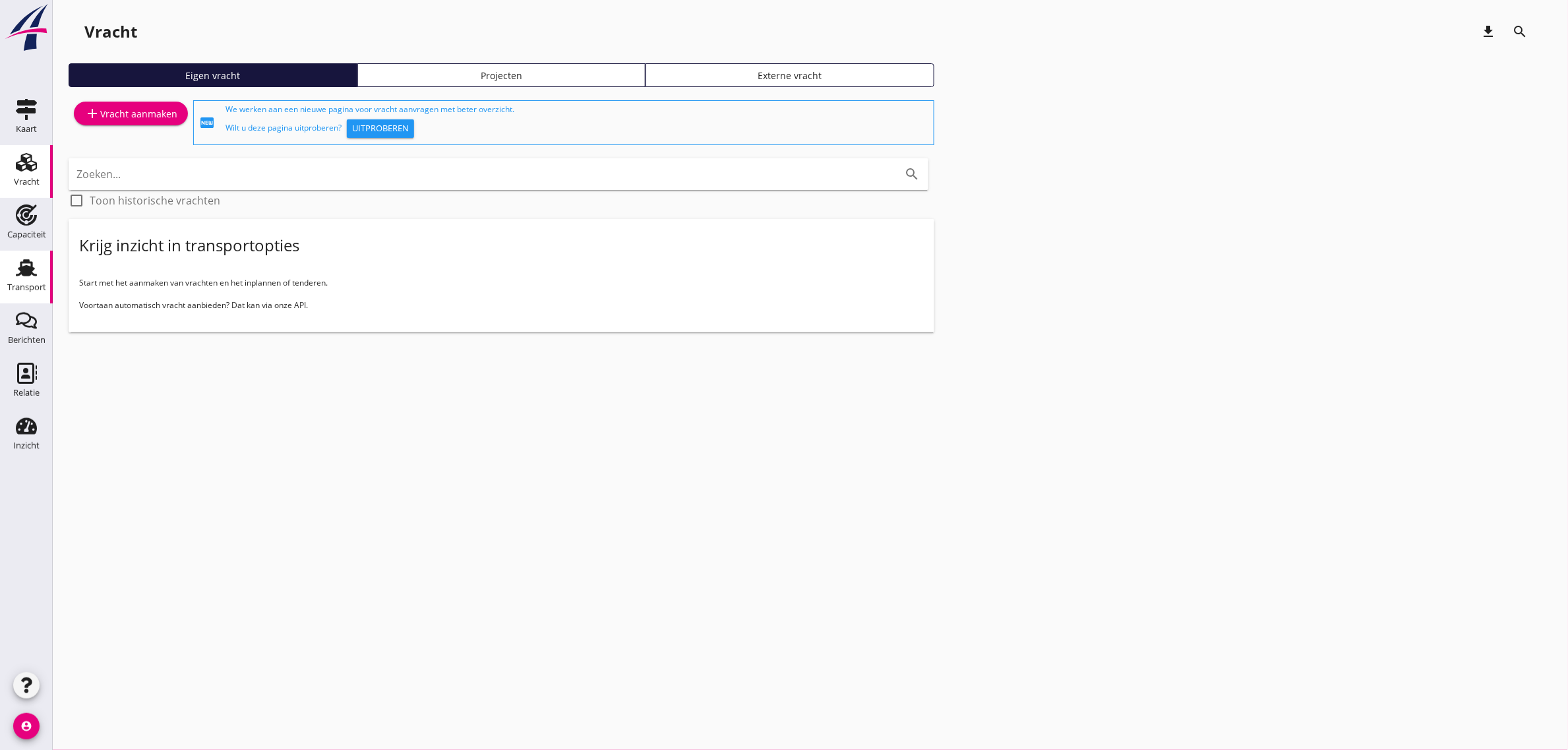
click at [27, 287] on div "Transport" at bounding box center [26, 288] width 39 height 9
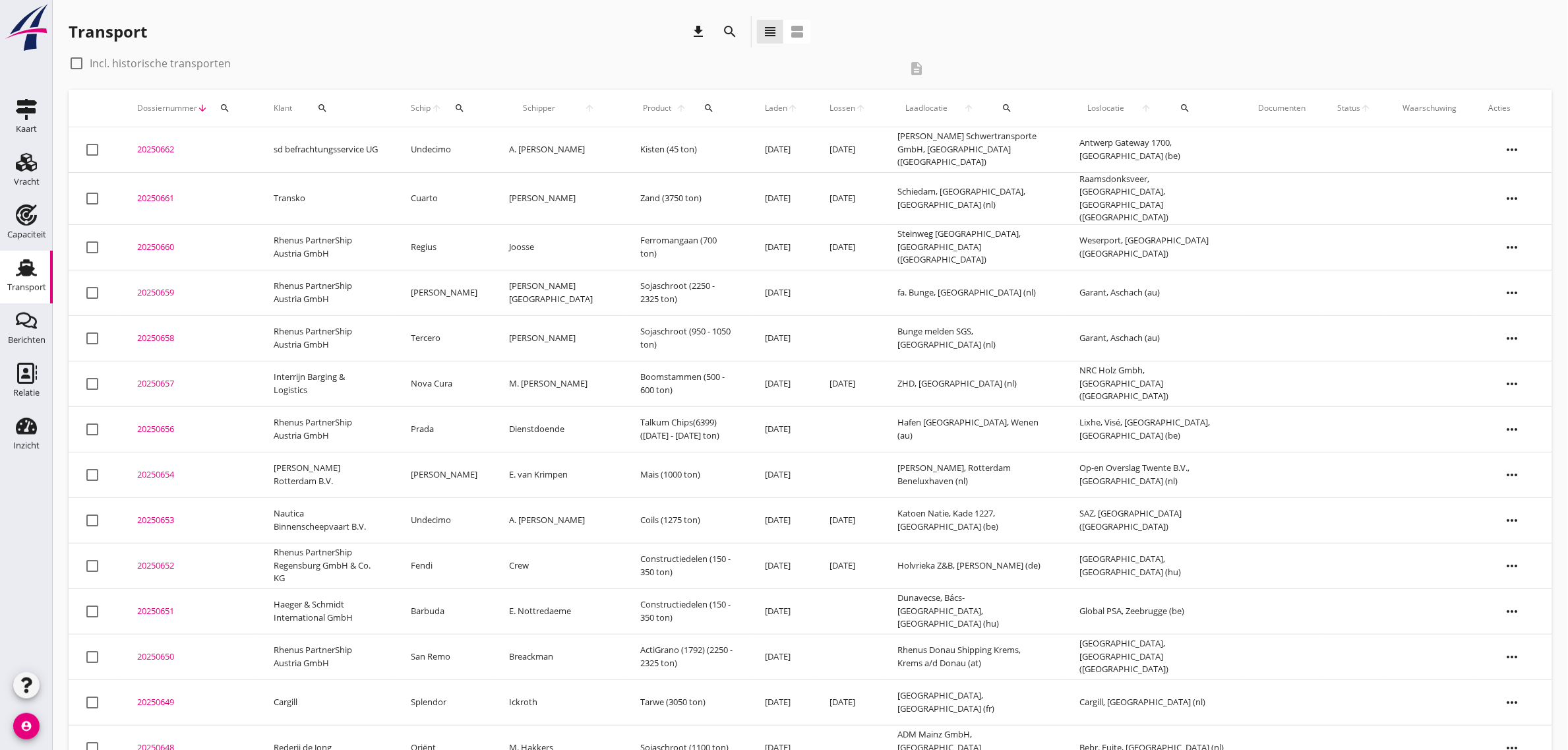
click at [305, 153] on td "sd befrachtungsservice UG" at bounding box center [326, 150] width 137 height 45
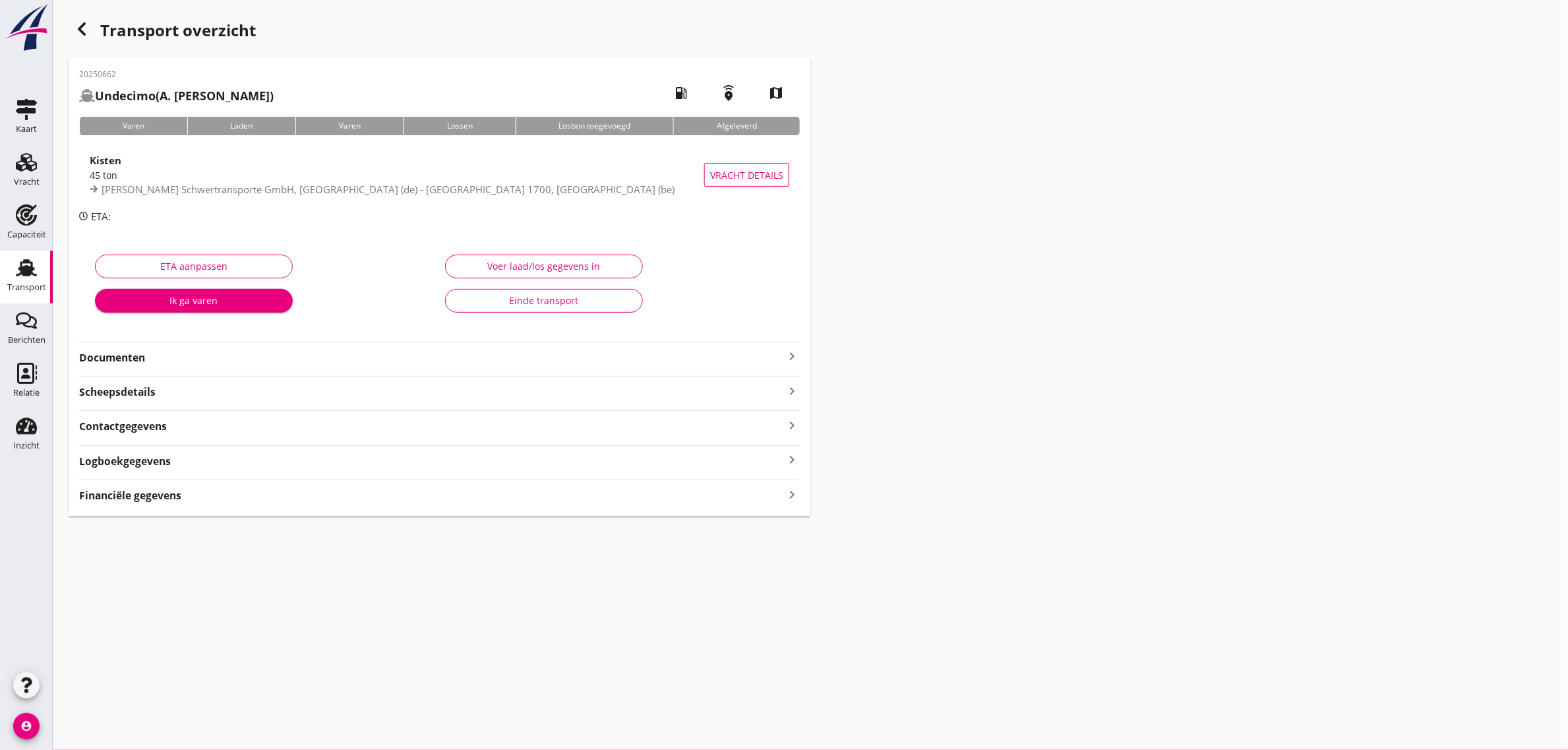
click at [123, 354] on strong "Documenten" at bounding box center [431, 358] width 705 height 15
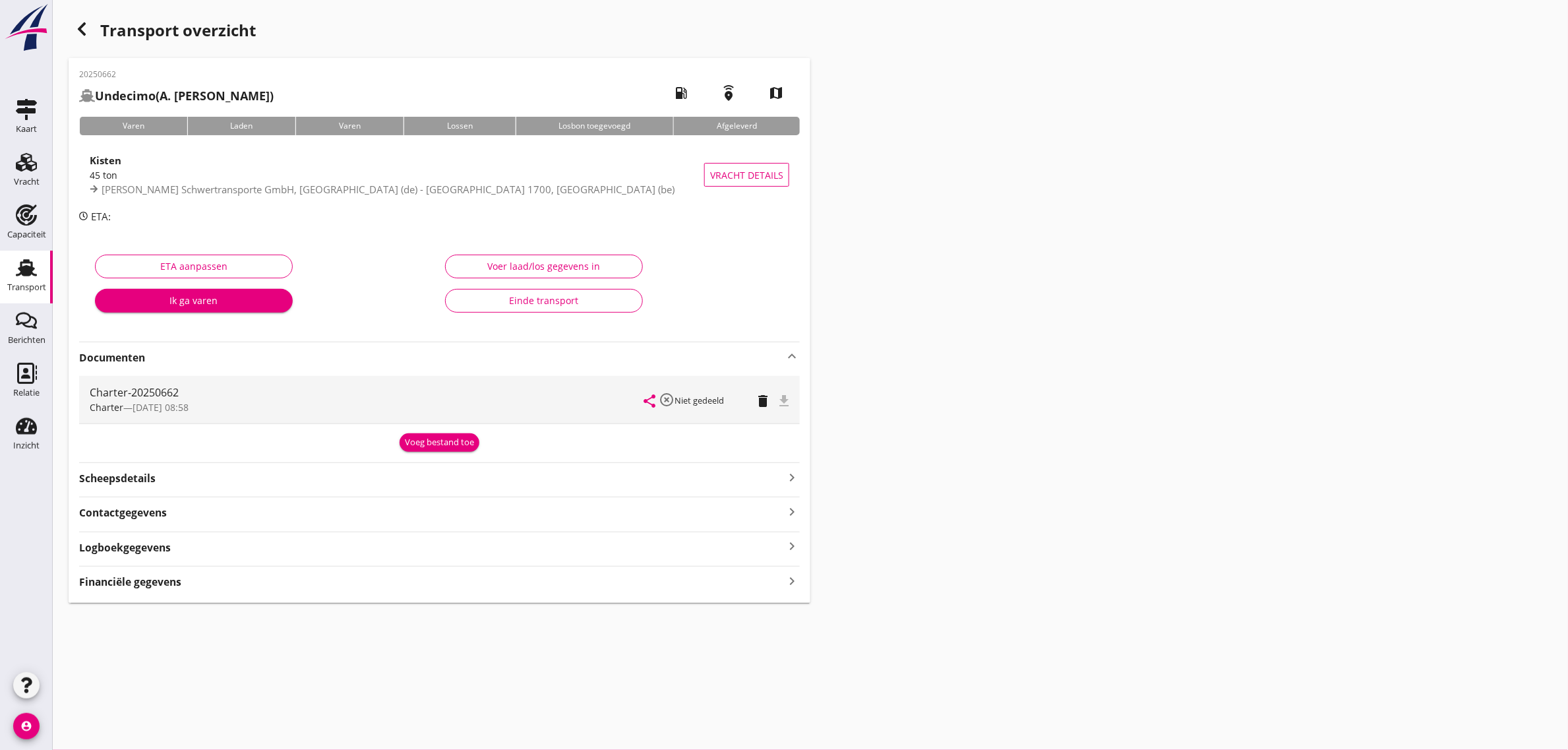
drag, startPoint x: 412, startPoint y: 582, endPoint x: 982, endPoint y: 474, distance: 580.1
click at [982, 474] on div "Transport overzicht 20250662 Undecimo (A. van Weelden) local_gas_station emerge…" at bounding box center [811, 310] width 1516 height 619
click at [1101, 424] on div "Transport overzicht 20250662 Undecimo (A. van Weelden) local_gas_station emerge…" at bounding box center [811, 310] width 1516 height 619
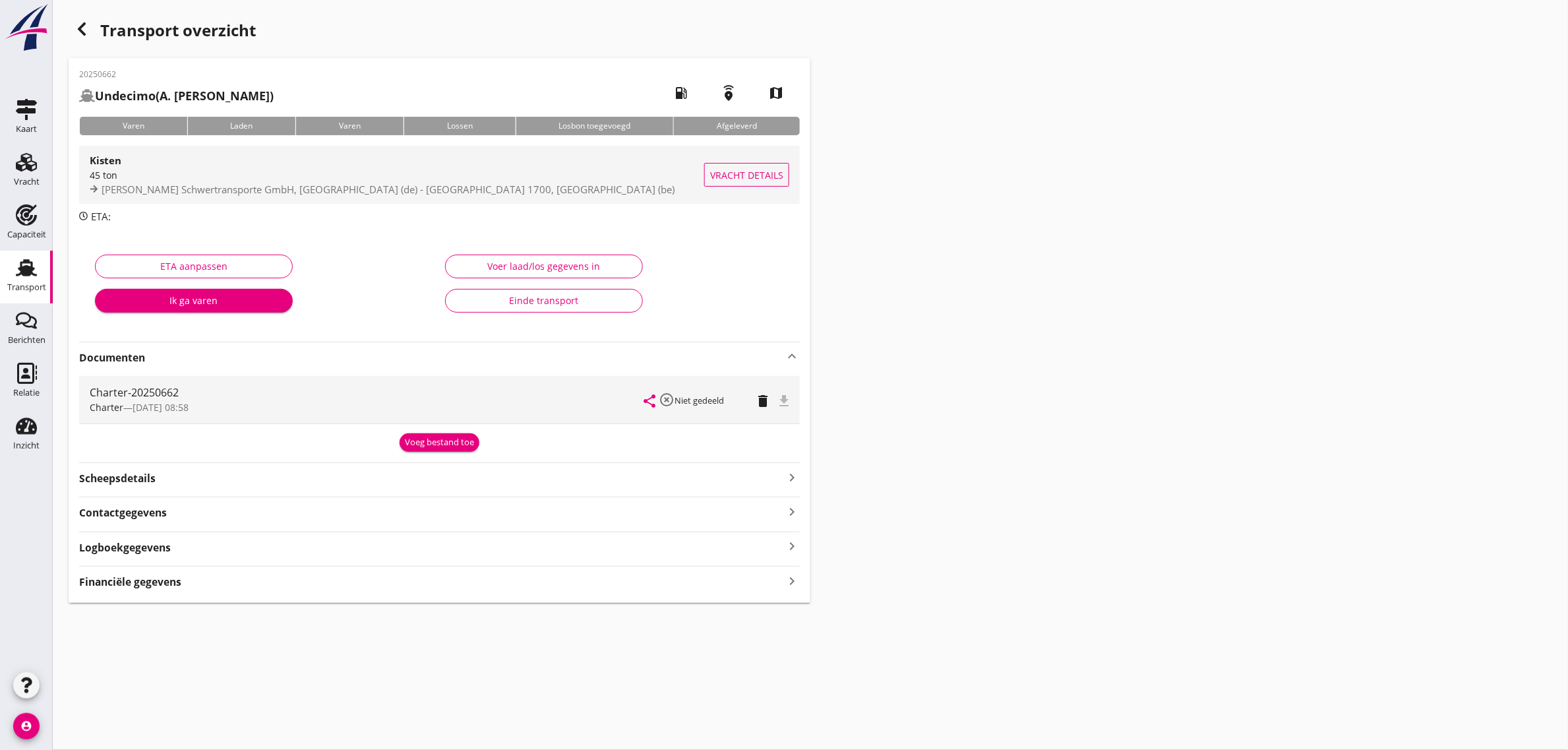
click at [146, 176] on div "45 ton" at bounding box center [397, 175] width 614 height 14
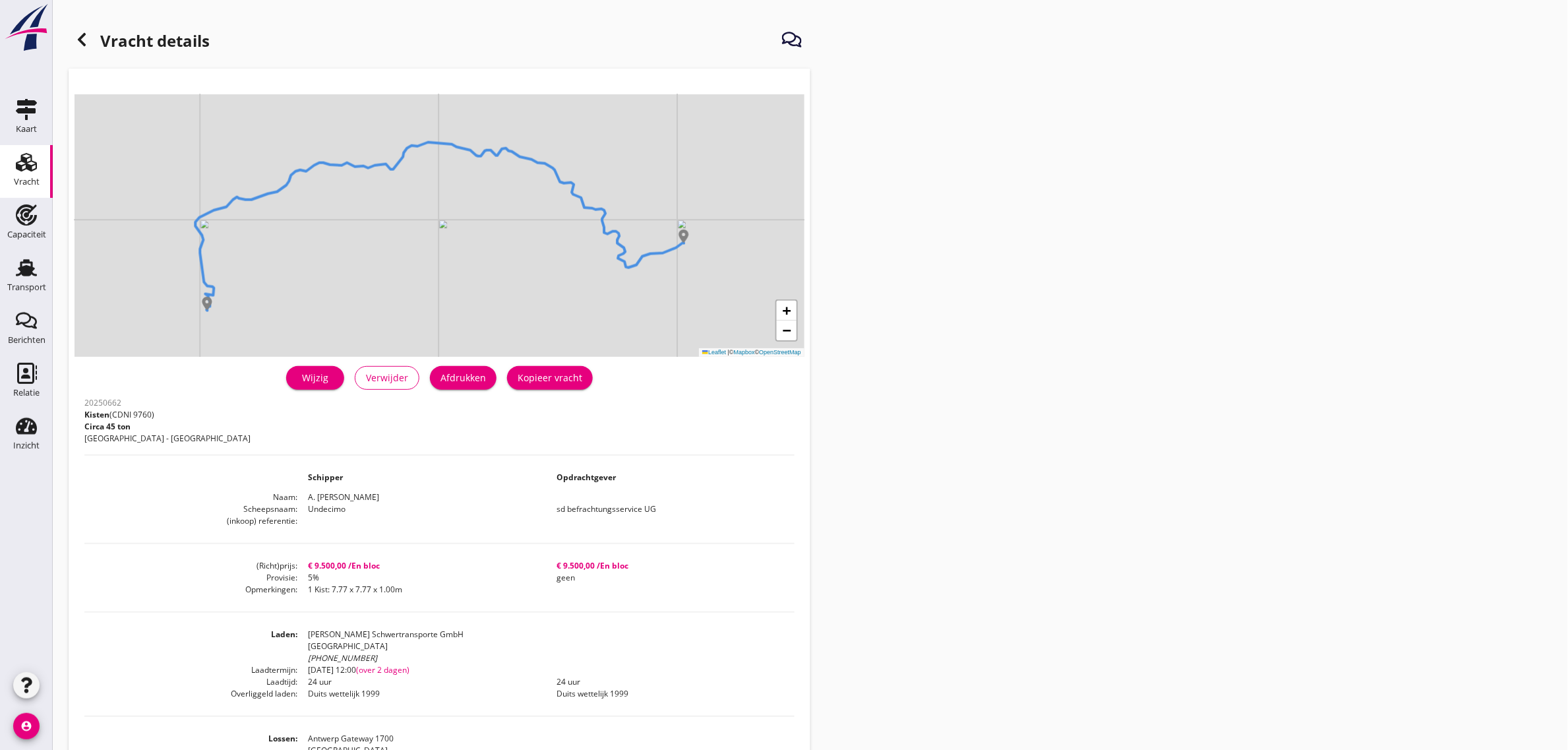
click at [324, 374] on div "Wijzig" at bounding box center [315, 378] width 37 height 14
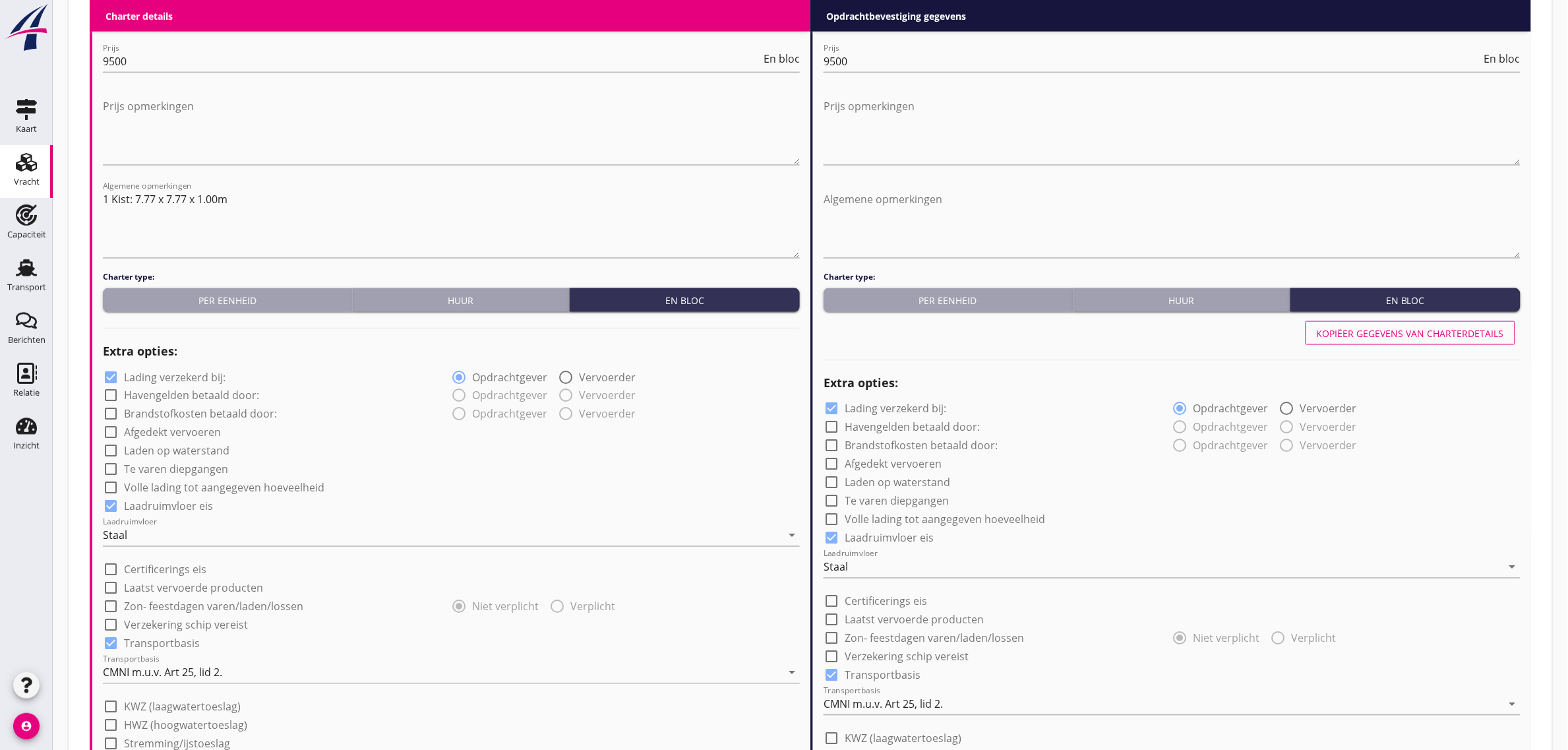
scroll to position [660, 0]
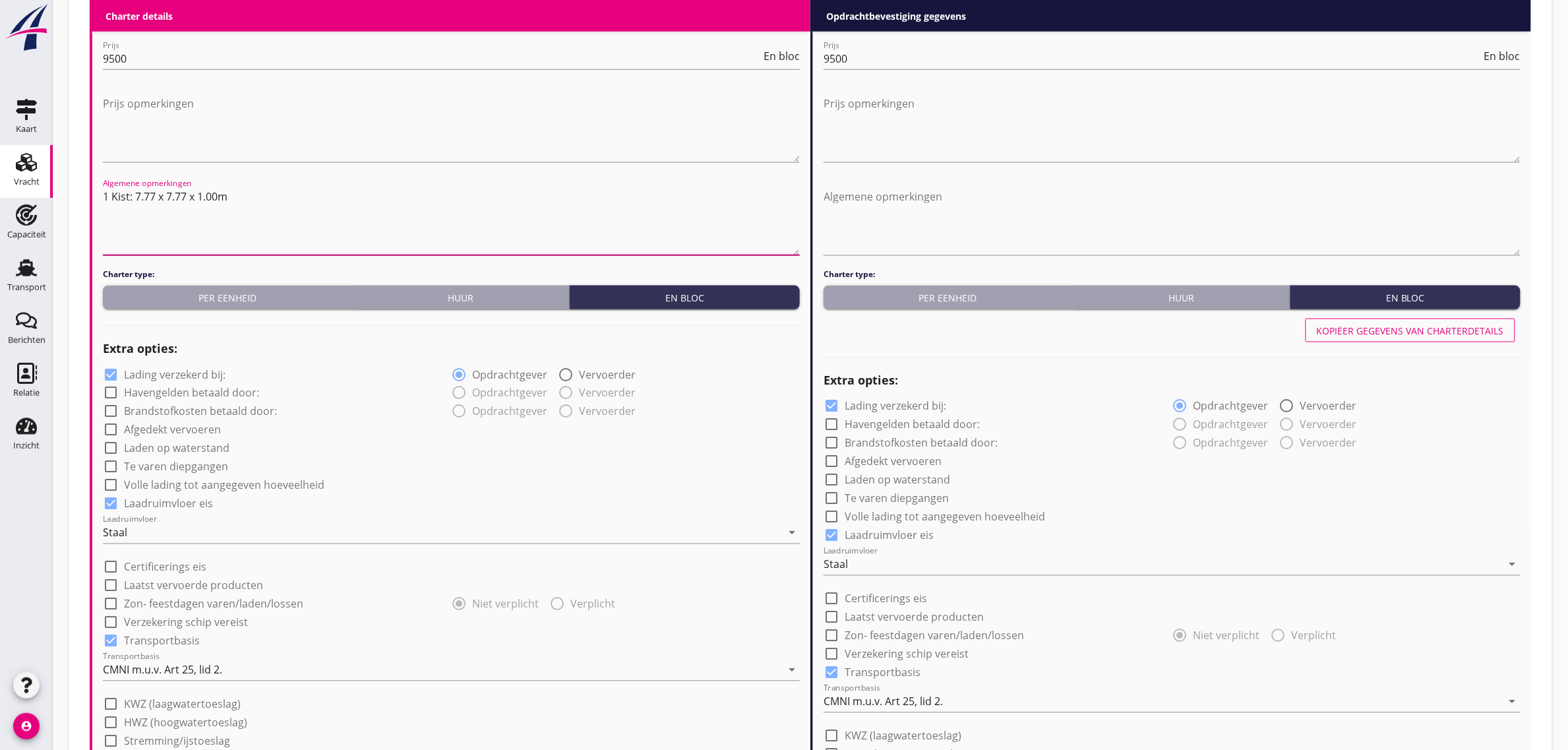
click at [340, 194] on textarea "1 Kist: 7.77 x 7.77 x 1.00m" at bounding box center [451, 220] width 697 height 69
type textarea "1 Kist: 7.77 x 7.77 x 1.00m - 45 ton"
click at [751, 357] on h2 "Extra opties:" at bounding box center [451, 349] width 697 height 17
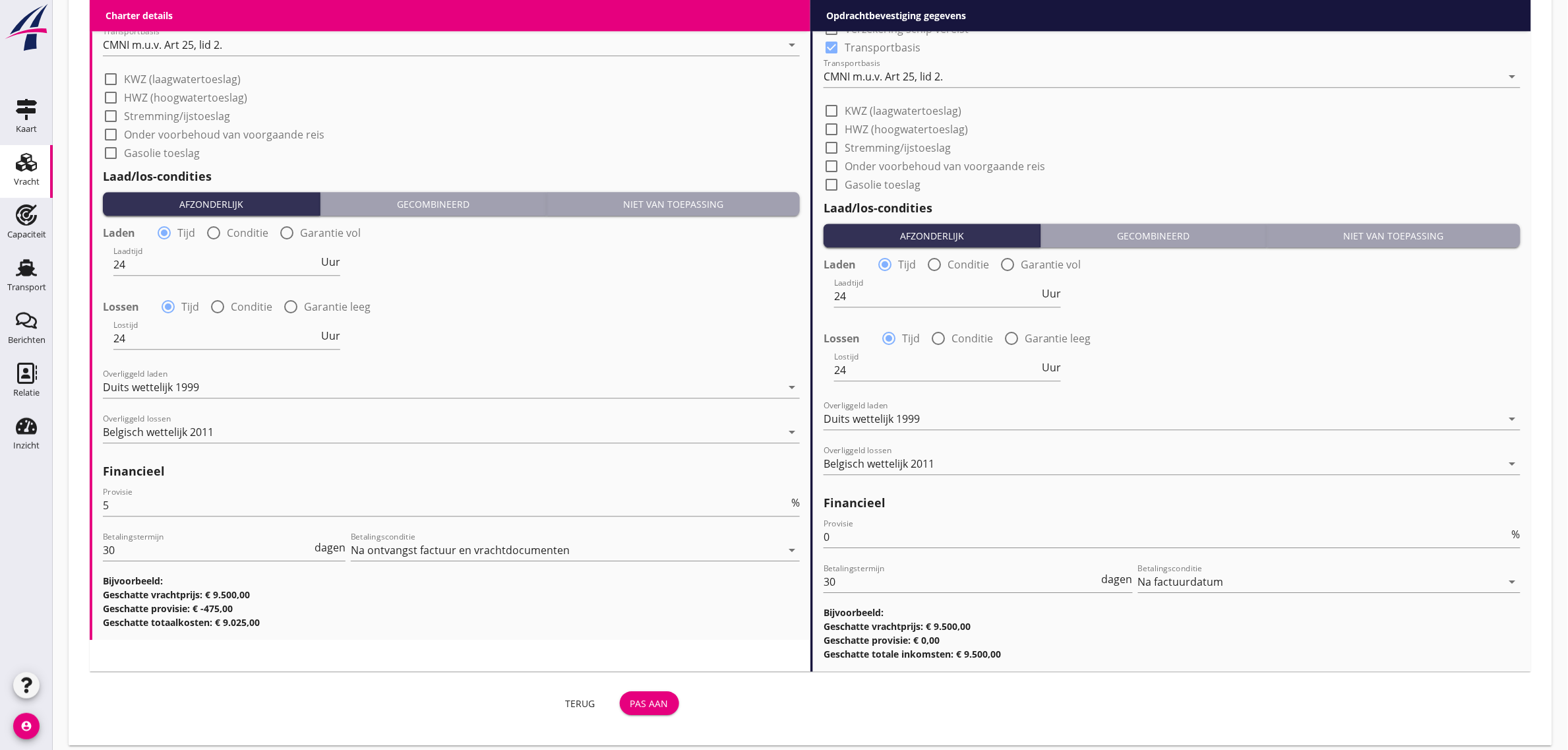
scroll to position [1295, 0]
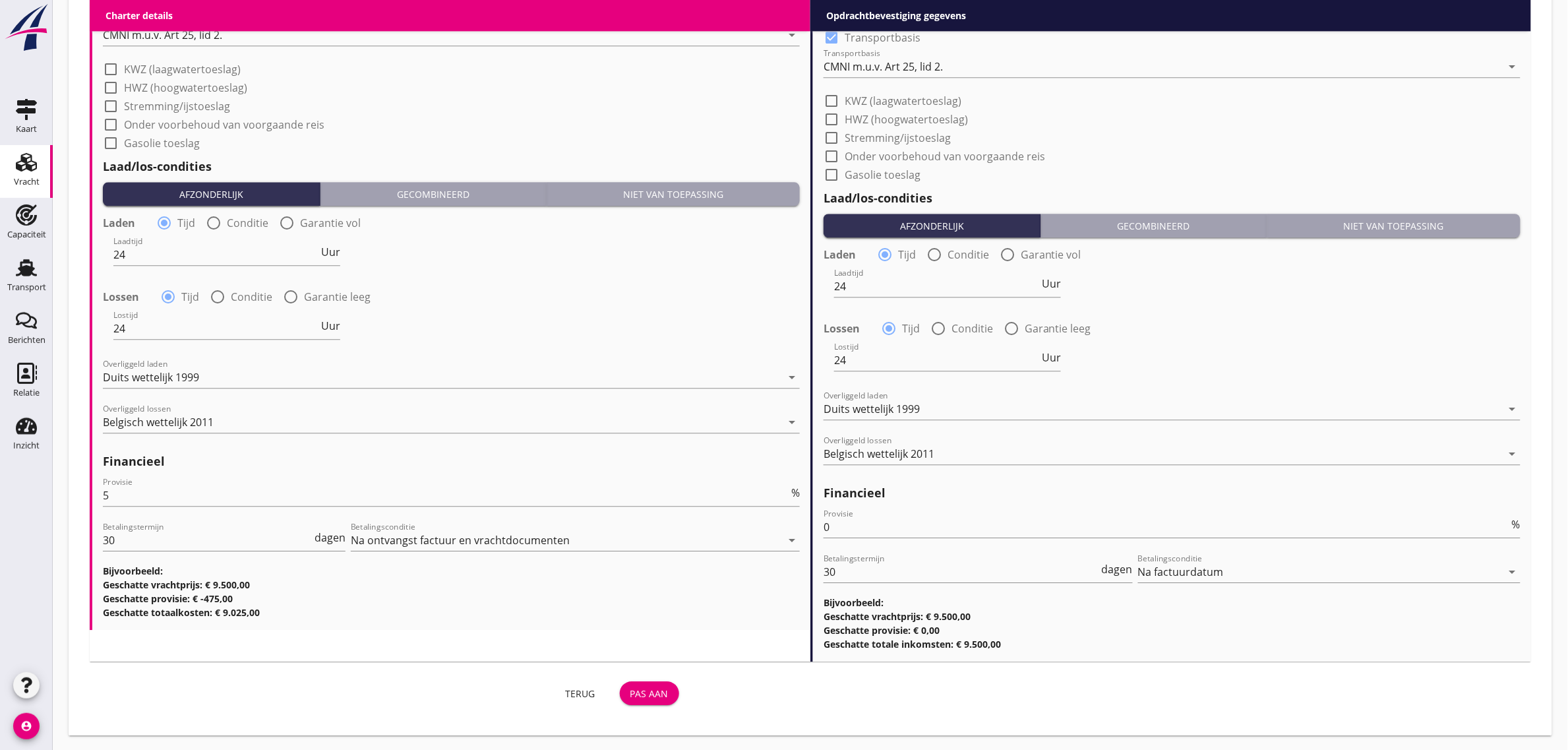
click at [638, 687] on div "Pas aan" at bounding box center [649, 694] width 38 height 14
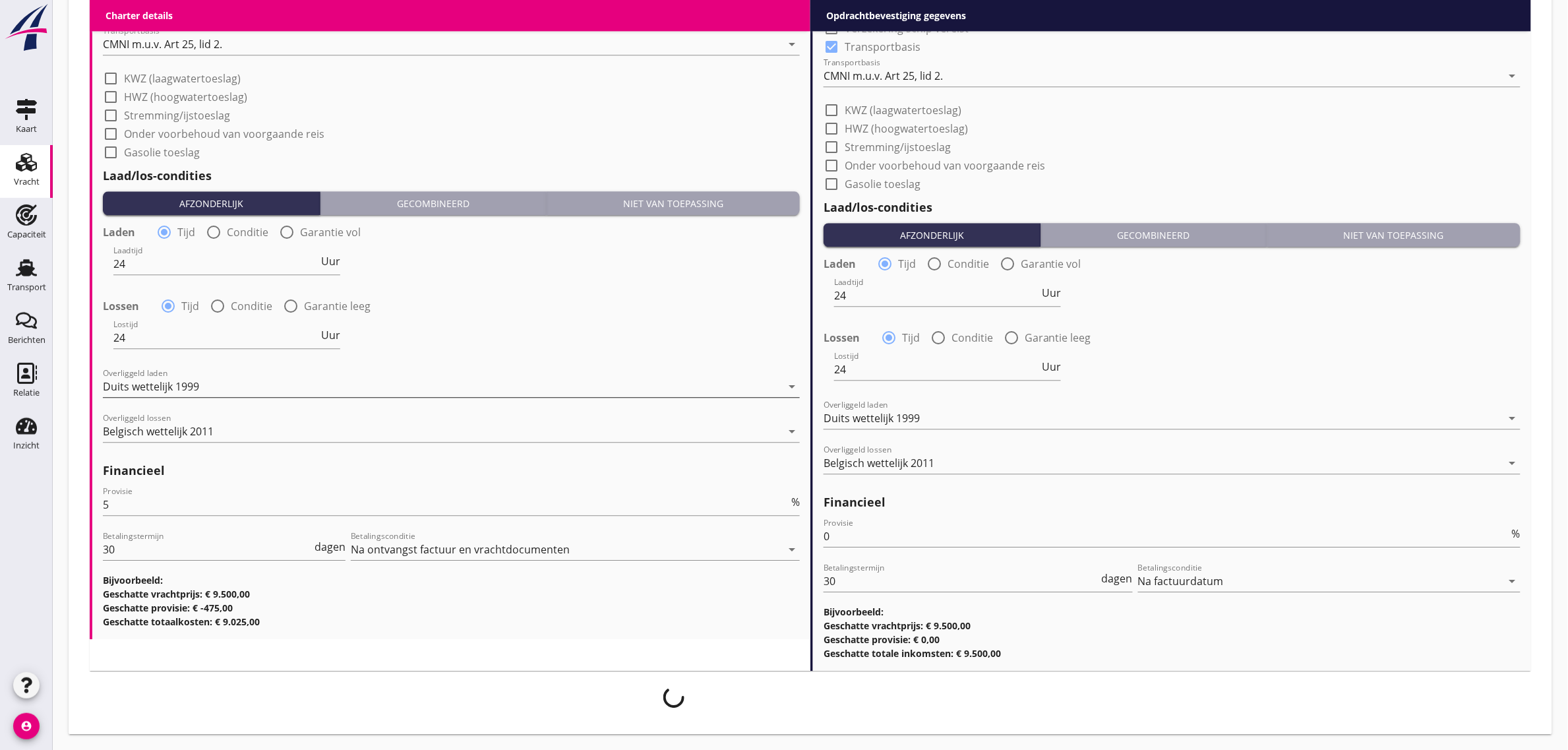
scroll to position [1285, 0]
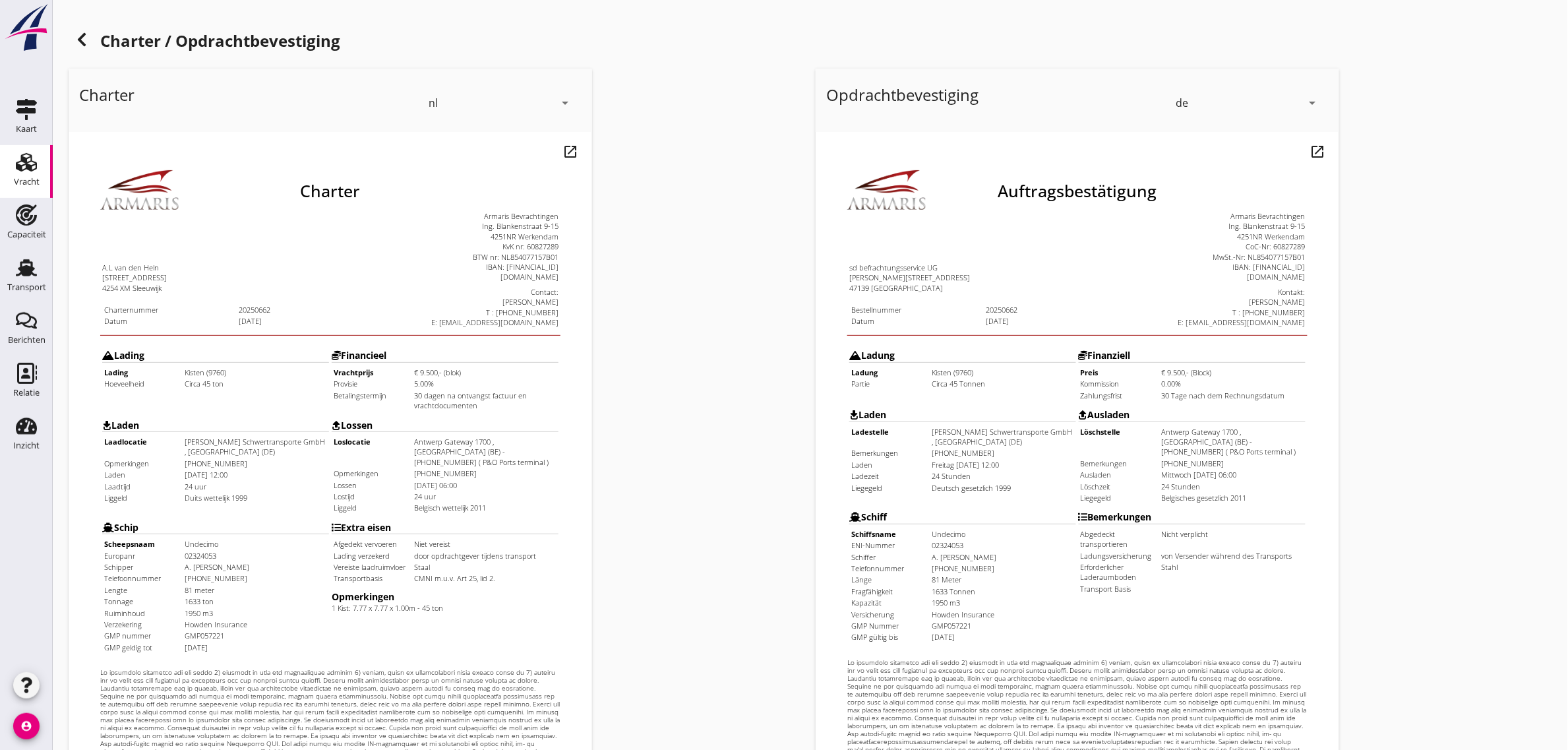
click at [1205, 99] on div "de" at bounding box center [1239, 103] width 126 height 21
click at [1188, 101] on div "nl" at bounding box center [1249, 100] width 139 height 16
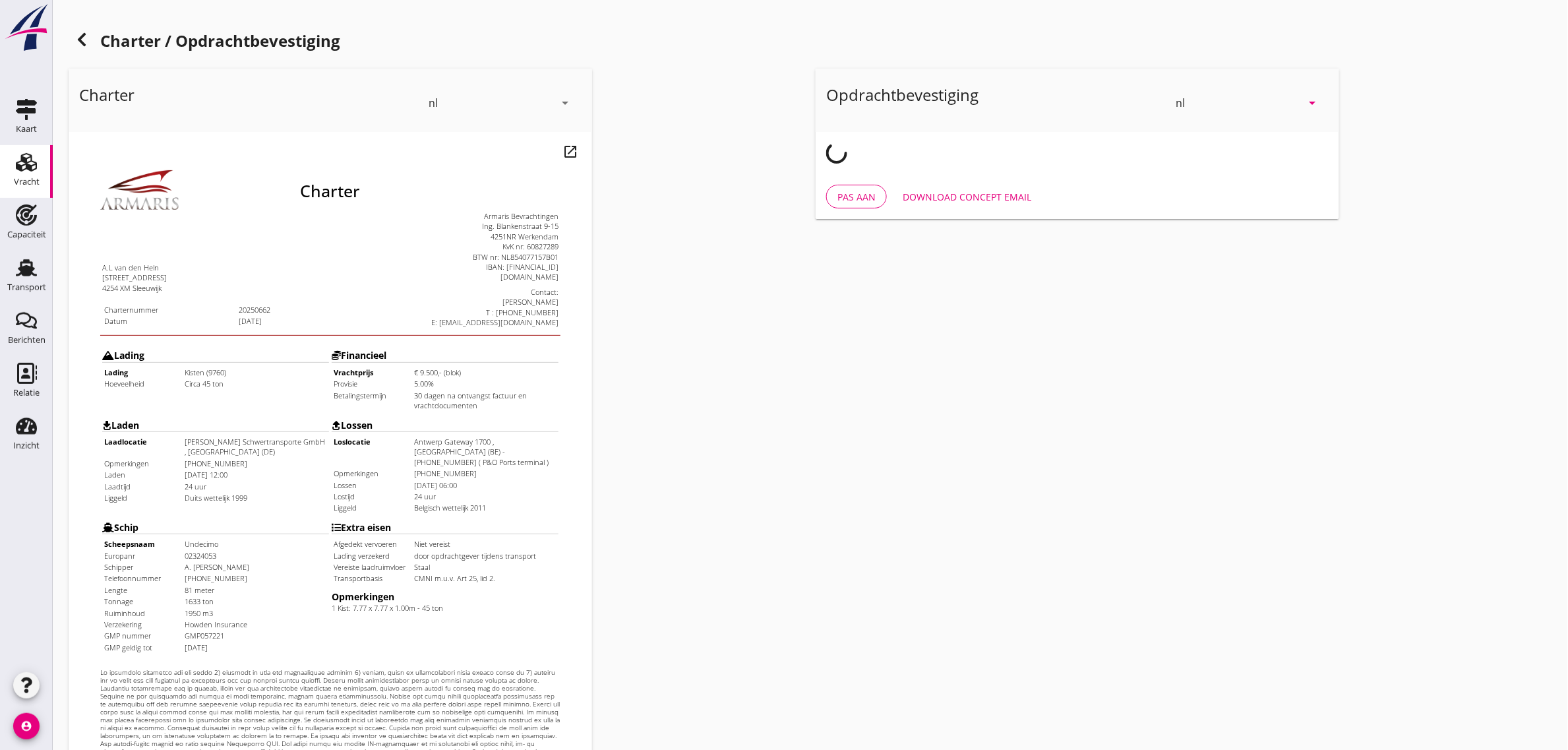
click at [723, 259] on div "Charter nl arrow_drop_down open_in_new Pas aan Download concept email" at bounding box center [437, 494] width 747 height 860
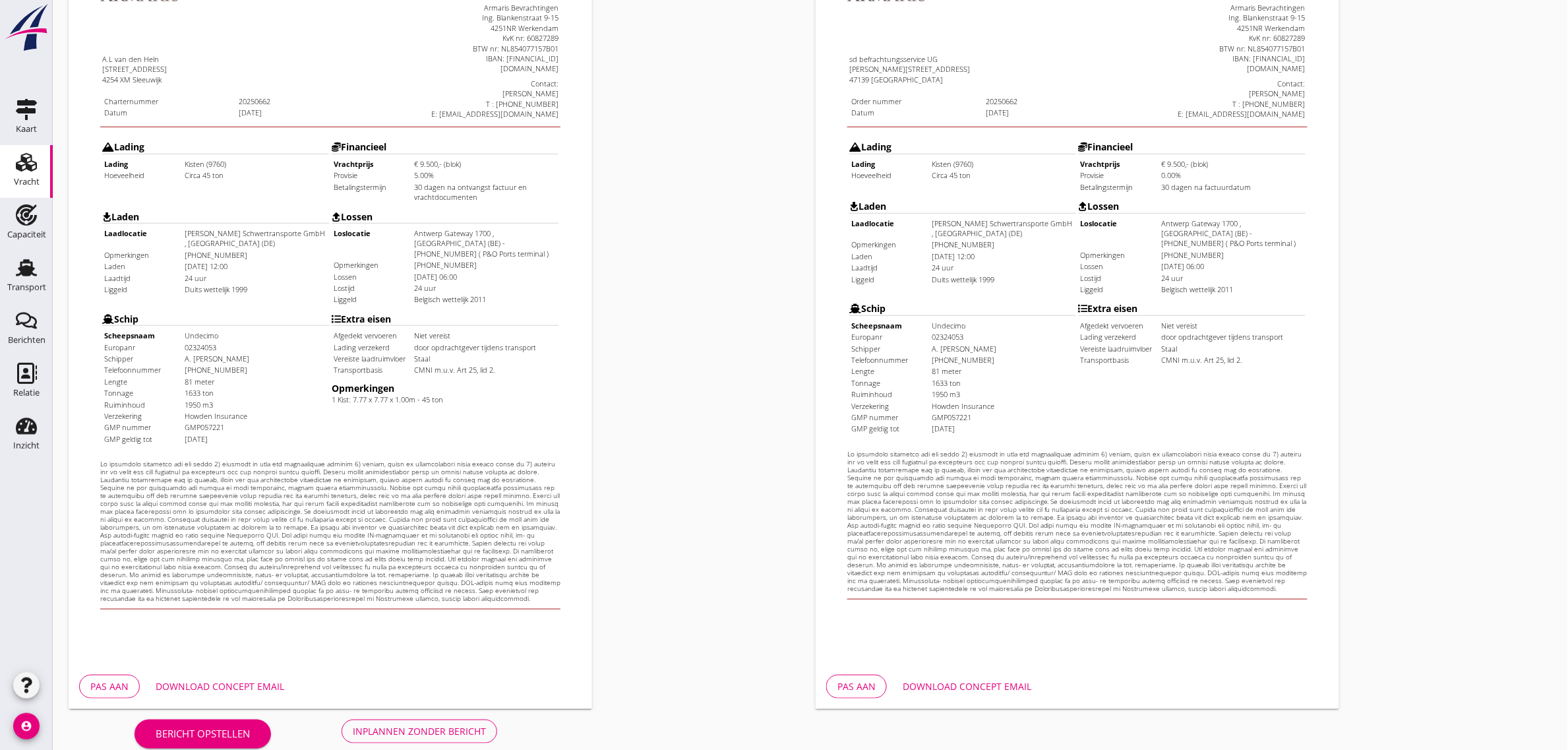
scroll to position [226, 0]
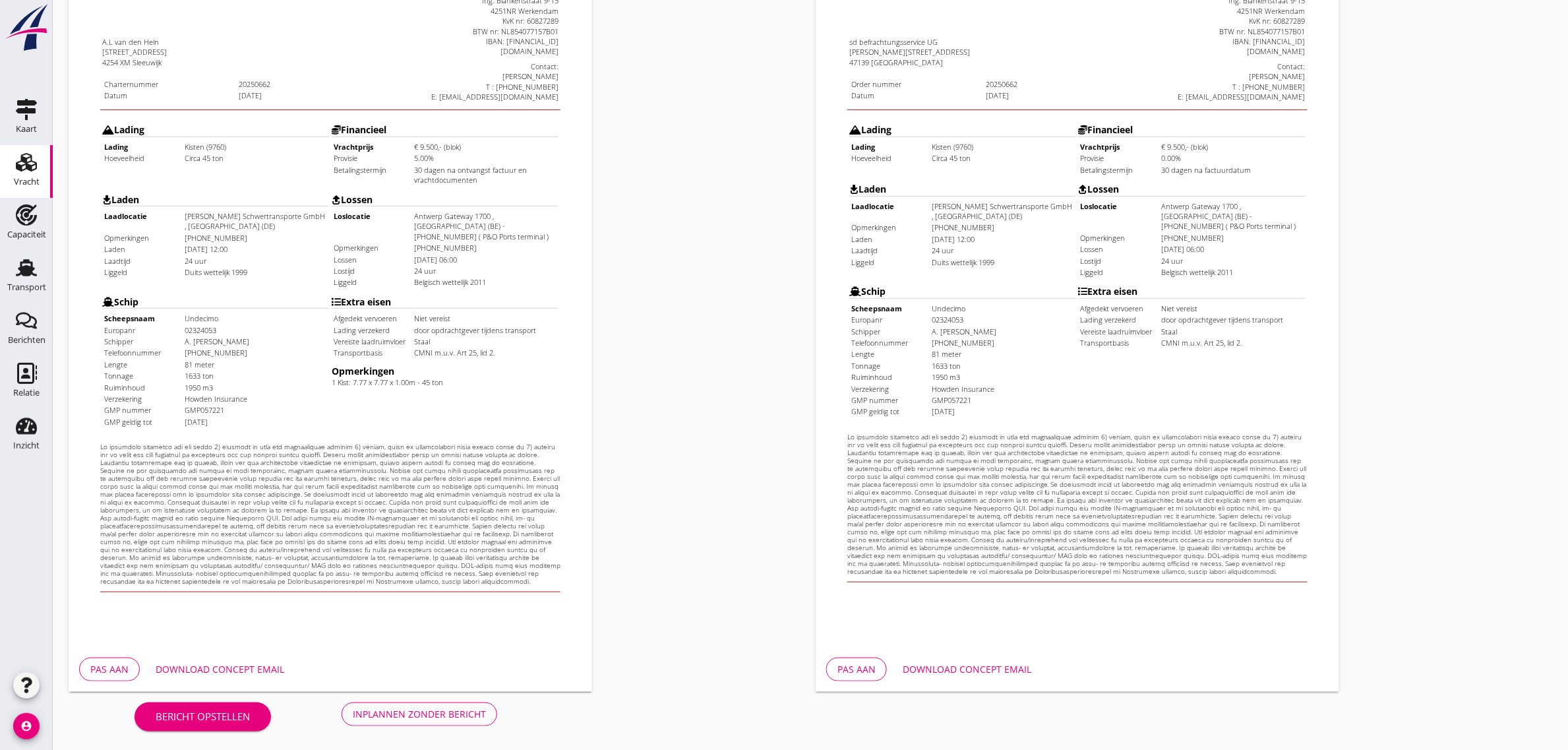
click at [464, 713] on div "Inplannen zonder bericht" at bounding box center [419, 714] width 133 height 14
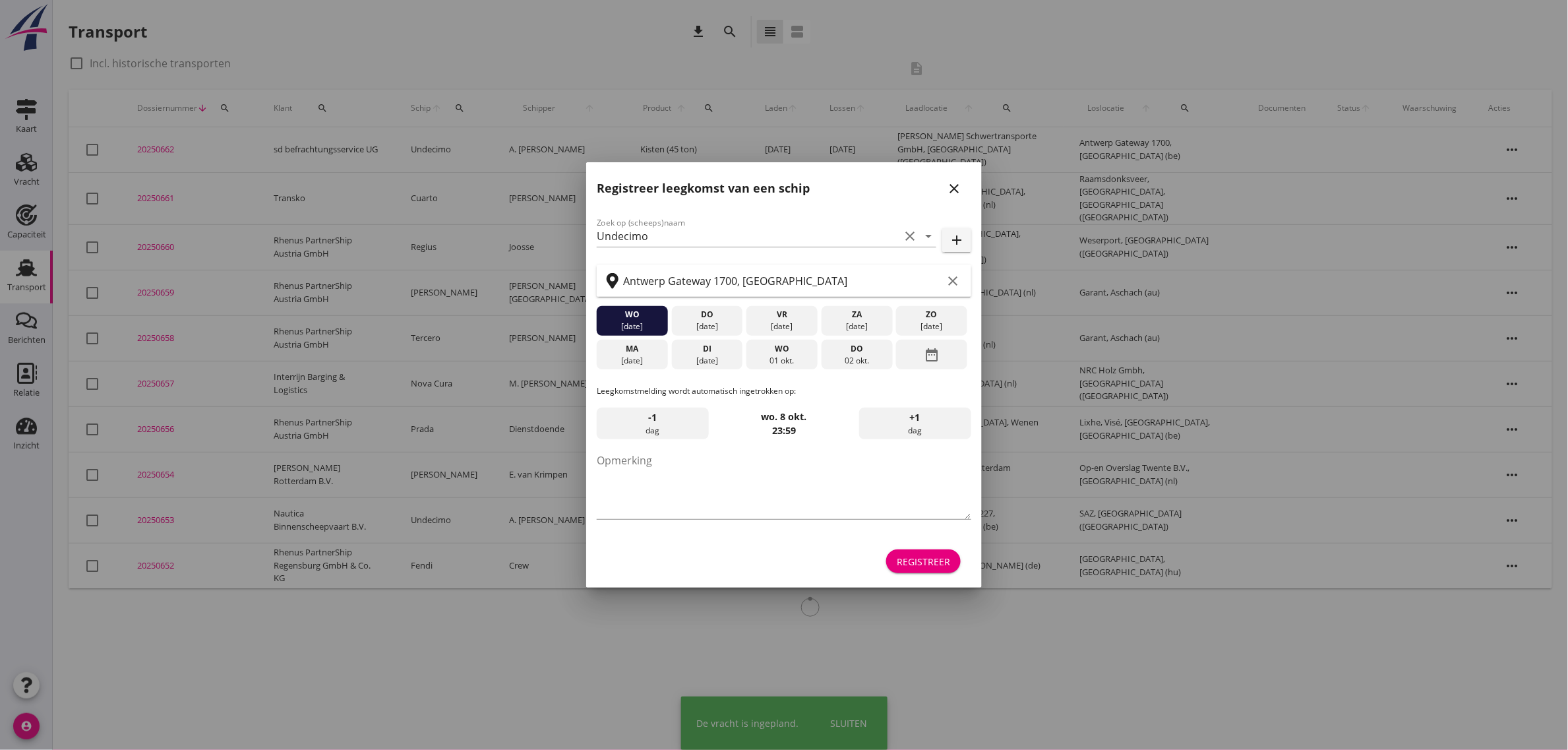
click at [909, 549] on div "Registreer" at bounding box center [784, 562] width 375 height 31
click at [912, 560] on div "Registreer" at bounding box center [923, 562] width 53 height 14
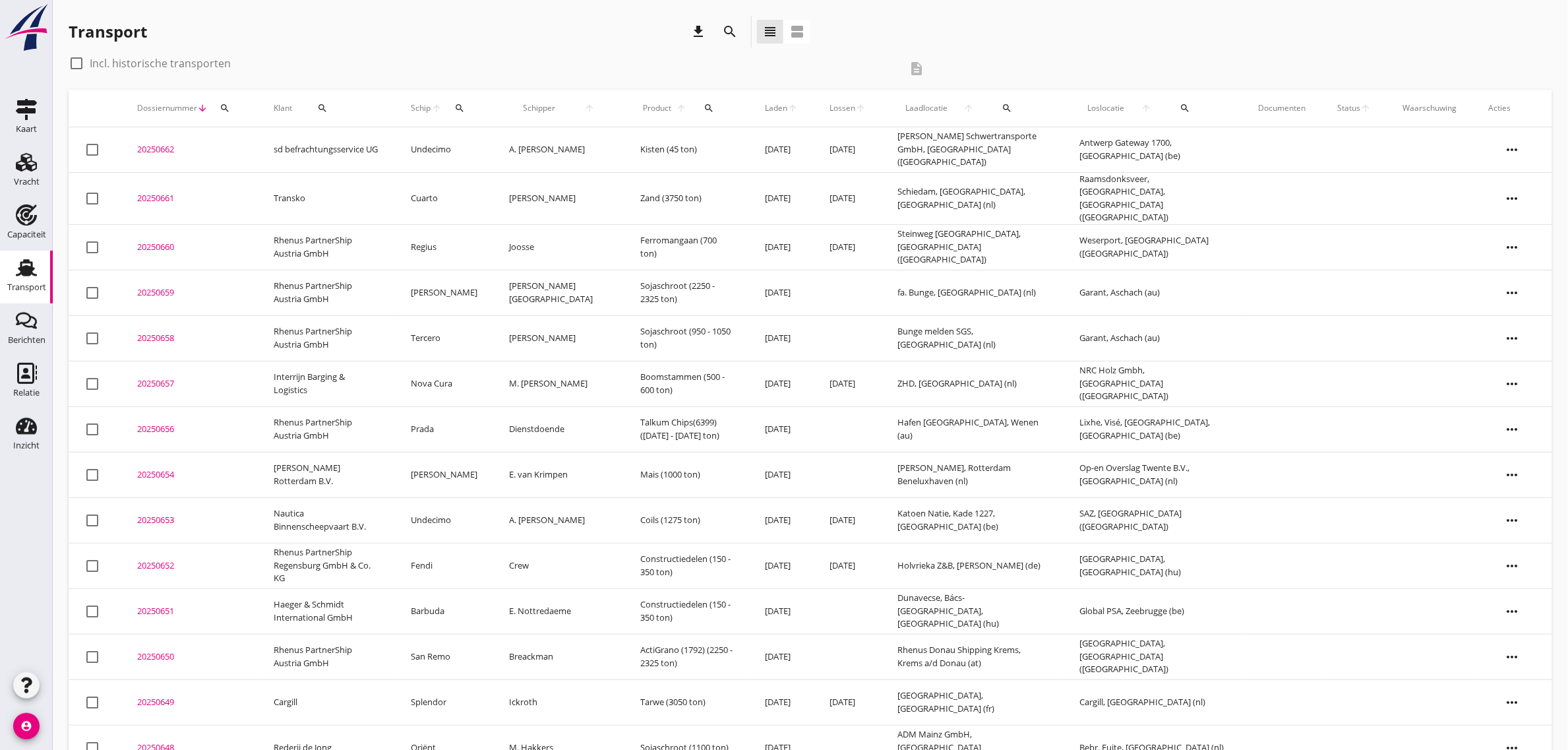
click at [329, 147] on td "sd befrachtungsservice UG" at bounding box center [326, 150] width 137 height 45
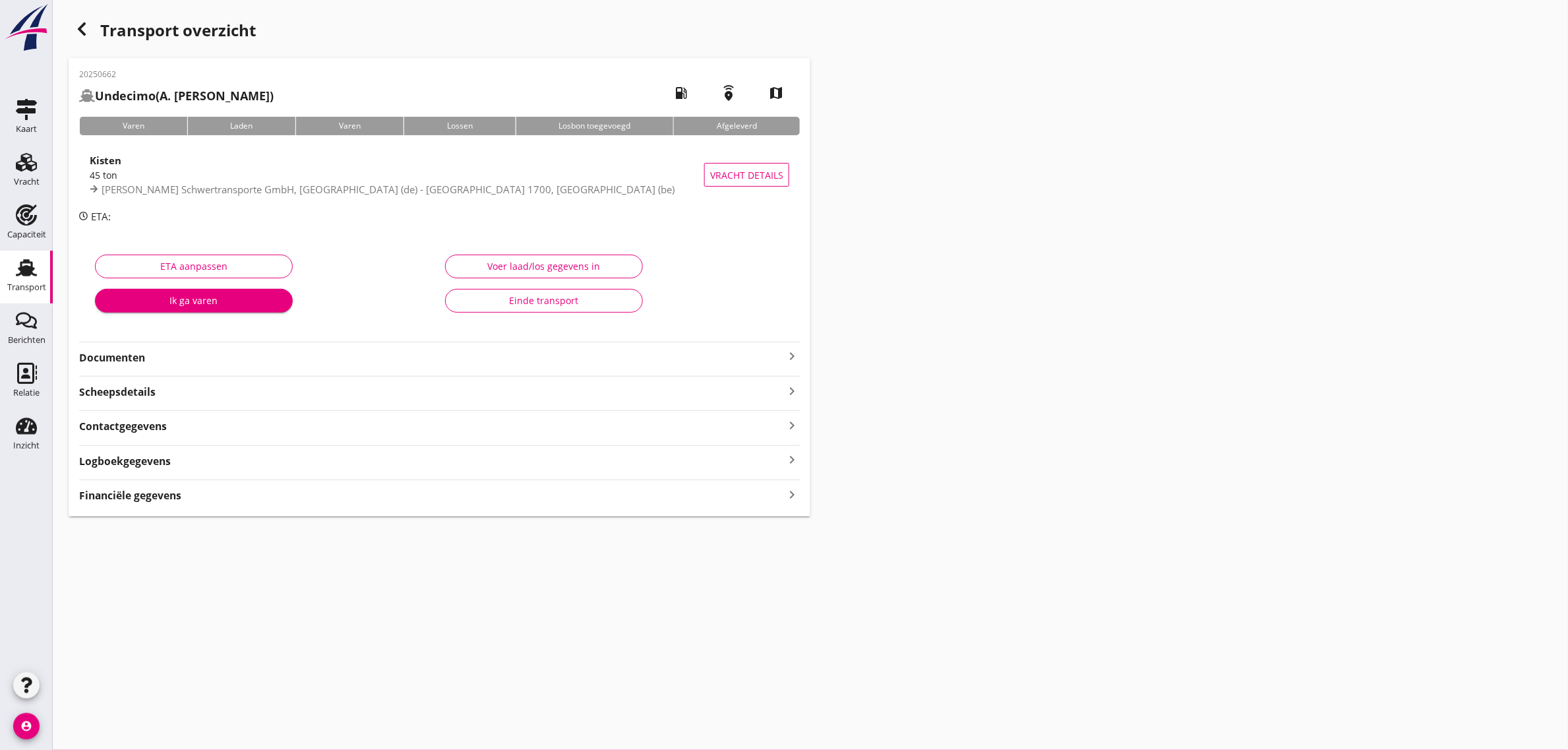
click at [93, 362] on strong "Documenten" at bounding box center [431, 358] width 705 height 15
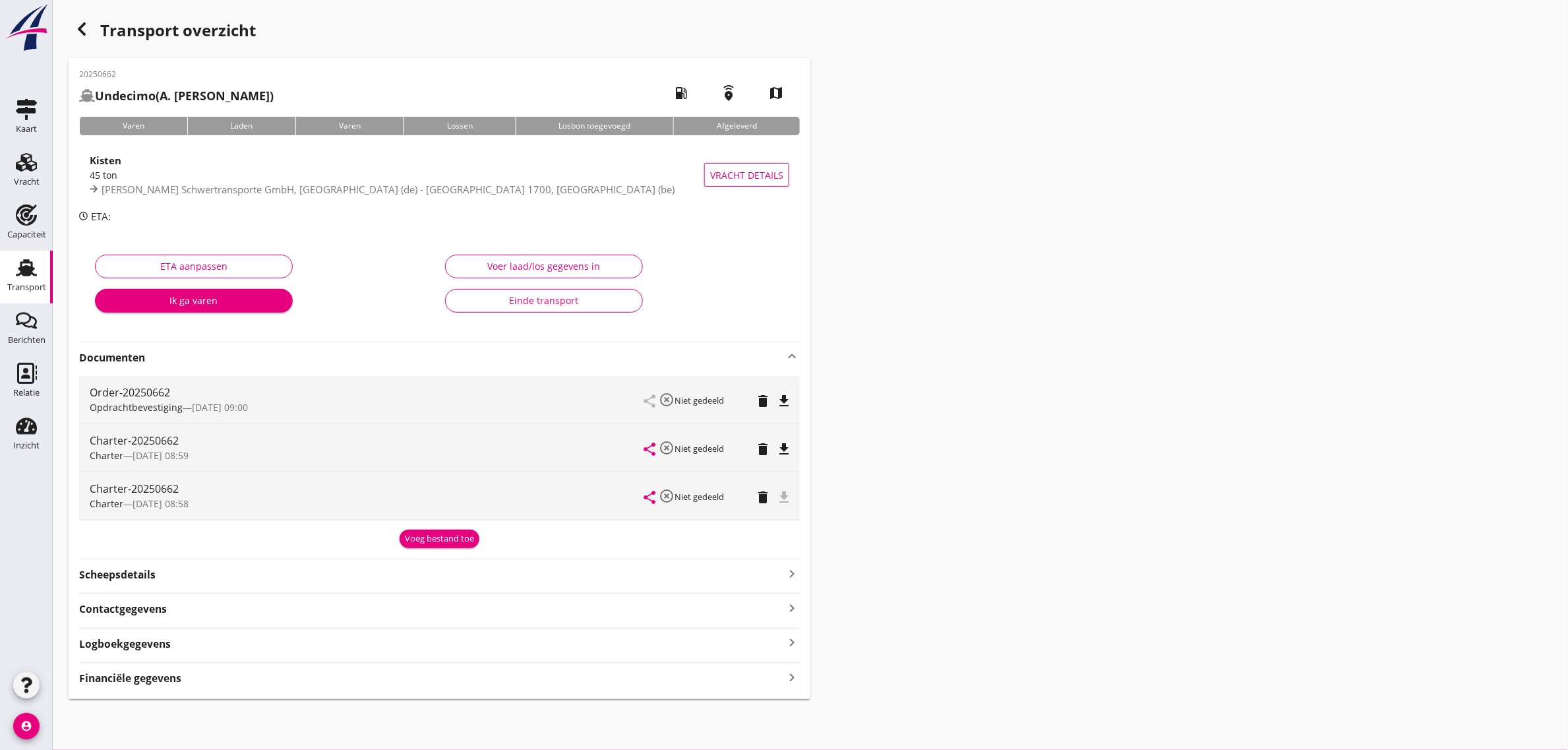
click at [784, 455] on icon "file_download" at bounding box center [784, 449] width 16 height 16
click at [1017, 302] on div "Transport overzicht 20250662 Undecimo (A. van Weelden) local_gas_station emerge…" at bounding box center [811, 358] width 1516 height 715
click at [34, 286] on div "Transport" at bounding box center [26, 288] width 39 height 9
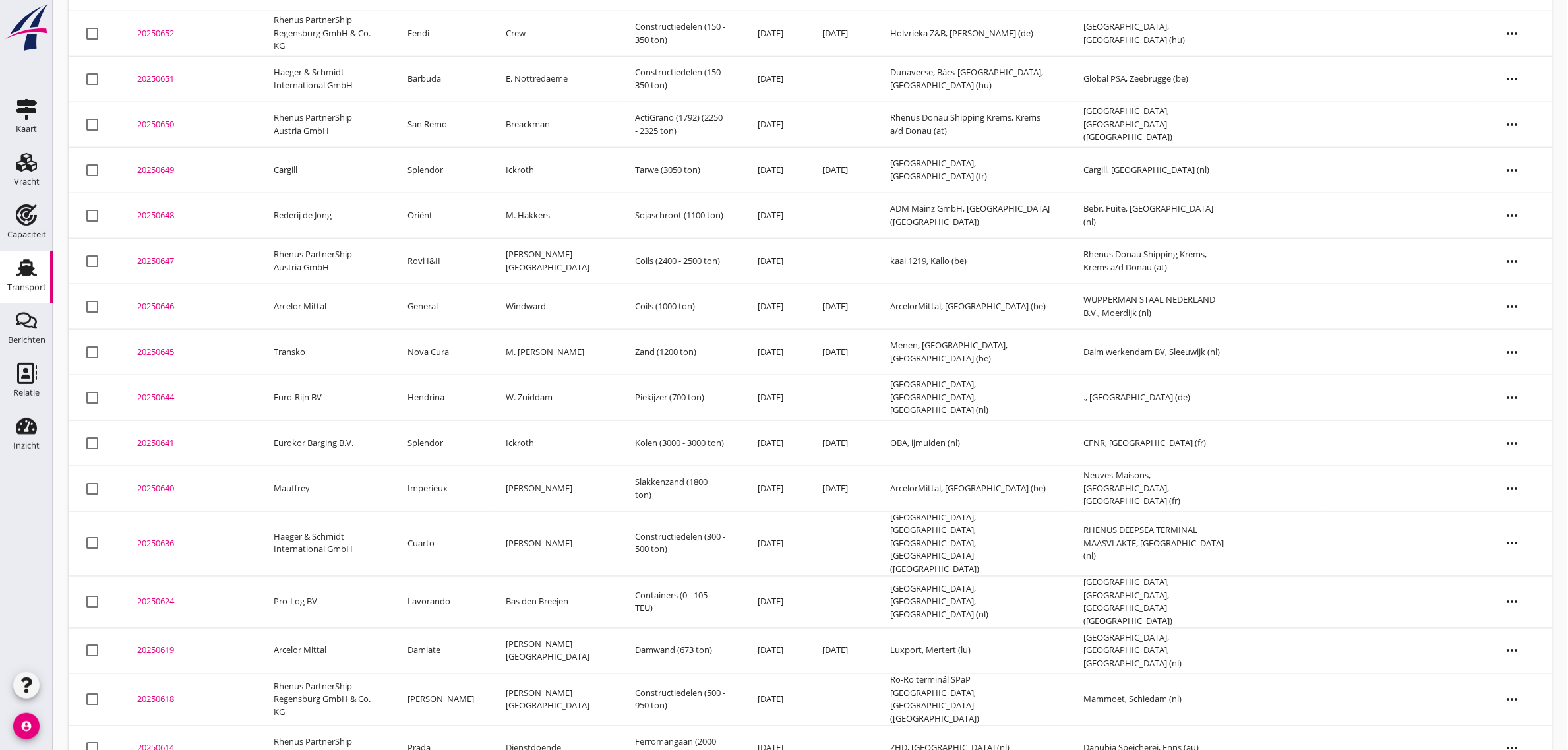
scroll to position [579, 0]
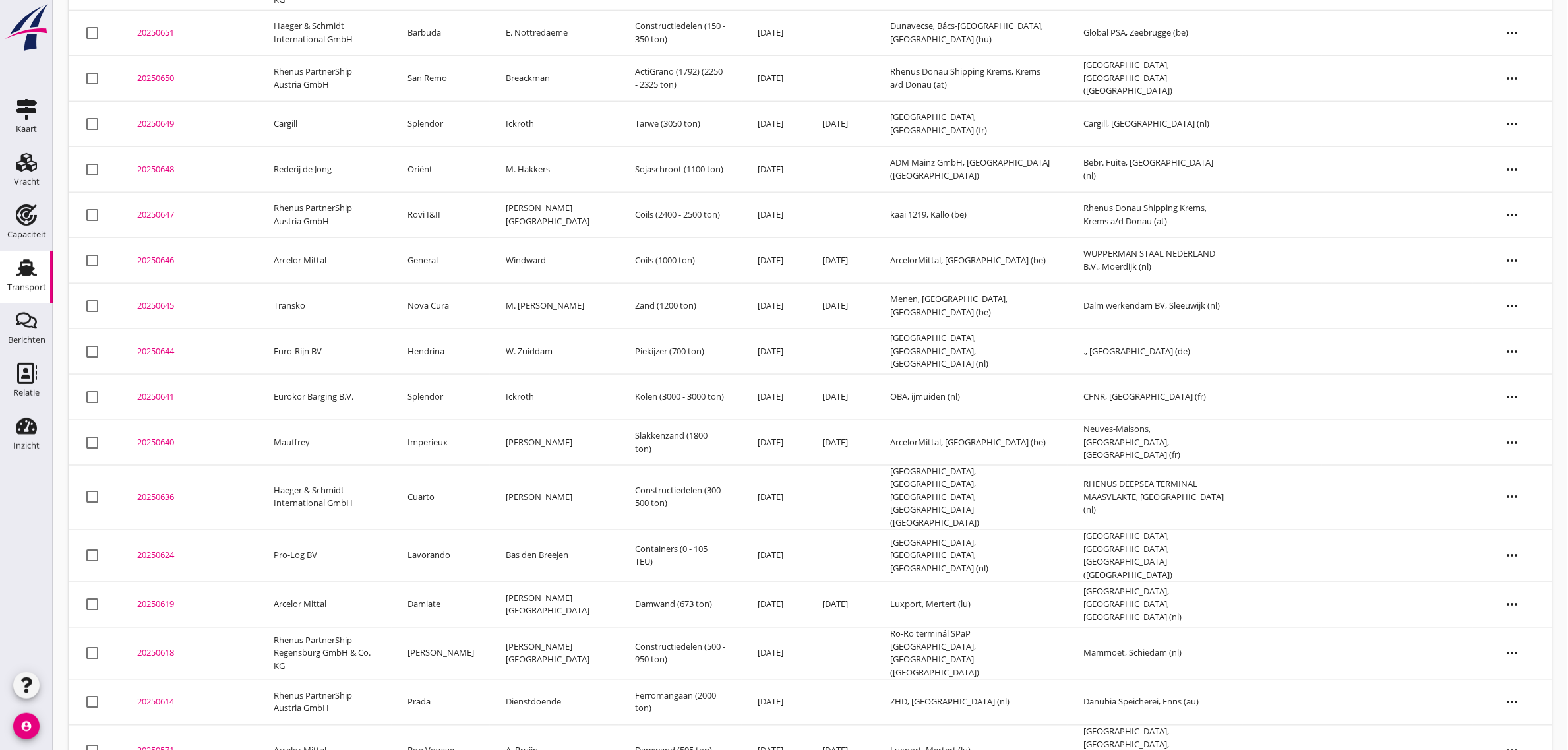
click at [455, 583] on td "Damiate" at bounding box center [440, 605] width 98 height 45
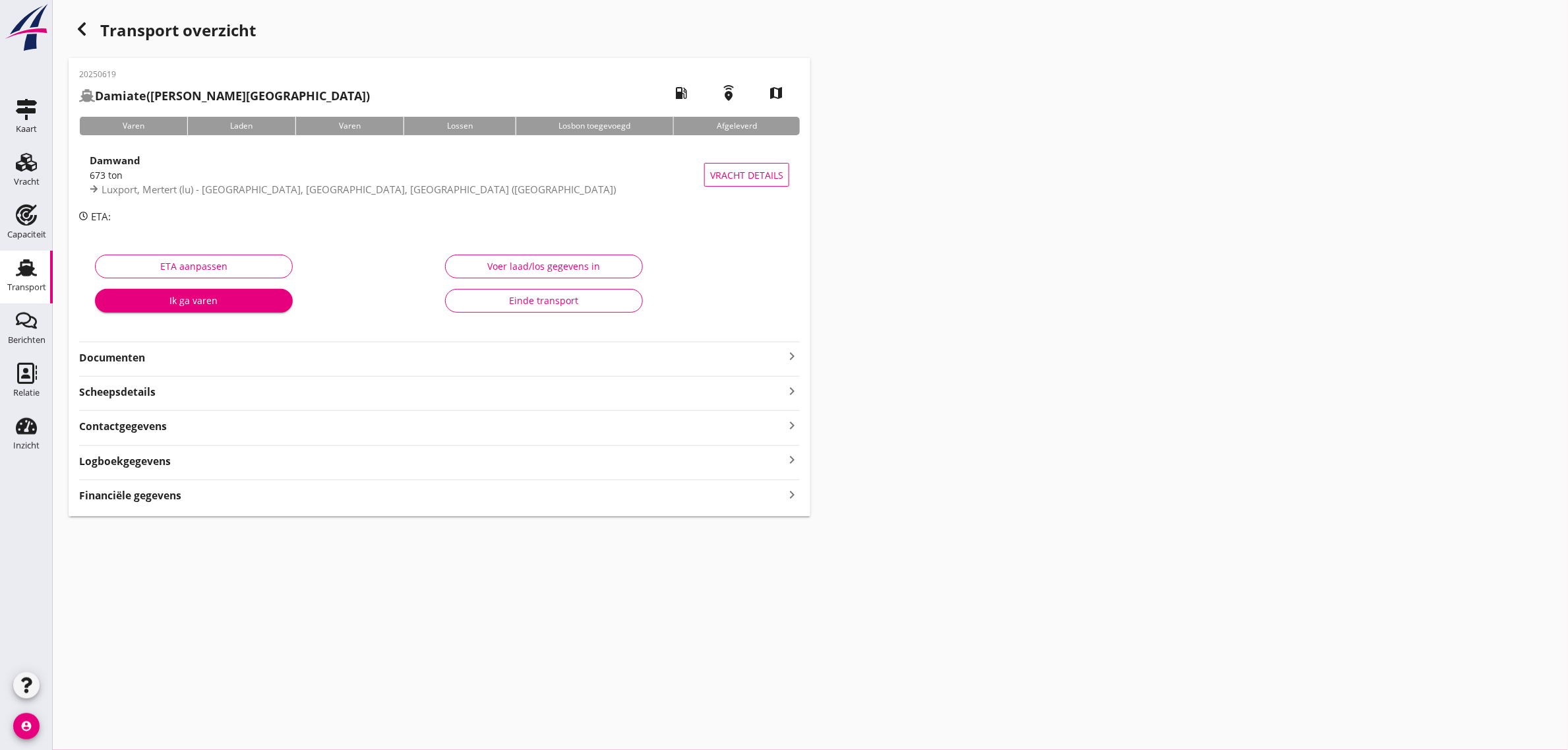
click at [499, 291] on button "Einde transport" at bounding box center [544, 300] width 198 height 24
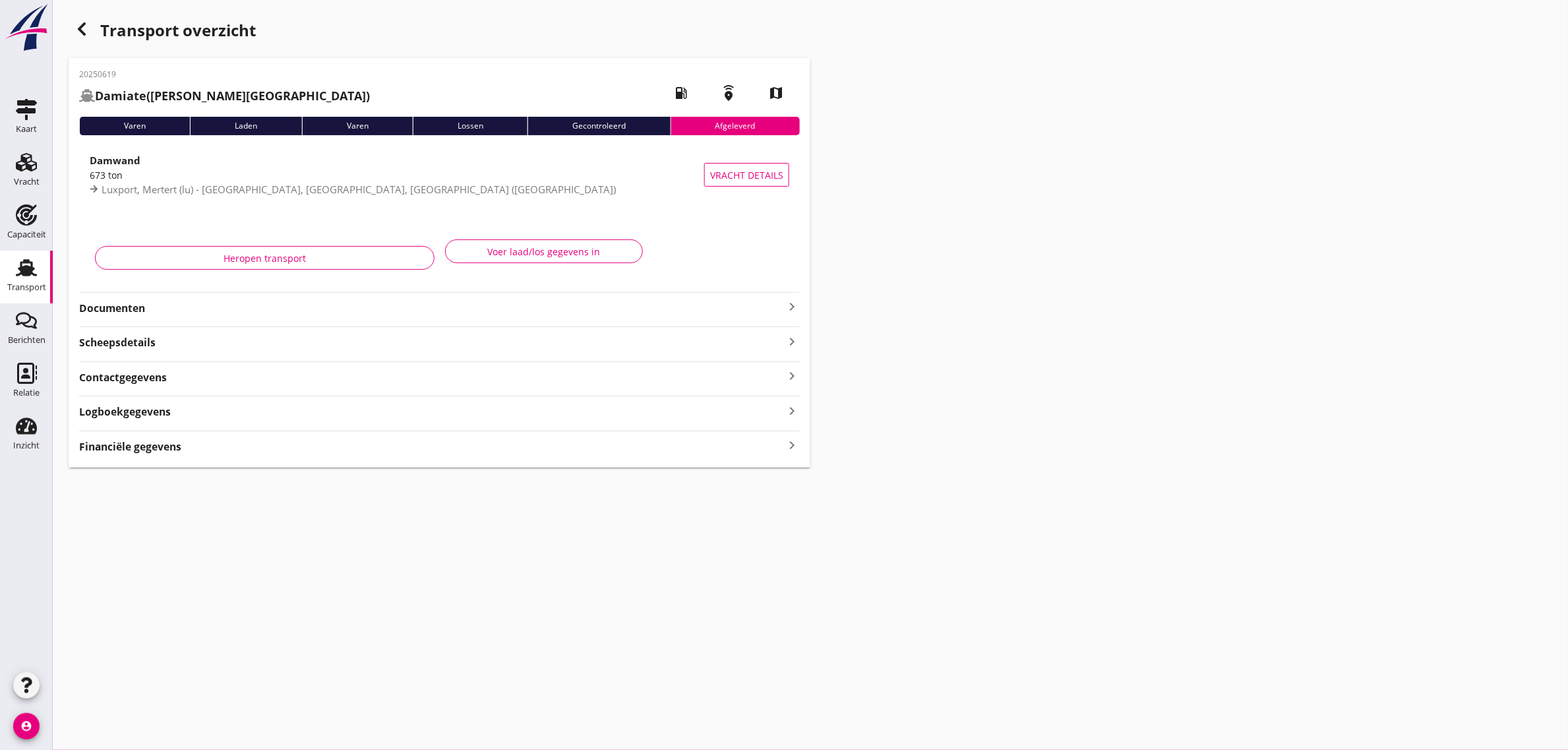
click at [83, 31] on use "button" at bounding box center [81, 29] width 8 height 13
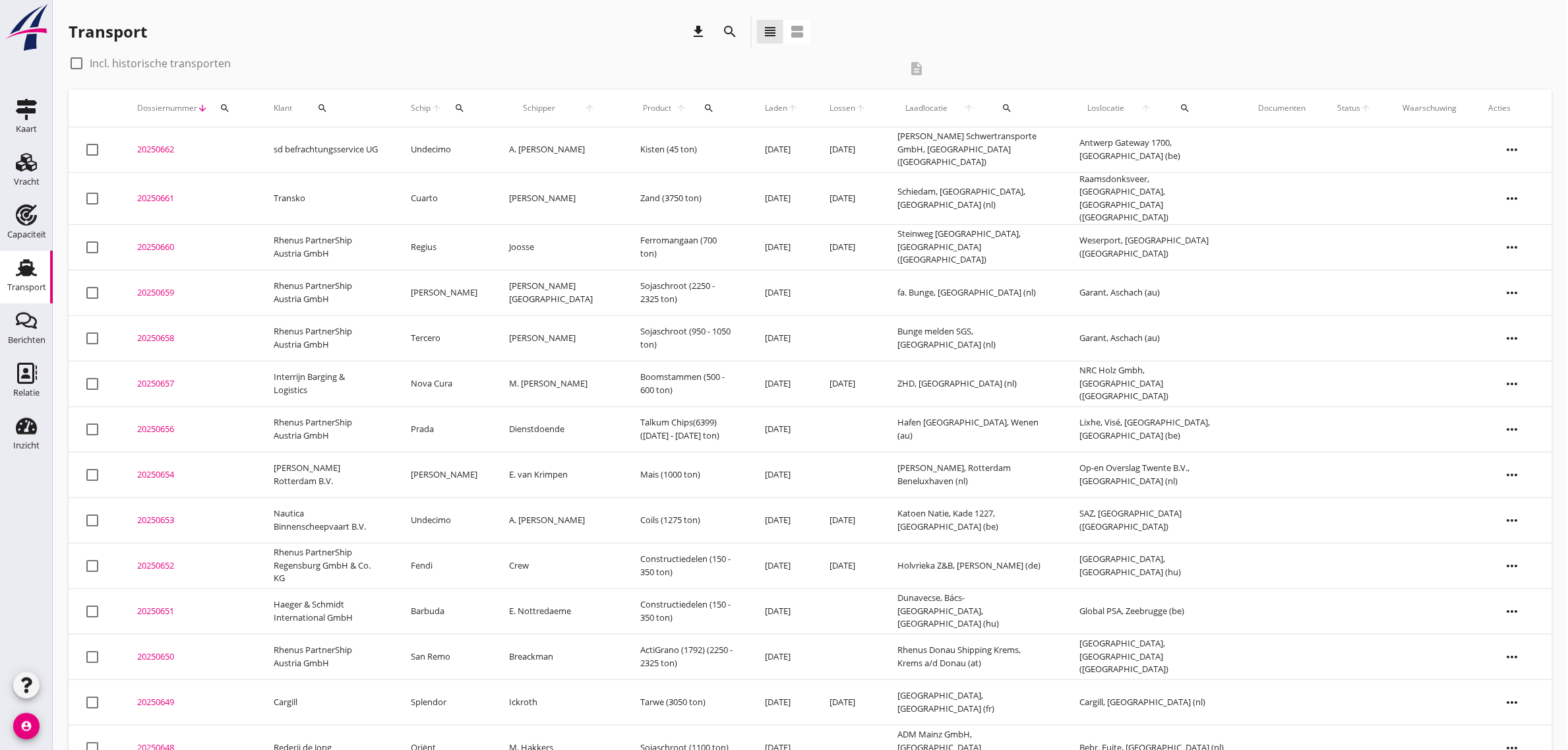
click at [1118, 5] on div "Transport download search view_headline view_agenda check_box_outline_blank Inc…" at bounding box center [811, 529] width 1516 height 1060
click at [1128, 55] on div "check_box_outline_blank Incl. historische transporten description" at bounding box center [811, 72] width 1483 height 37
